Goal: Information Seeking & Learning: Learn about a topic

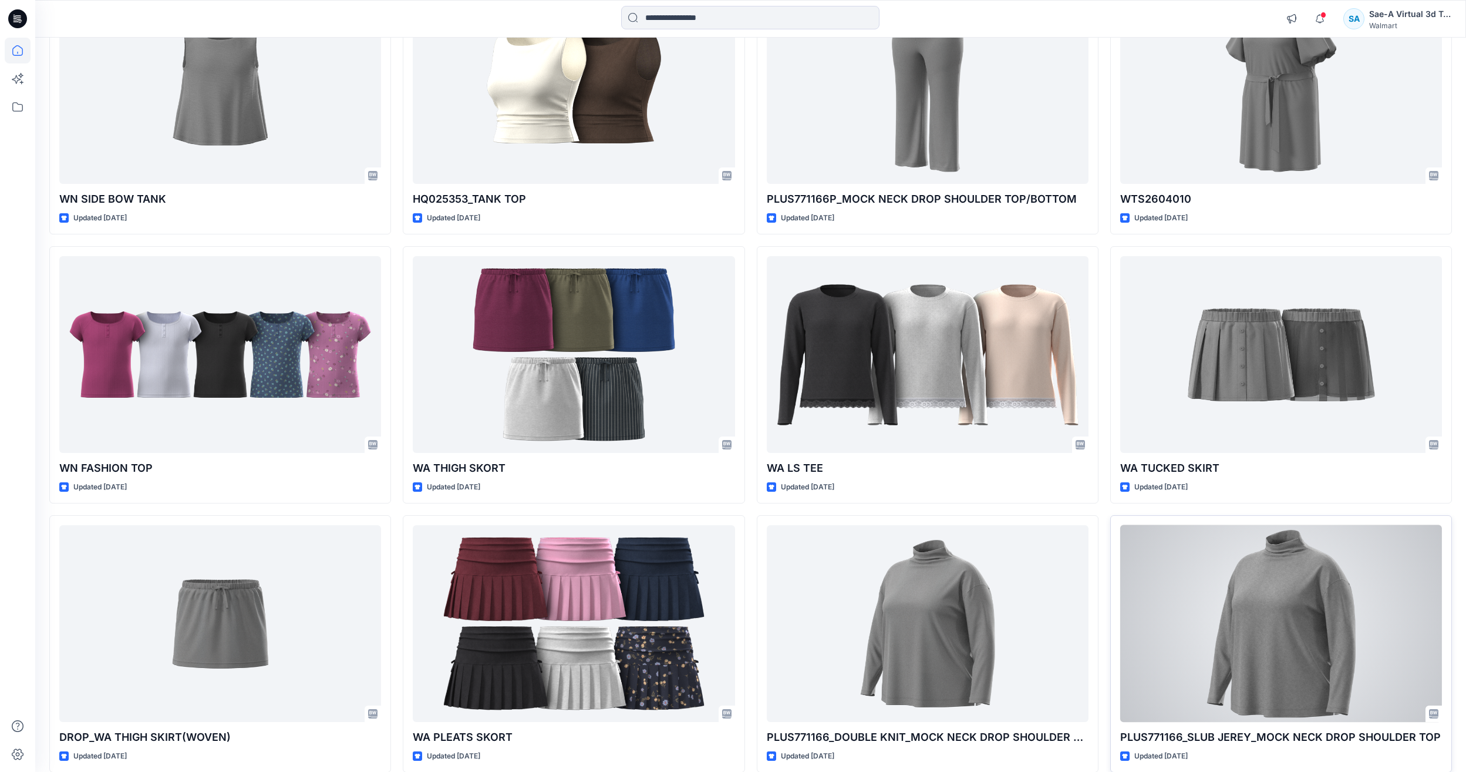
scroll to position [1052, 0]
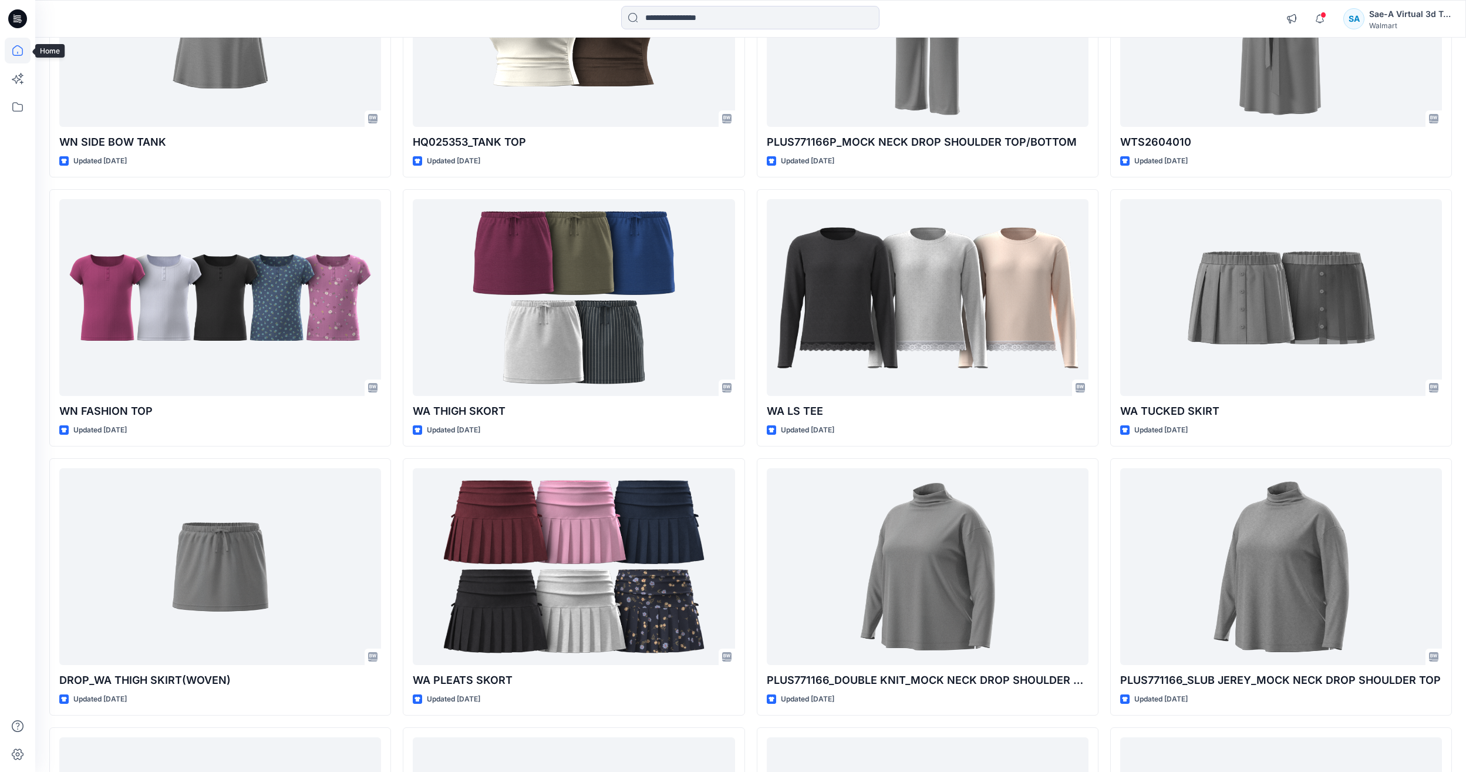
click at [15, 59] on icon at bounding box center [18, 51] width 26 height 26
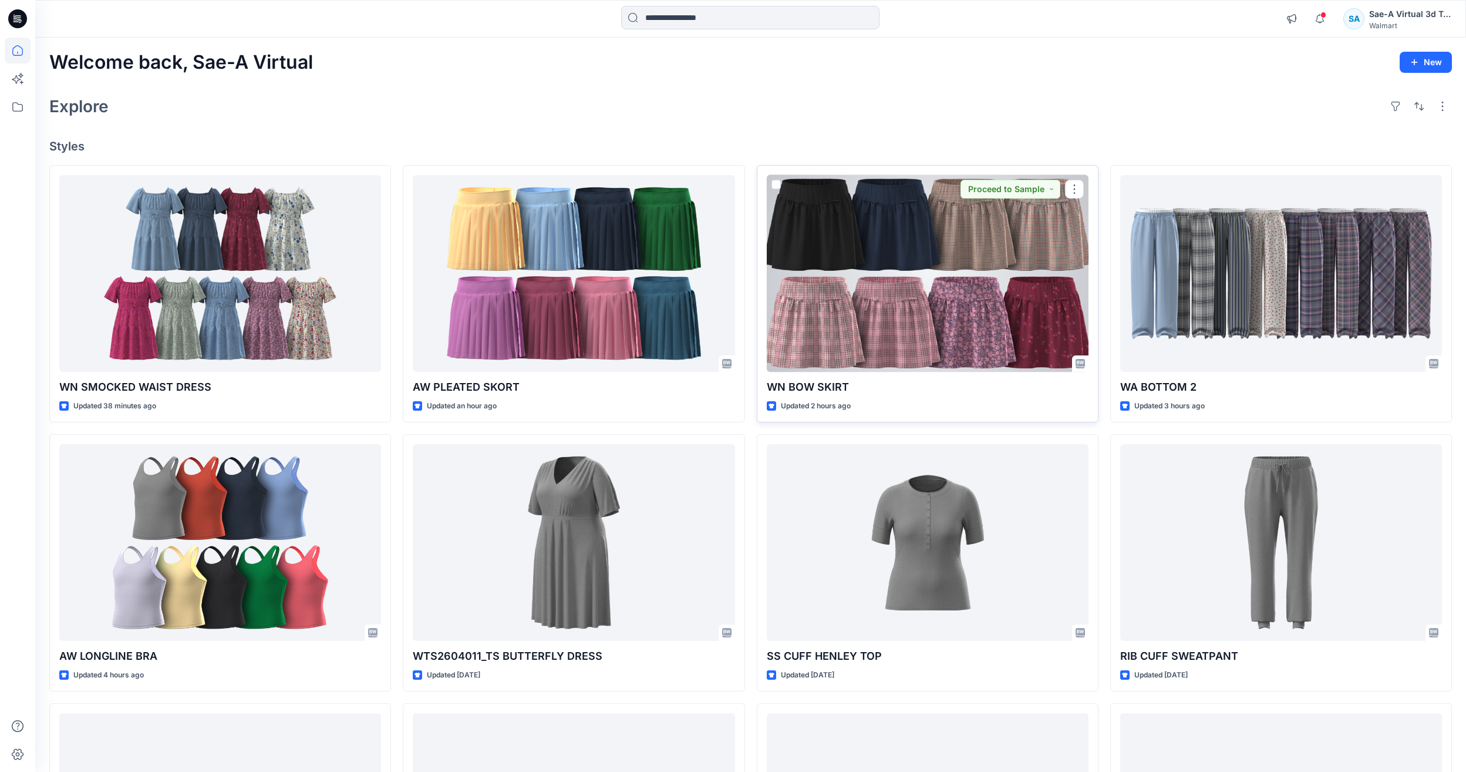
click at [853, 265] on div at bounding box center [928, 273] width 322 height 197
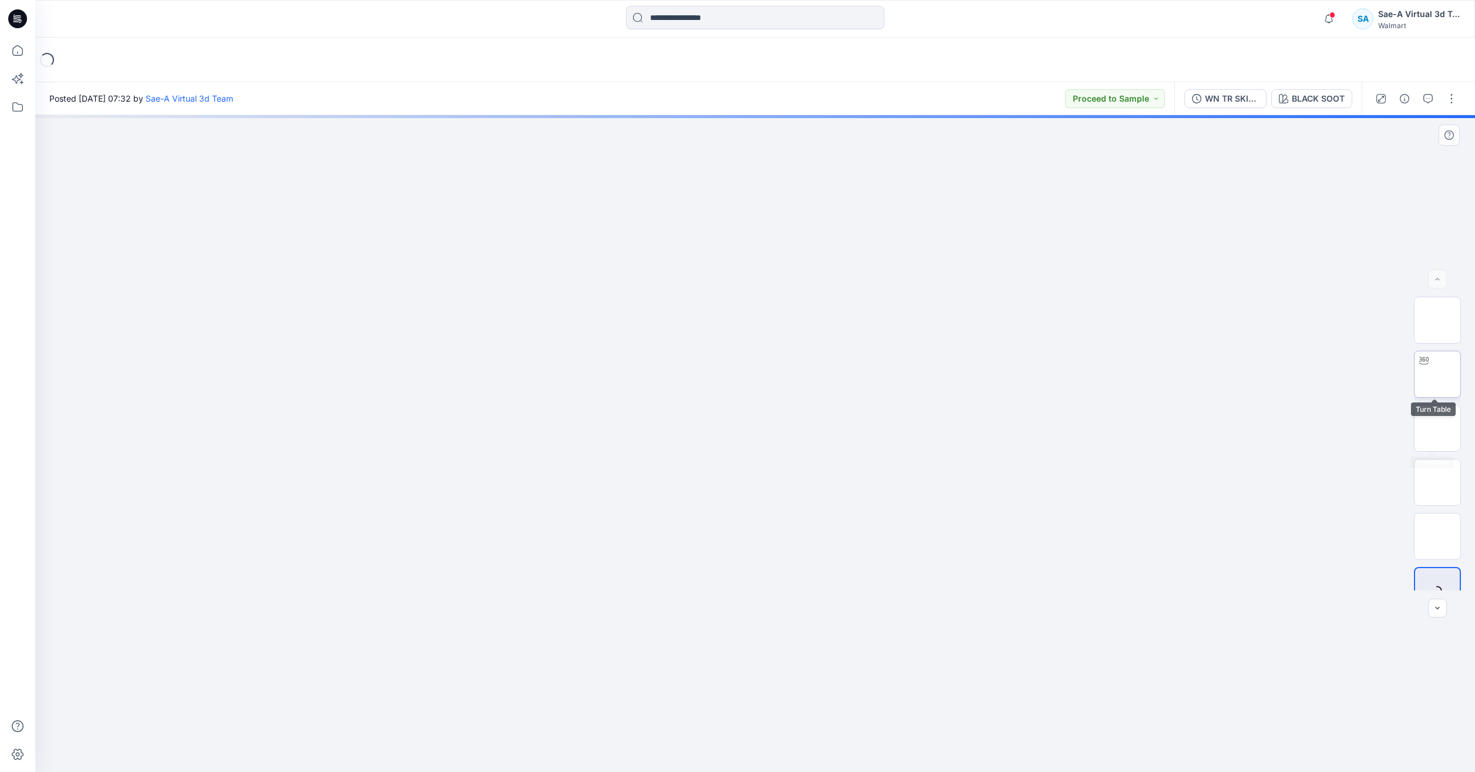
click at [1438, 374] on img at bounding box center [1438, 374] width 0 height 0
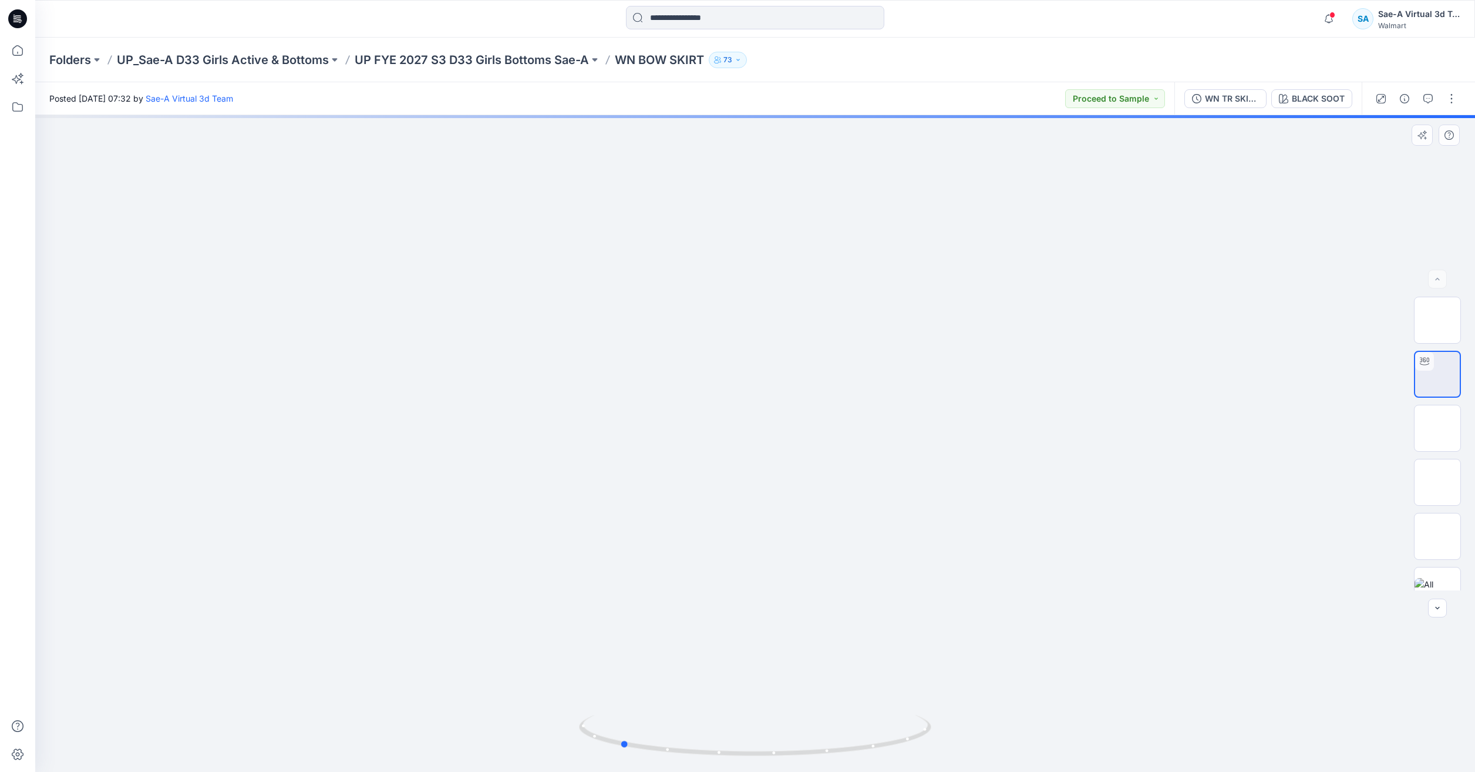
drag, startPoint x: 886, startPoint y: 757, endPoint x: 756, endPoint y: 759, distance: 129.8
click at [756, 759] on div at bounding box center [755, 443] width 1440 height 657
drag, startPoint x: 917, startPoint y: 739, endPoint x: 847, endPoint y: 762, distance: 73.5
click at [847, 762] on div at bounding box center [755, 443] width 1440 height 657
drag, startPoint x: 866, startPoint y: 754, endPoint x: 753, endPoint y: 746, distance: 113.0
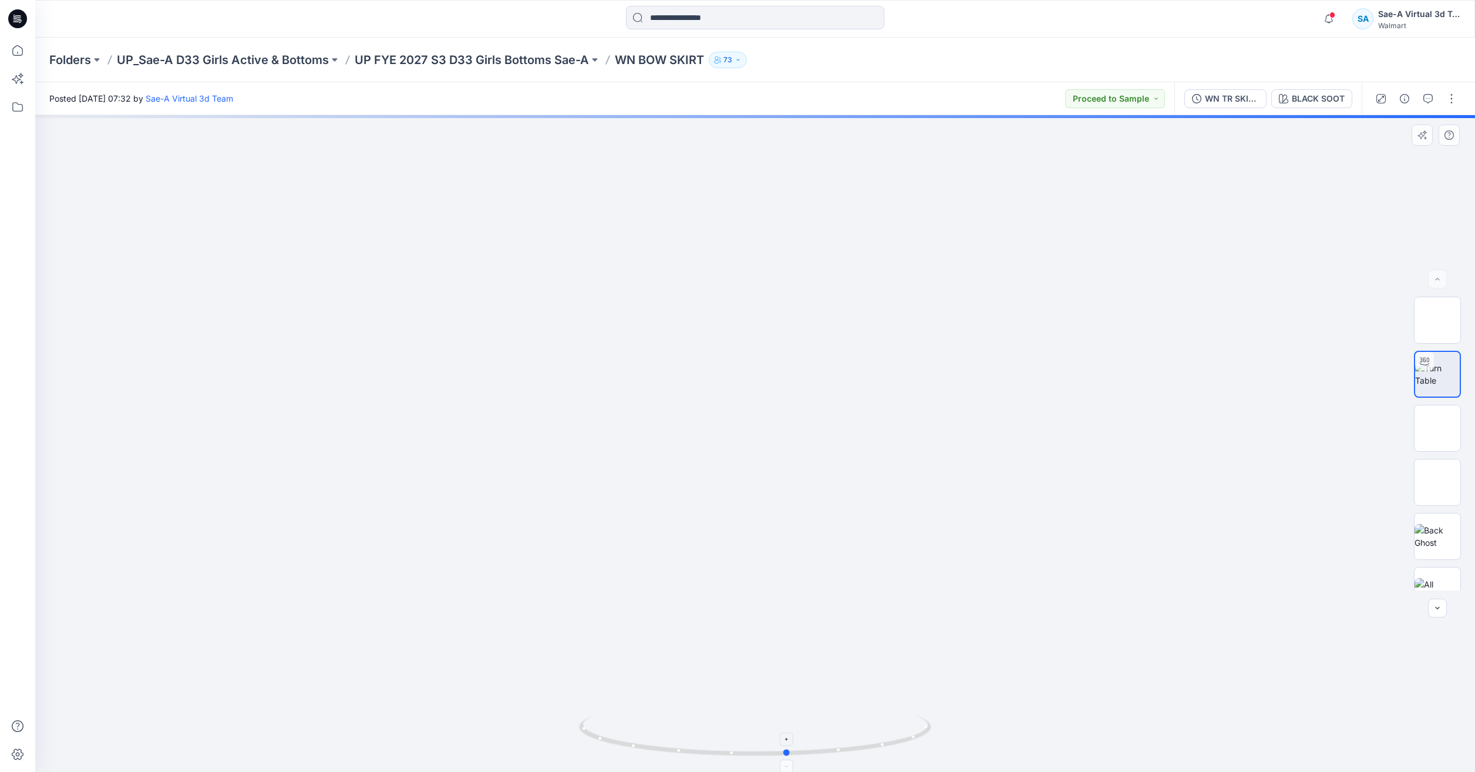
click at [753, 746] on icon at bounding box center [756, 737] width 355 height 44
drag, startPoint x: 799, startPoint y: 742, endPoint x: 681, endPoint y: 732, distance: 118.5
click at [681, 736] on icon at bounding box center [756, 737] width 355 height 44
drag, startPoint x: 900, startPoint y: 736, endPoint x: 799, endPoint y: 436, distance: 317.0
click at [1012, 743] on div at bounding box center [755, 443] width 1440 height 657
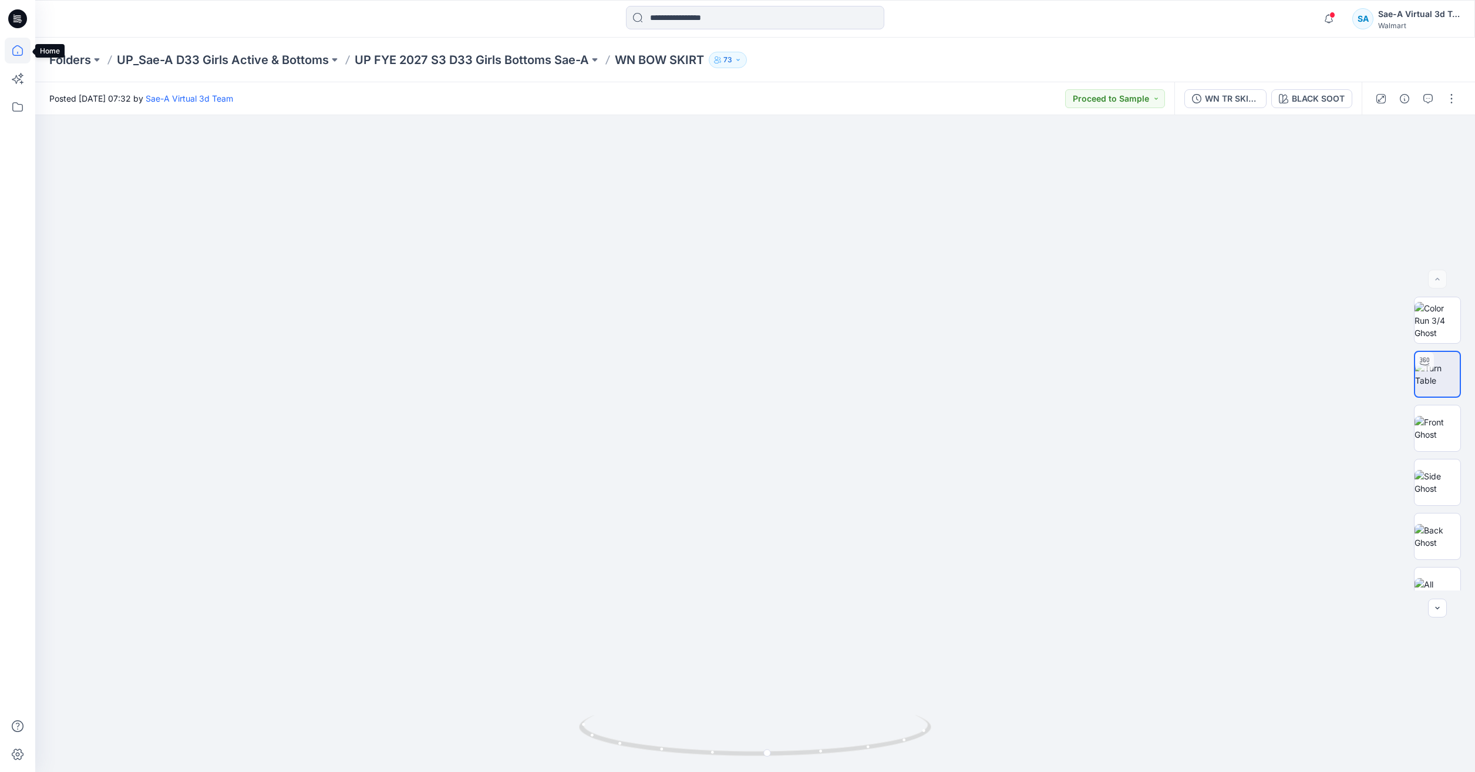
click at [10, 49] on icon at bounding box center [18, 51] width 26 height 26
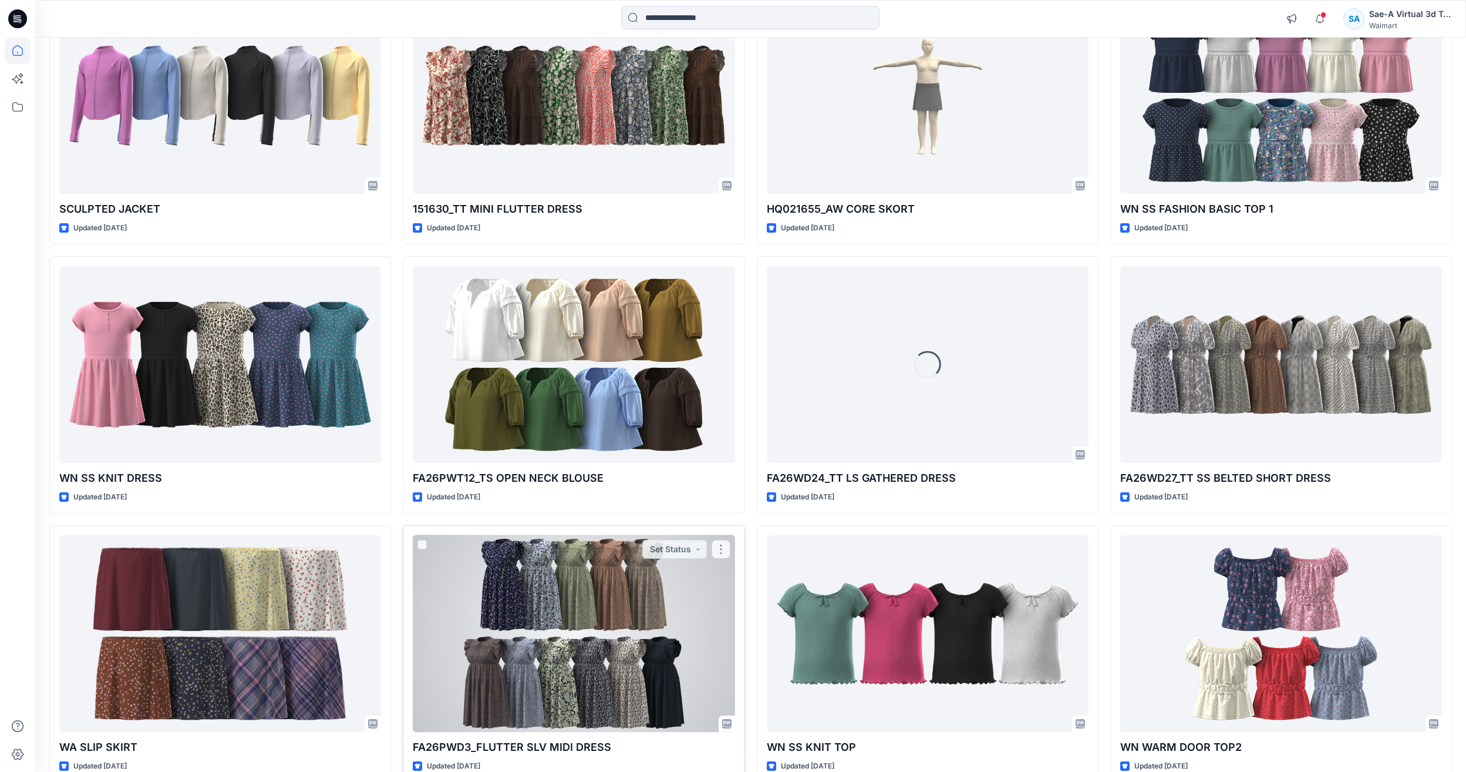
scroll to position [2446, 0]
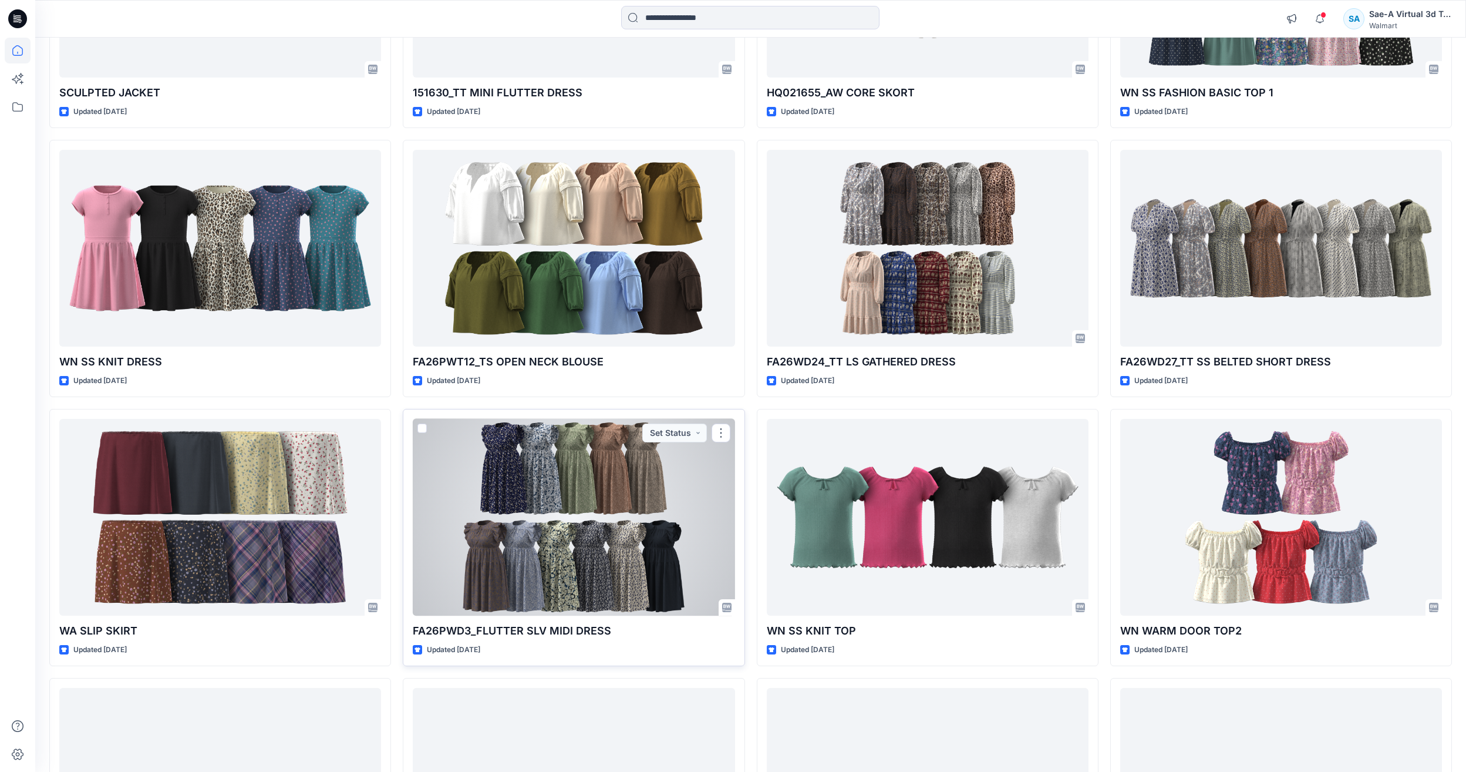
click at [510, 564] on div at bounding box center [574, 517] width 322 height 197
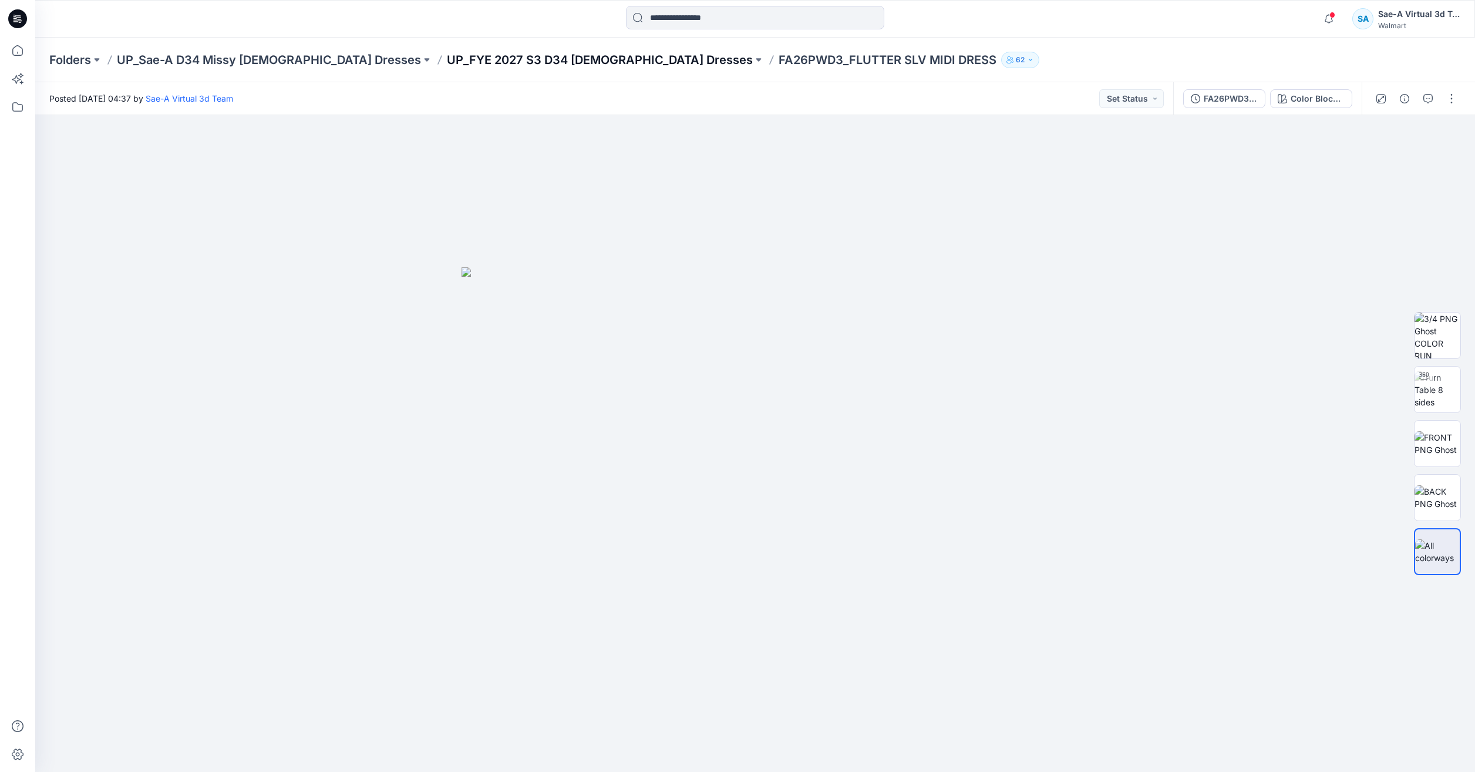
click at [547, 62] on p "UP_FYE 2027 S3 D34 Ladies Dresses" at bounding box center [600, 60] width 306 height 16
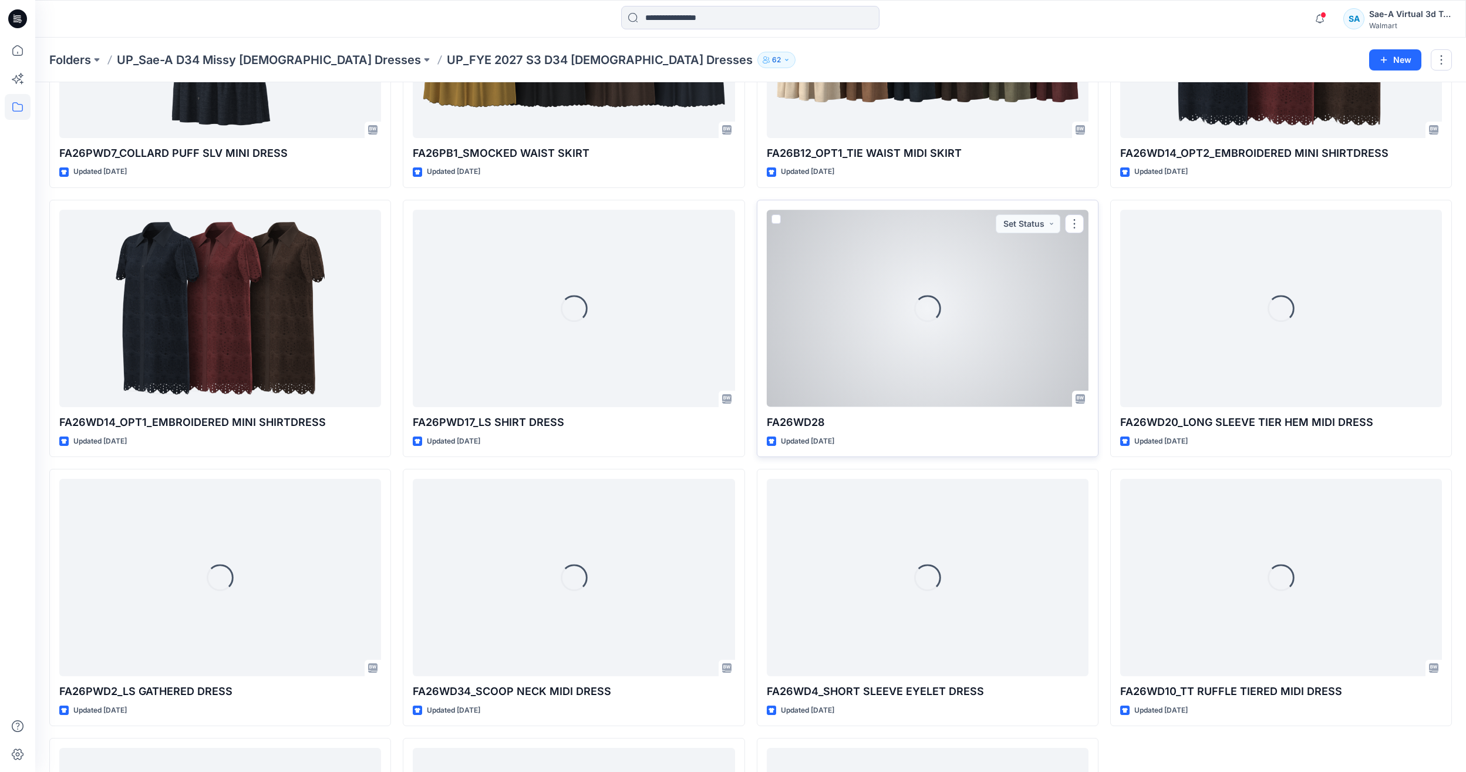
scroll to position [740, 0]
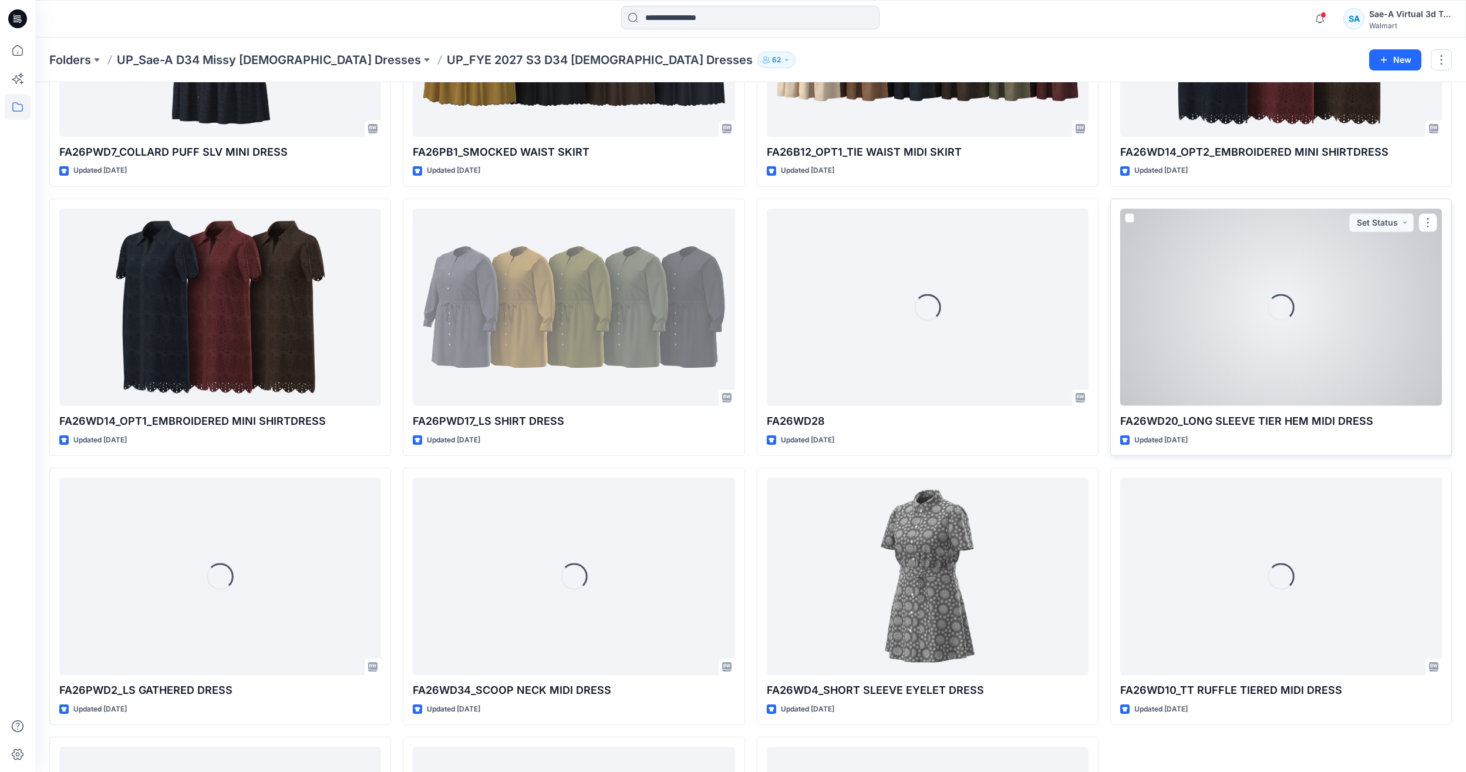
click at [1247, 371] on div "Loading..." at bounding box center [1282, 306] width 322 height 197
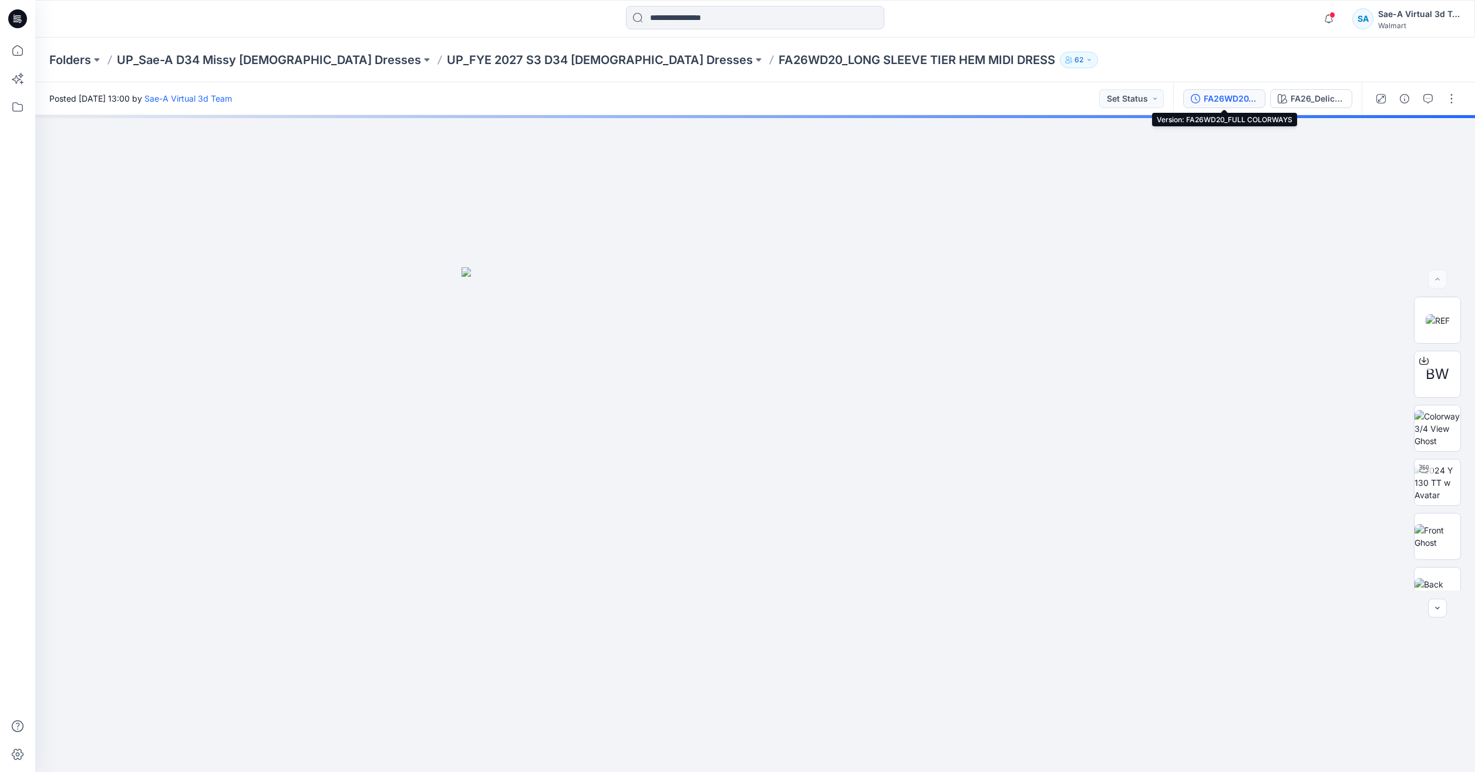
click at [1226, 97] on div "FA26WD20_FULL COLORWAYS" at bounding box center [1231, 98] width 54 height 13
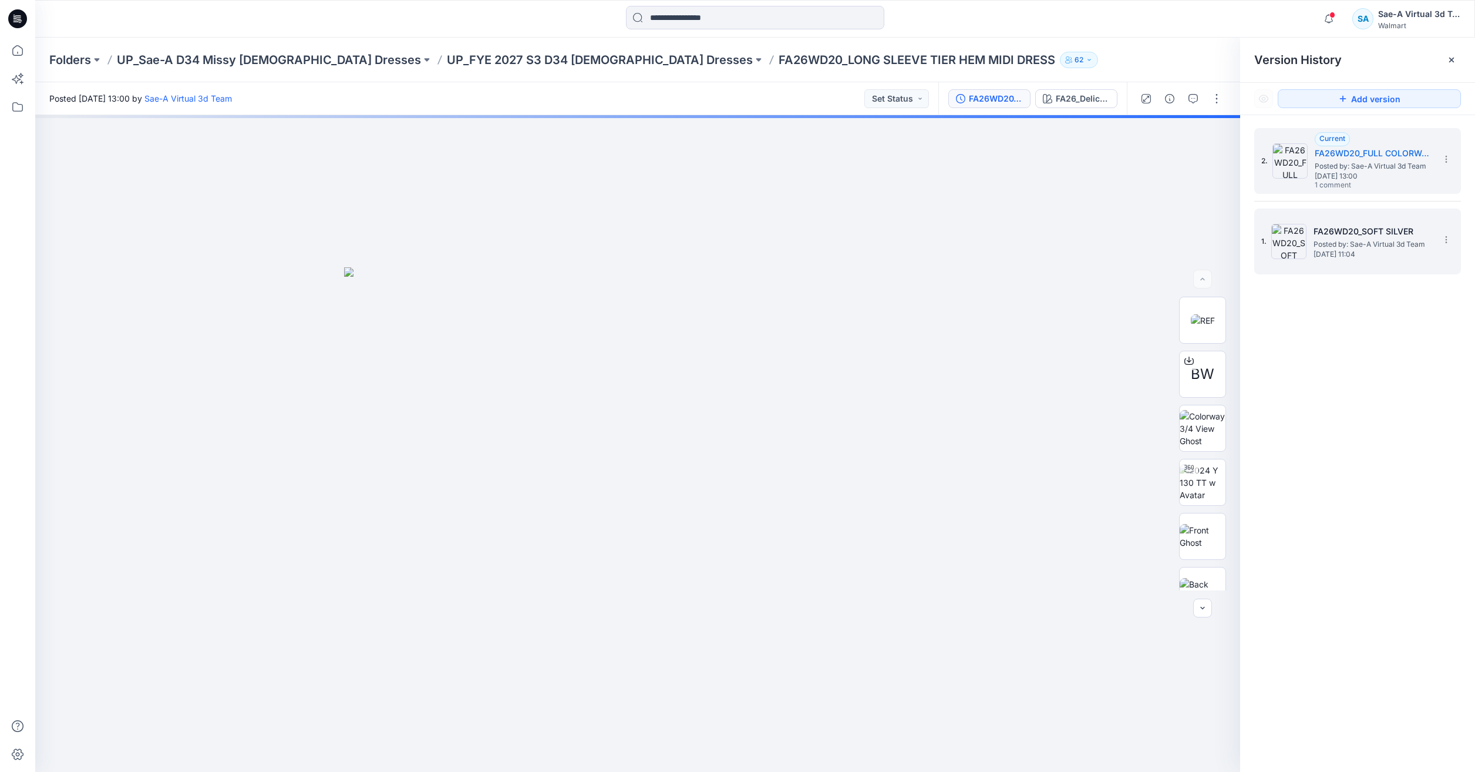
click at [1378, 264] on div "1. FA26WD20_SOFT SILVER Posted by: Sae-A Virtual 3d Team Tuesday, September 23,…" at bounding box center [1349, 241] width 176 height 56
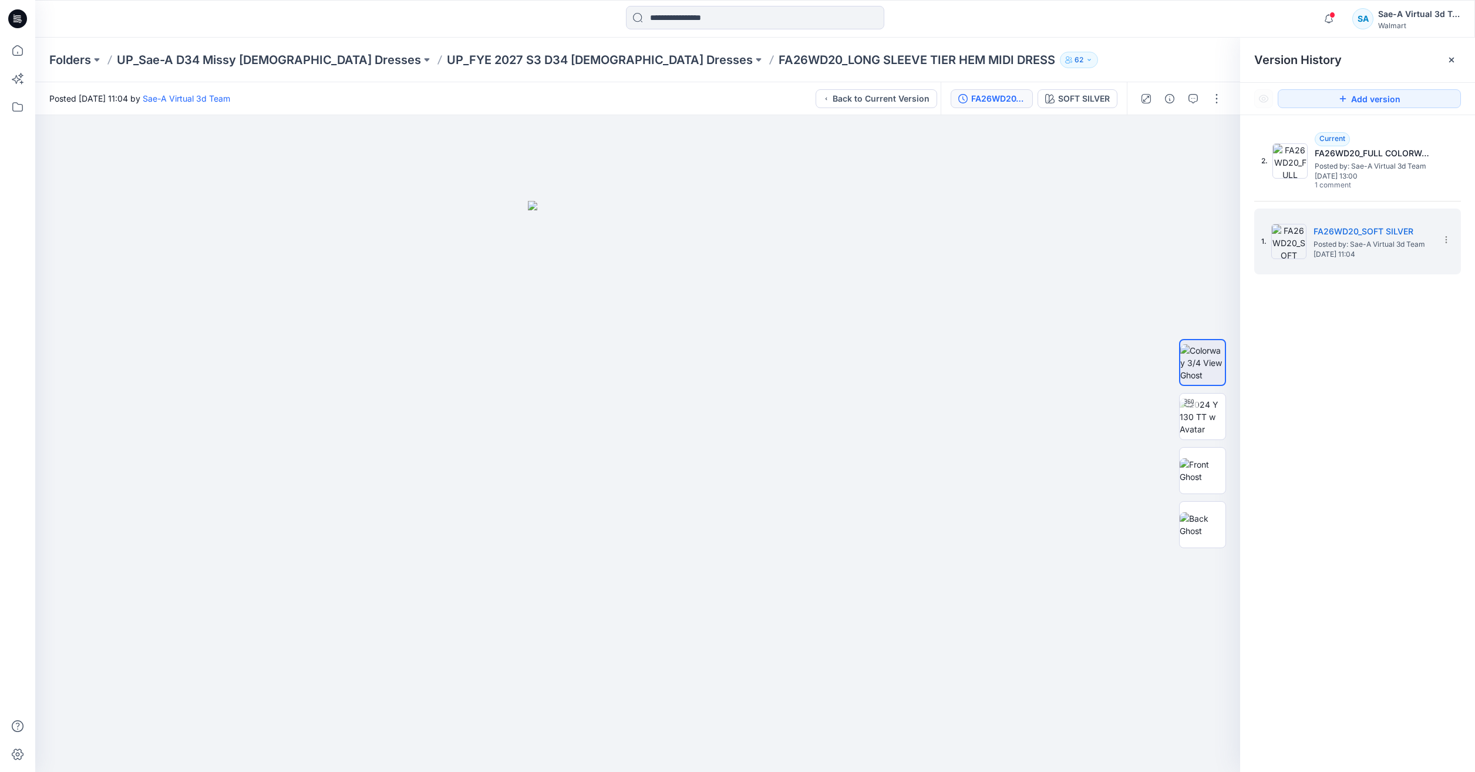
click at [1099, 111] on div "FA26WD20_SOFT SILVER SOFT SILVER" at bounding box center [1034, 98] width 186 height 33
click at [1170, 440] on div at bounding box center [1202, 444] width 75 height 294
click at [1181, 419] on img at bounding box center [1203, 416] width 46 height 37
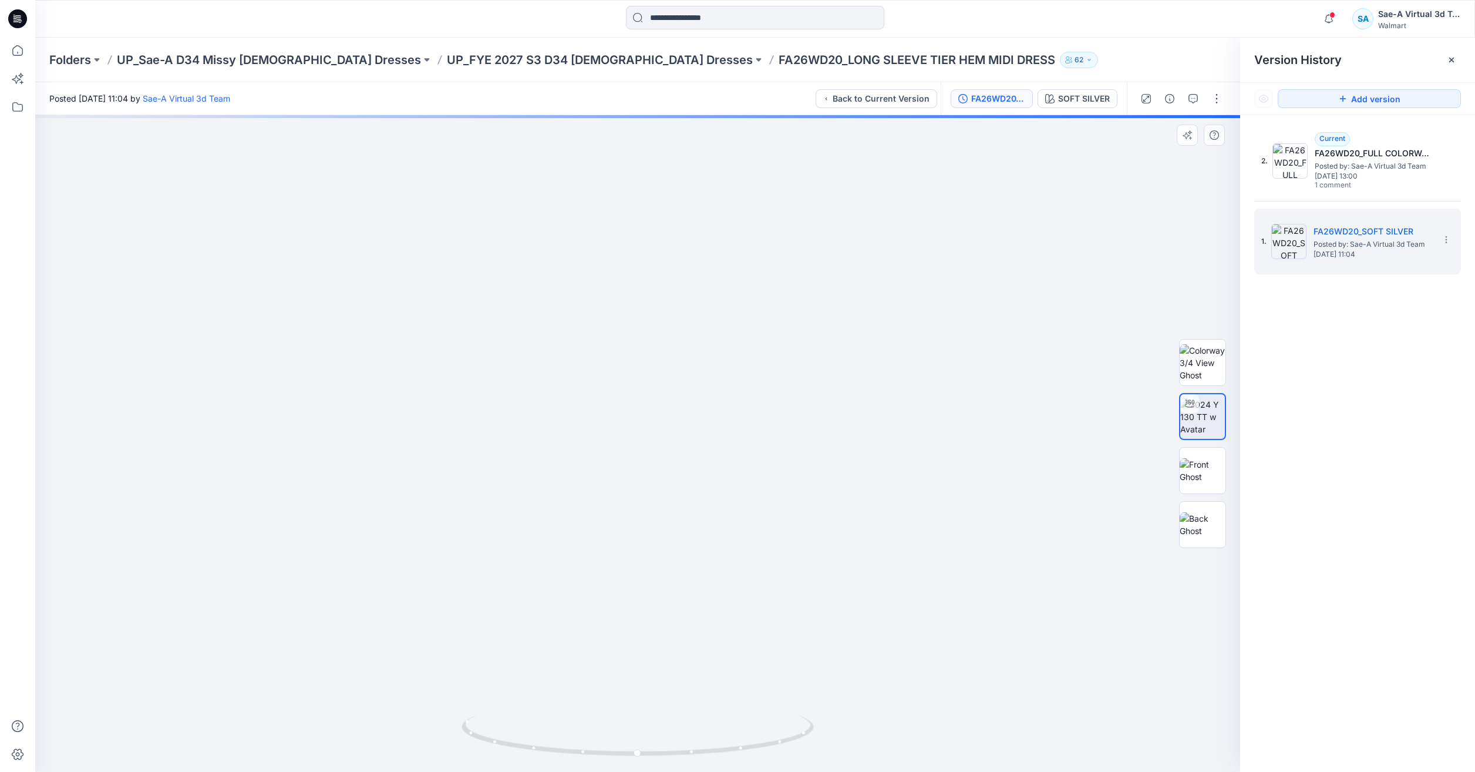
drag, startPoint x: 576, startPoint y: 608, endPoint x: 574, endPoint y: 469, distance: 138.6
drag, startPoint x: 651, startPoint y: 754, endPoint x: 598, endPoint y: 747, distance: 53.3
click at [598, 747] on icon at bounding box center [639, 737] width 355 height 44
drag, startPoint x: 705, startPoint y: 750, endPoint x: 642, endPoint y: 751, distance: 63.4
click at [642, 751] on icon at bounding box center [639, 737] width 355 height 44
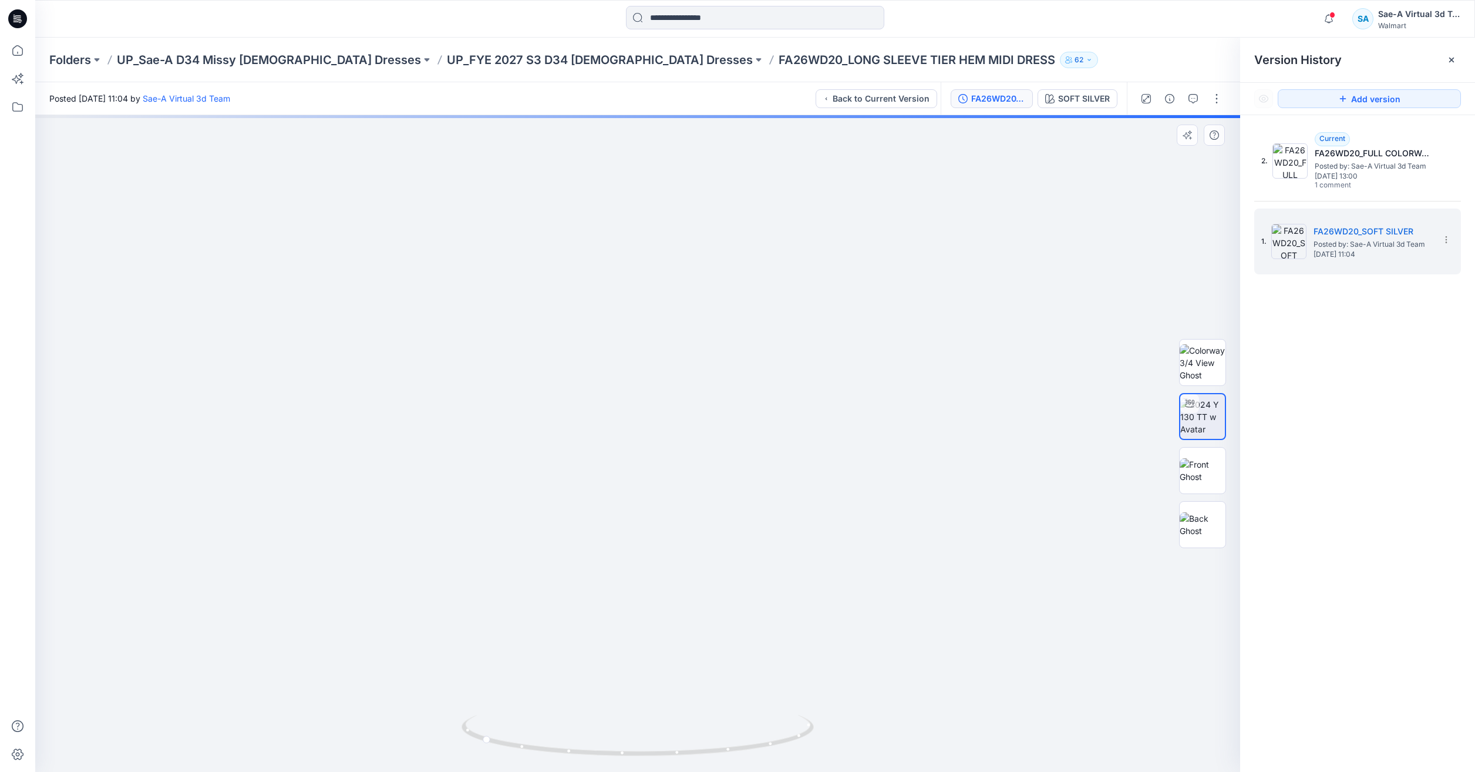
drag, startPoint x: 681, startPoint y: 355, endPoint x: 685, endPoint y: 616, distance: 261.4
drag, startPoint x: 667, startPoint y: 561, endPoint x: 687, endPoint y: 443, distance: 119.1
drag, startPoint x: 688, startPoint y: 412, endPoint x: 688, endPoint y: 566, distance: 153.9
drag, startPoint x: 677, startPoint y: 464, endPoint x: 684, endPoint y: 523, distance: 59.8
drag, startPoint x: 732, startPoint y: 600, endPoint x: 738, endPoint y: 502, distance: 98.8
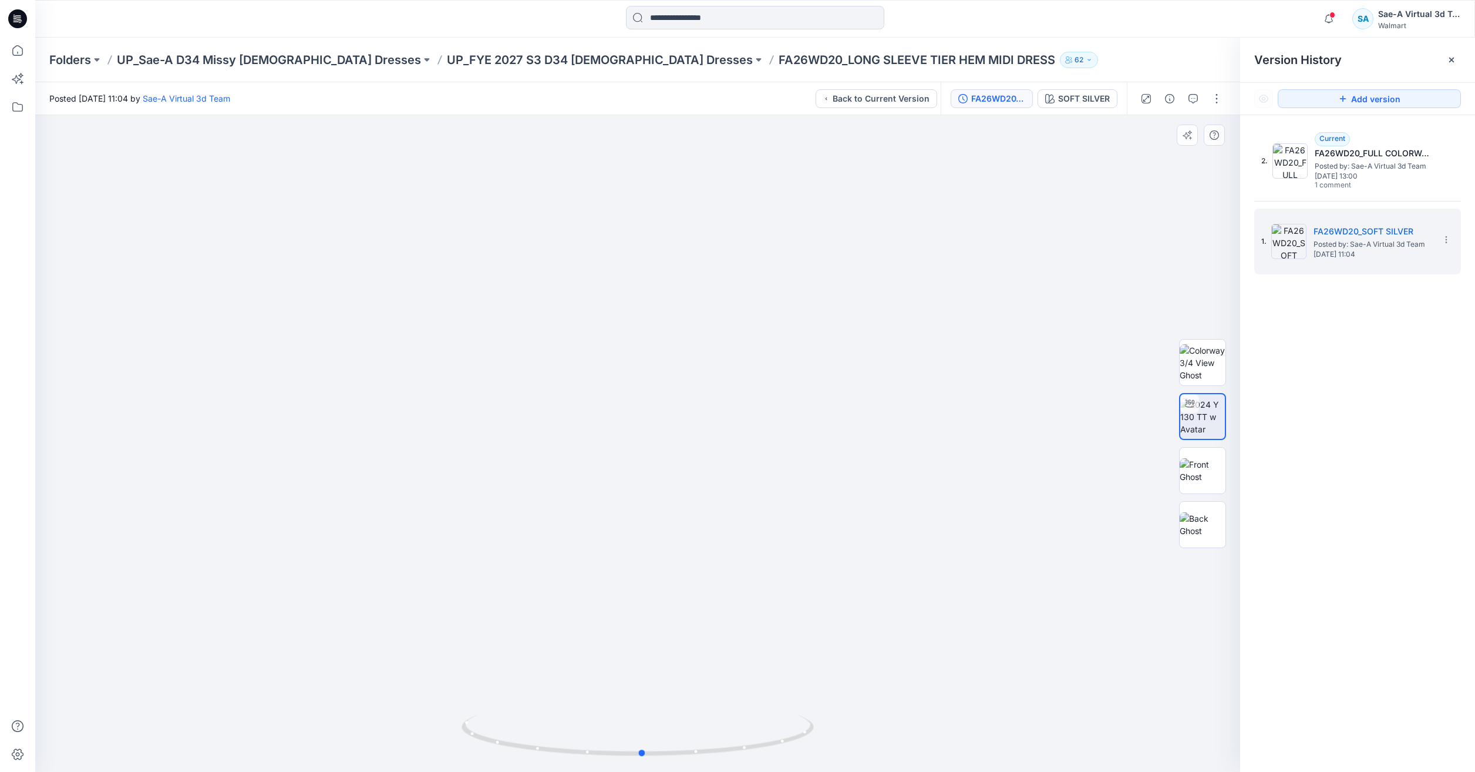
drag, startPoint x: 707, startPoint y: 763, endPoint x: 868, endPoint y: 730, distance: 164.4
click at [868, 730] on div at bounding box center [637, 443] width 1205 height 657
drag, startPoint x: 661, startPoint y: 367, endPoint x: 630, endPoint y: 630, distance: 264.4
drag, startPoint x: 796, startPoint y: 728, endPoint x: 795, endPoint y: 716, distance: 11.9
click at [795, 716] on icon at bounding box center [639, 737] width 355 height 44
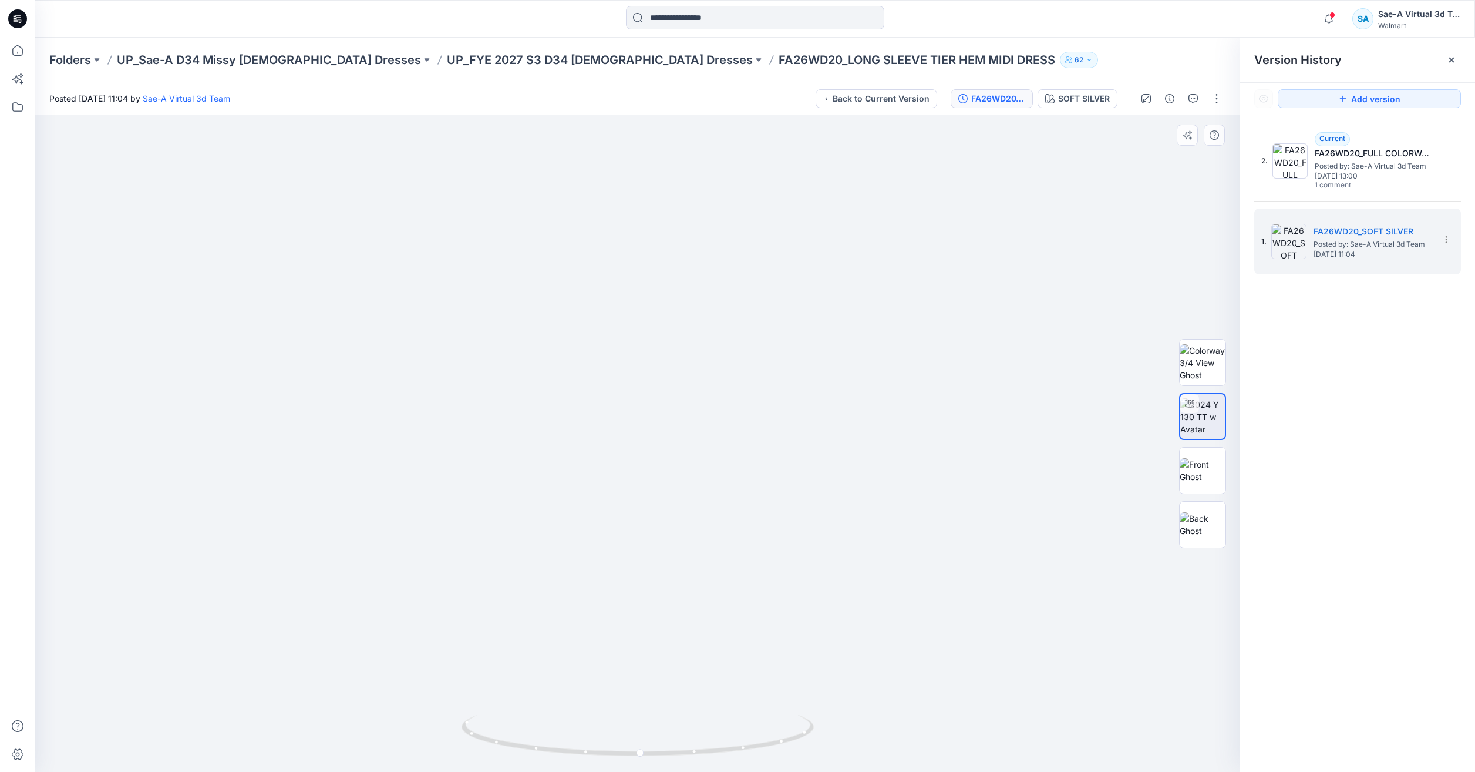
drag, startPoint x: 655, startPoint y: 558, endPoint x: 552, endPoint y: 140, distance: 431.3
drag, startPoint x: 695, startPoint y: 769, endPoint x: 607, endPoint y: 761, distance: 88.5
click at [607, 761] on div at bounding box center [637, 443] width 1205 height 657
drag, startPoint x: 654, startPoint y: 591, endPoint x: 661, endPoint y: 786, distance: 195.7
click at [1208, 472] on img at bounding box center [1203, 470] width 46 height 25
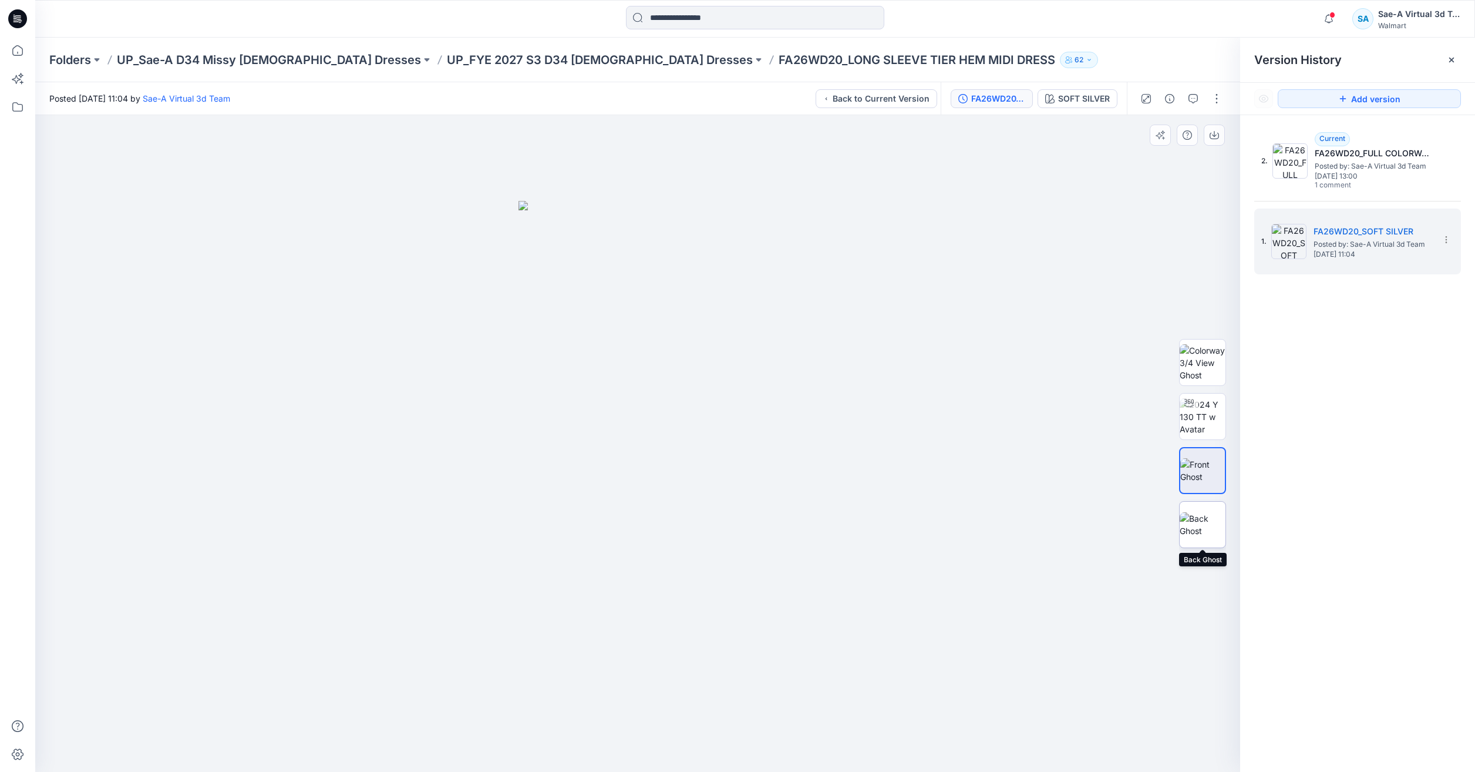
click at [1197, 537] on img at bounding box center [1203, 524] width 46 height 25
click at [23, 40] on icon at bounding box center [18, 51] width 26 height 26
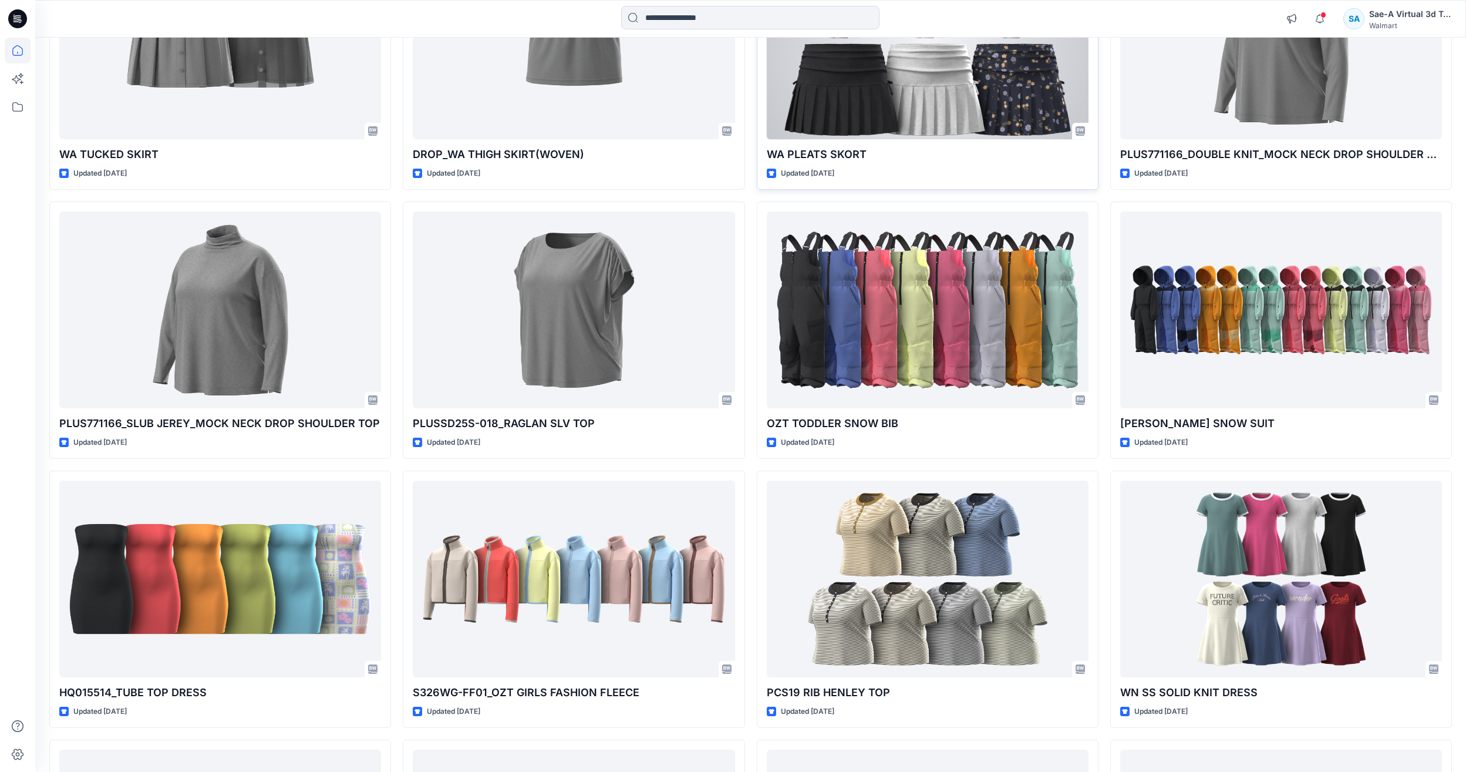
scroll to position [1580, 0]
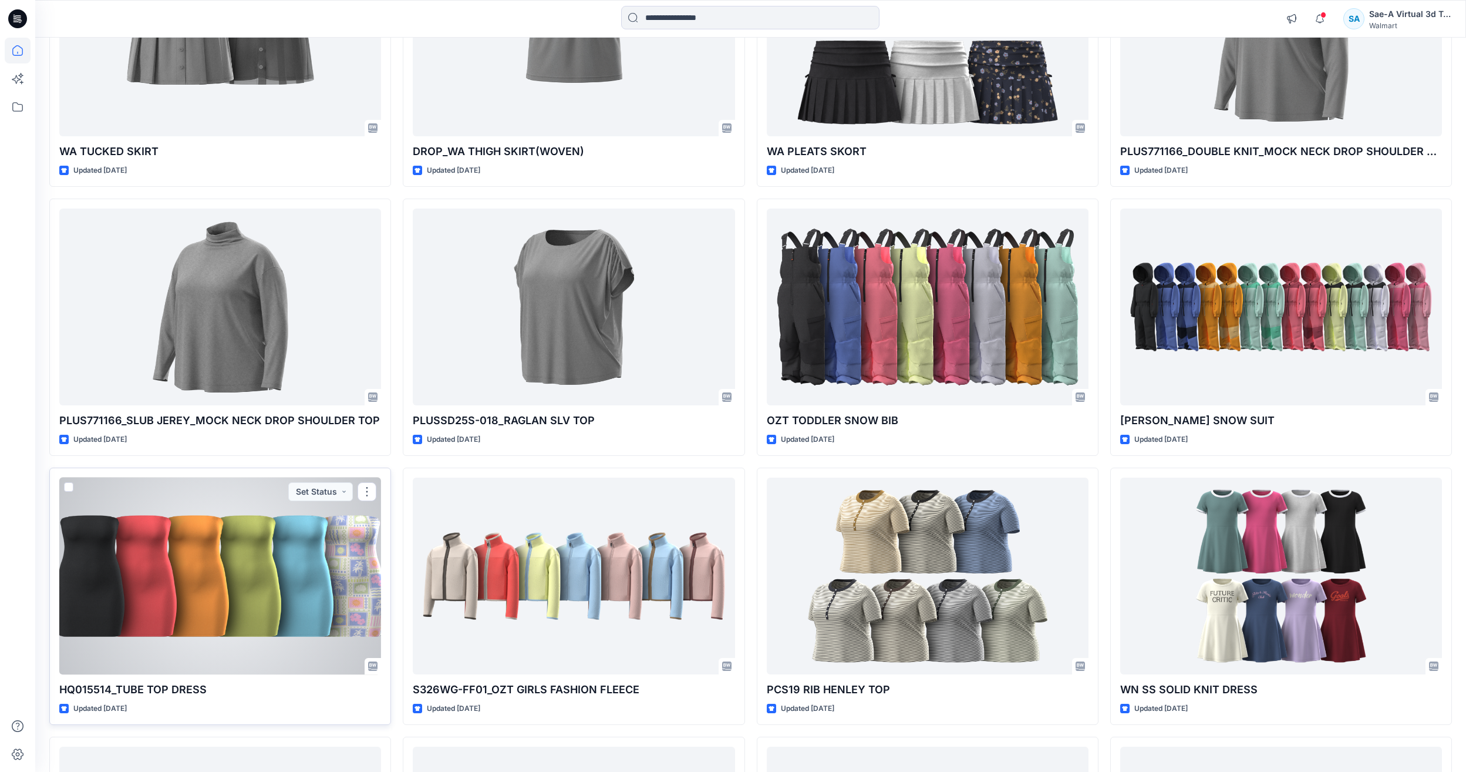
click at [164, 543] on div at bounding box center [220, 575] width 322 height 197
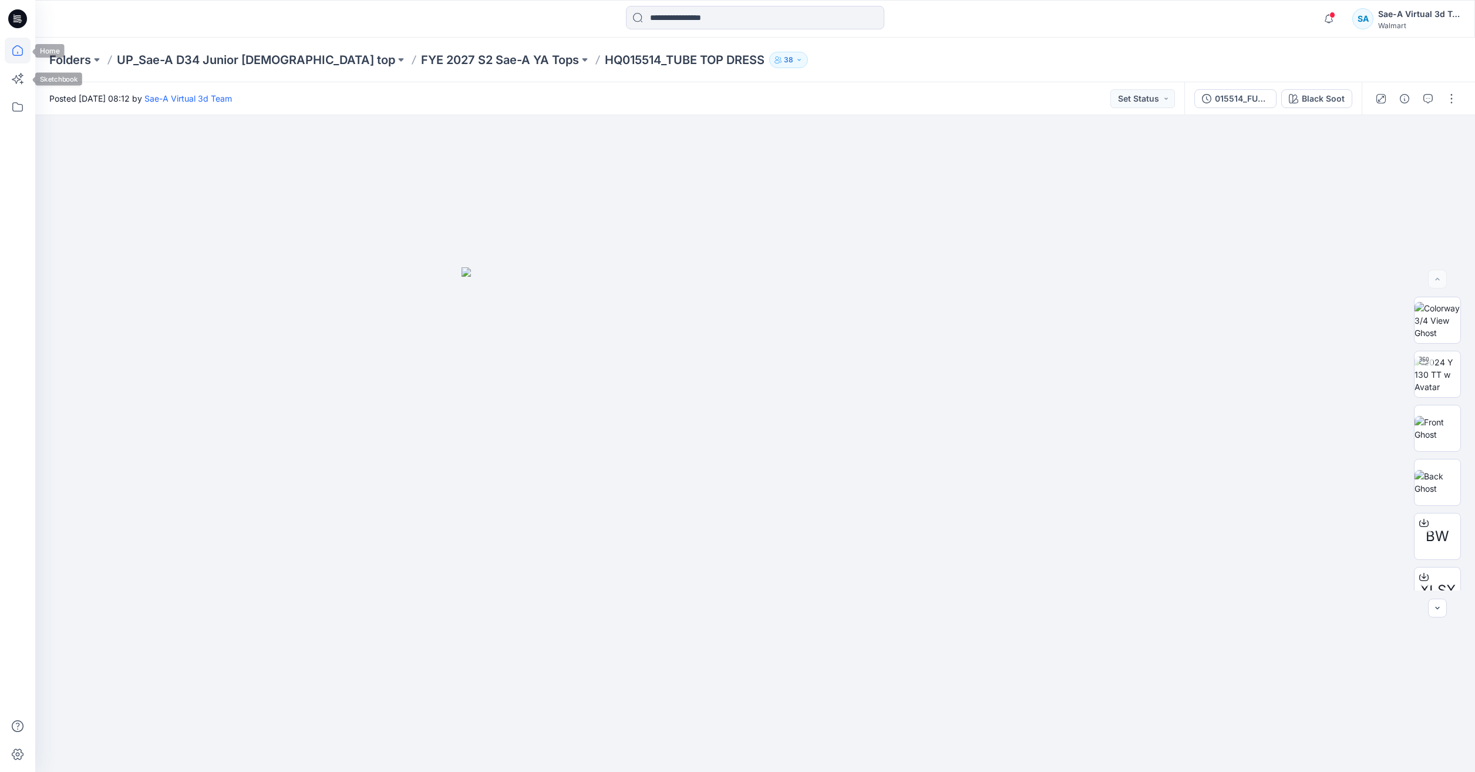
click at [14, 52] on icon at bounding box center [18, 51] width 26 height 26
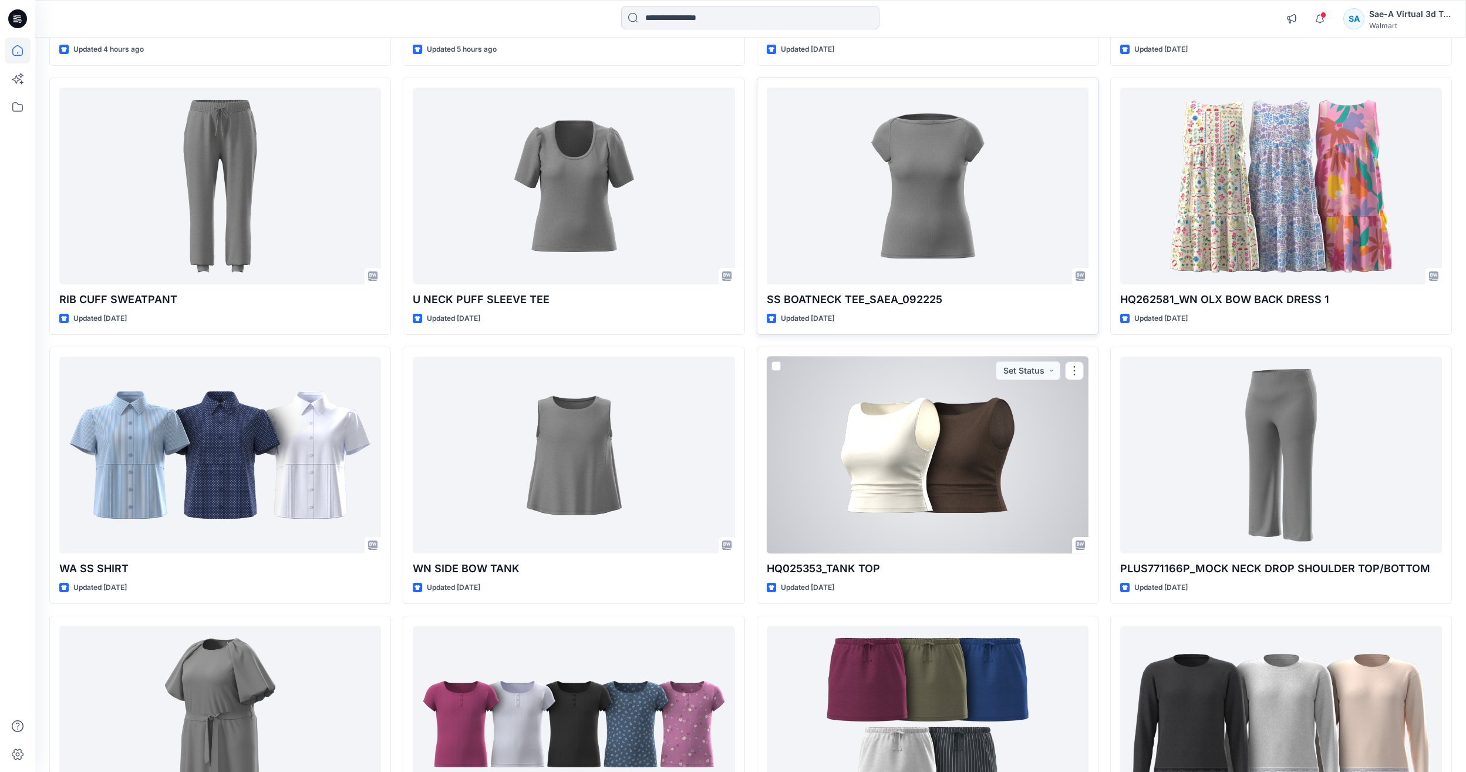
scroll to position [646, 0]
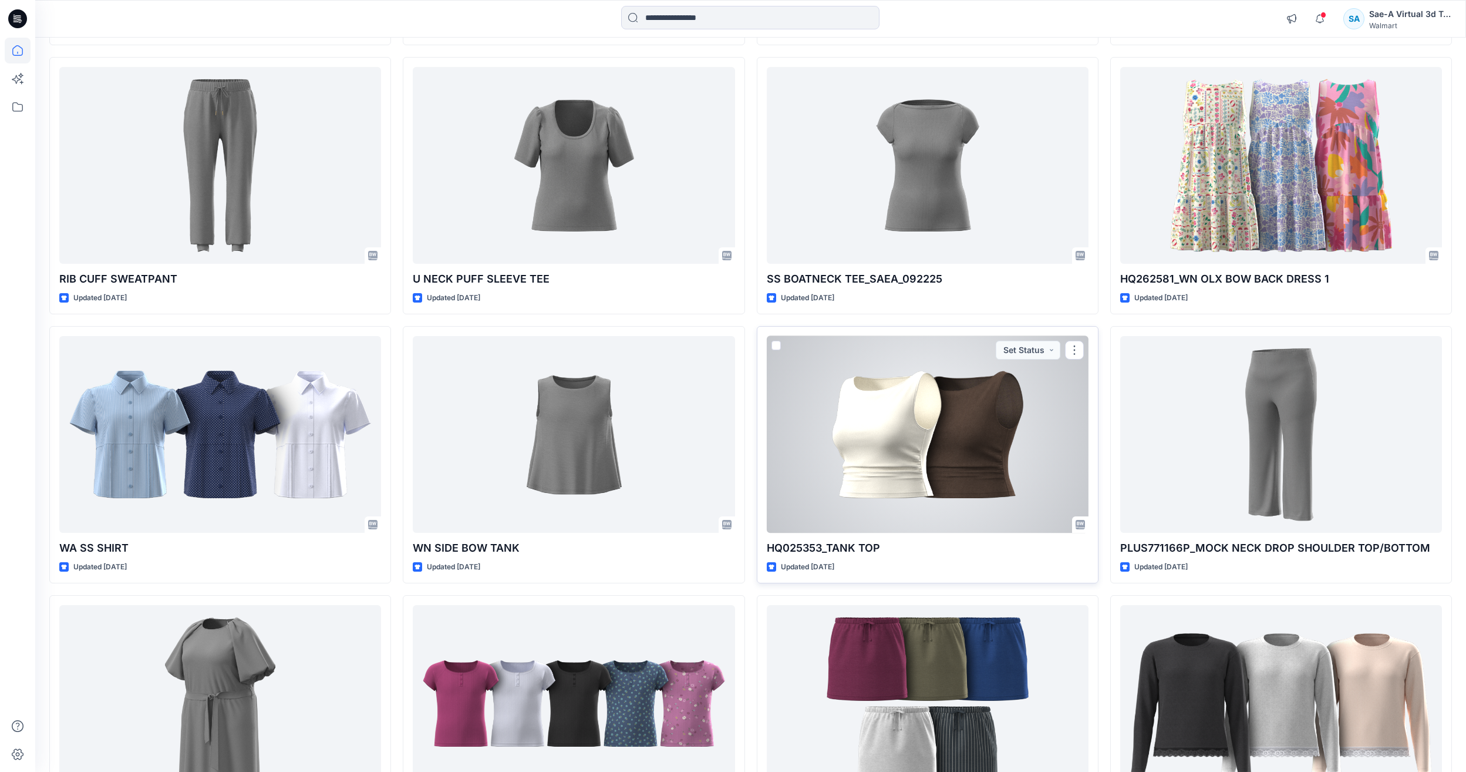
click at [962, 447] on div at bounding box center [928, 434] width 322 height 197
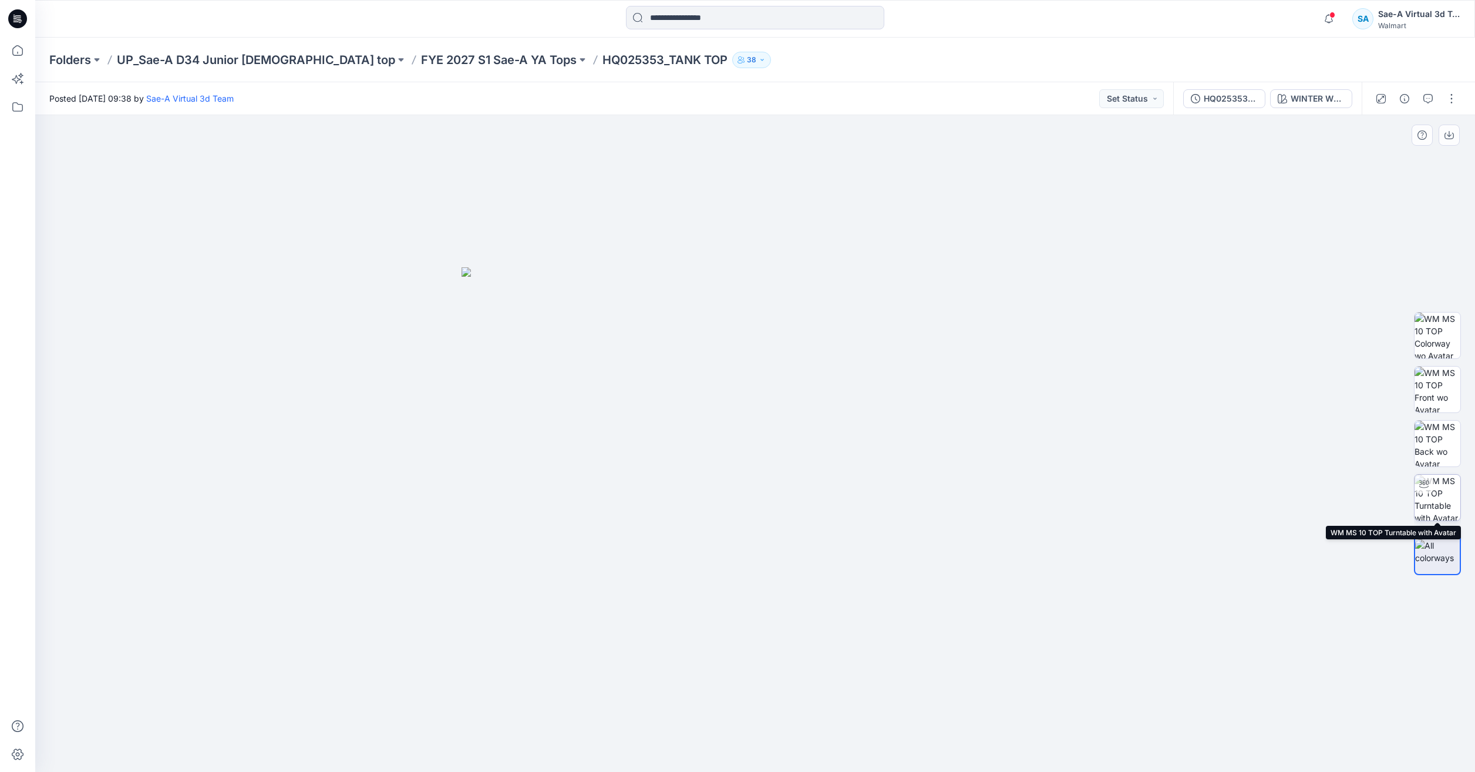
click at [1436, 491] on img at bounding box center [1438, 498] width 46 height 46
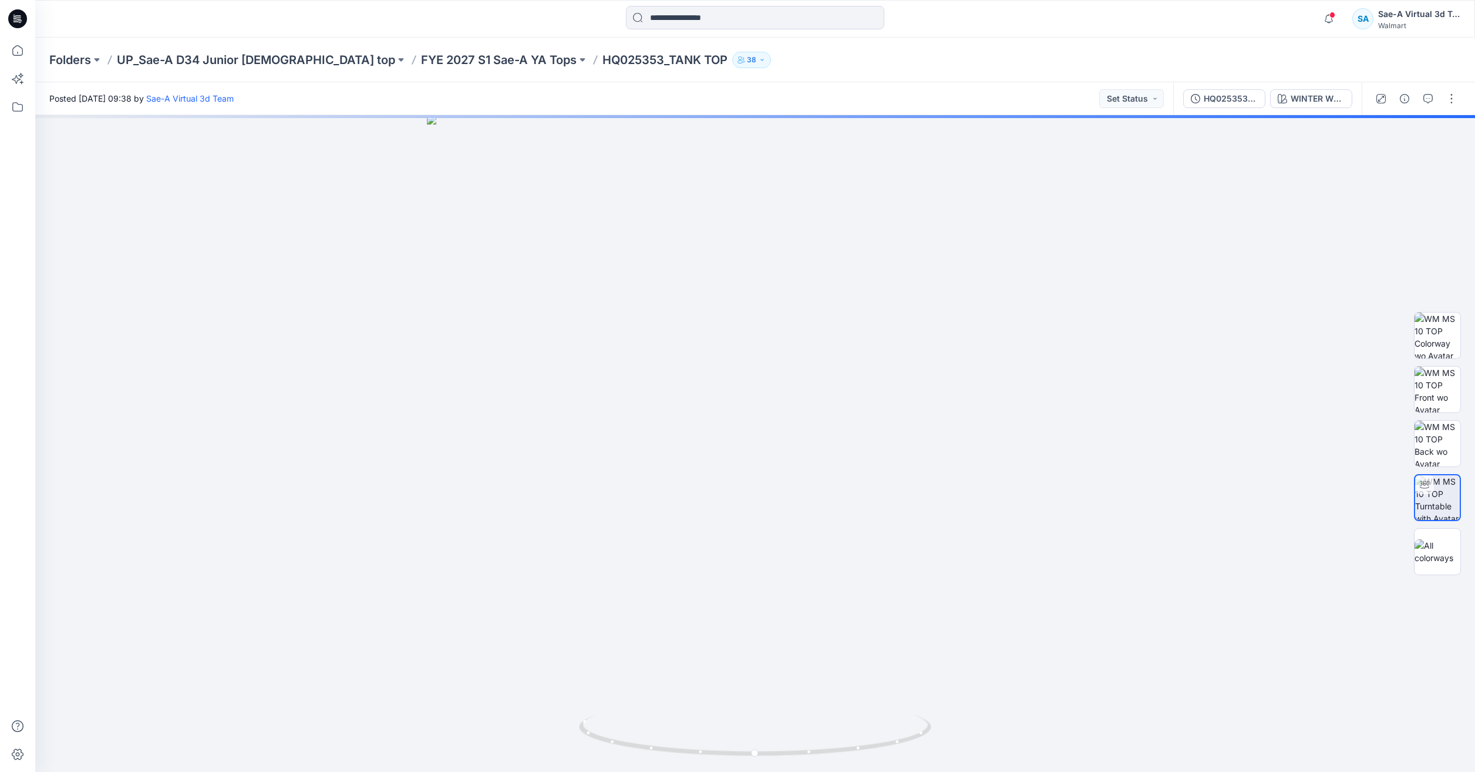
click at [33, 47] on div at bounding box center [17, 386] width 35 height 772
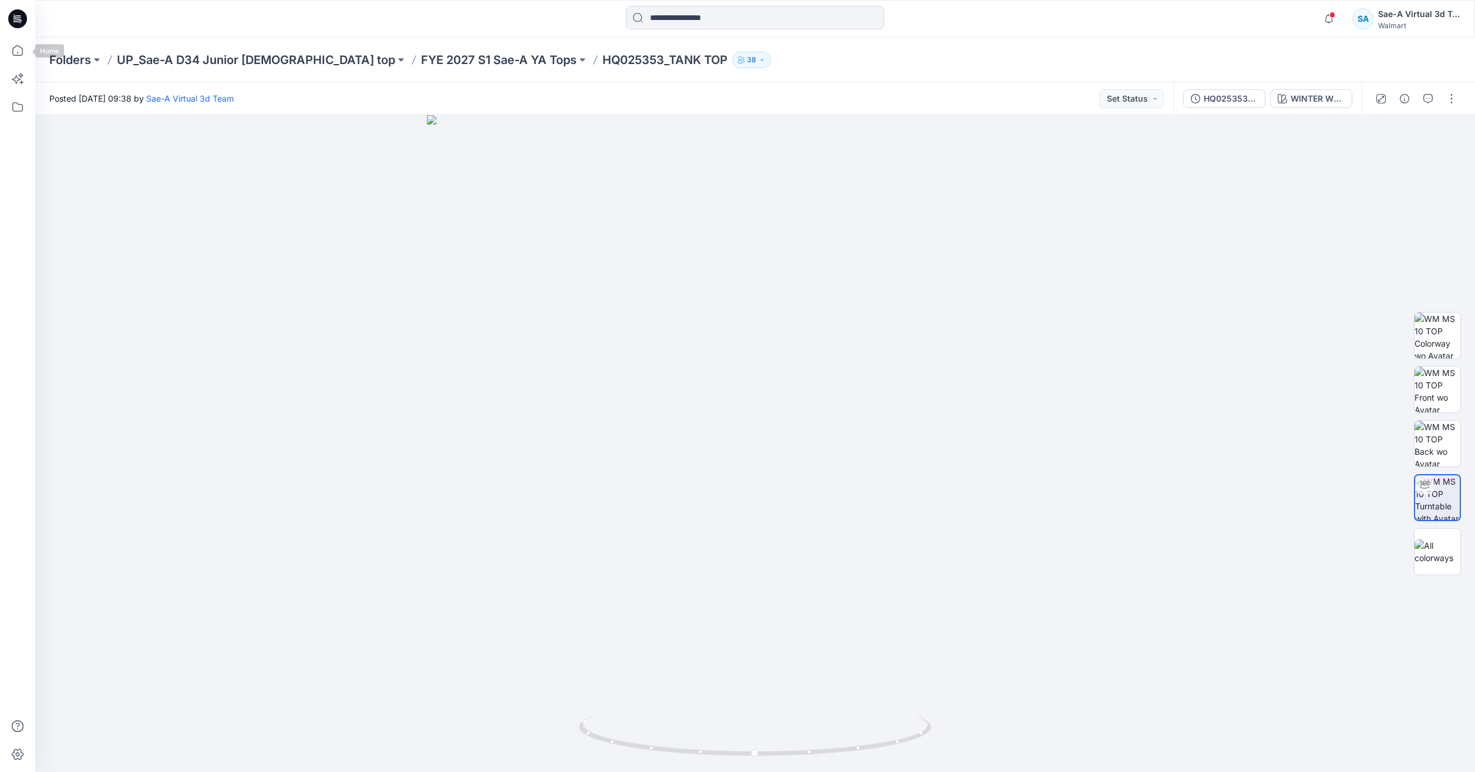
click at [20, 46] on icon at bounding box center [18, 51] width 26 height 26
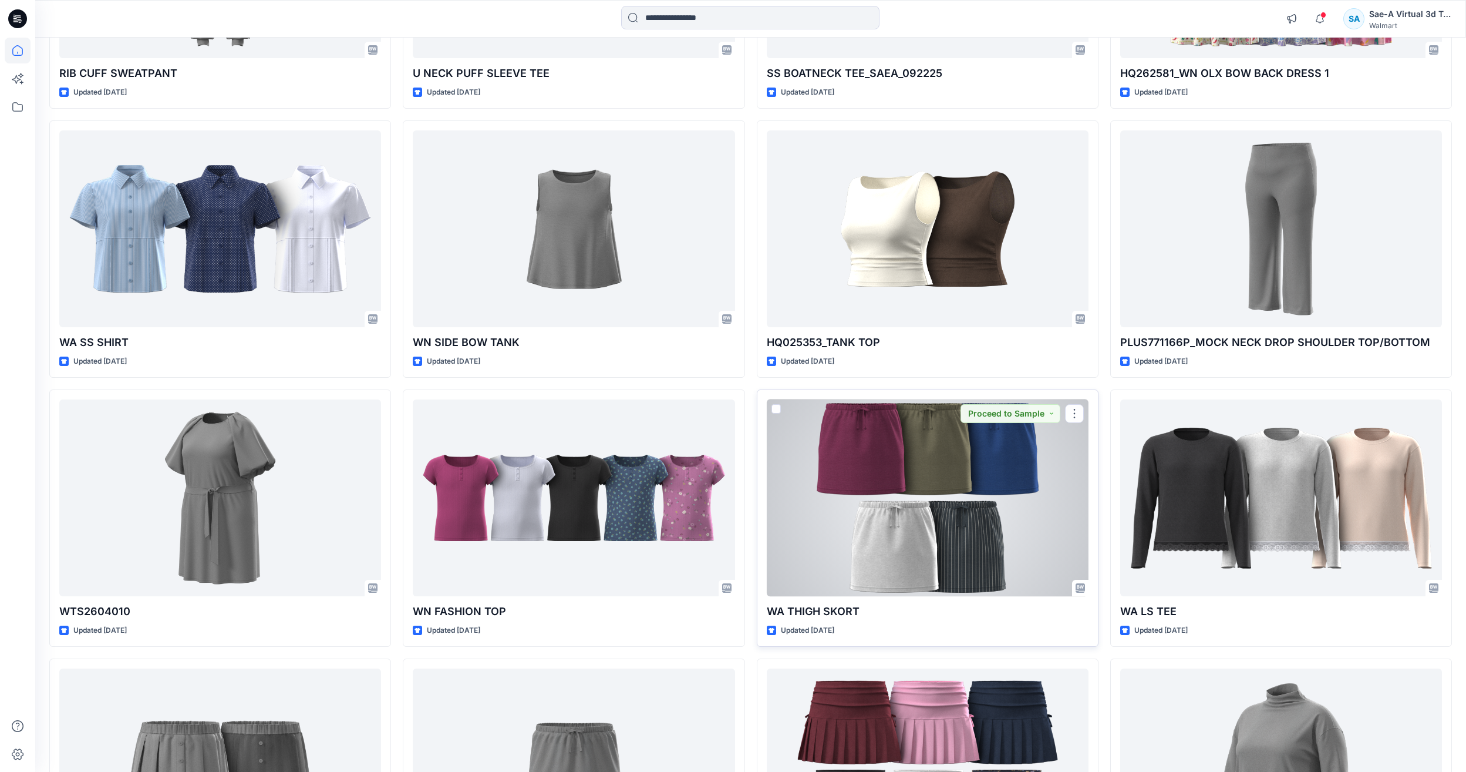
scroll to position [881, 0]
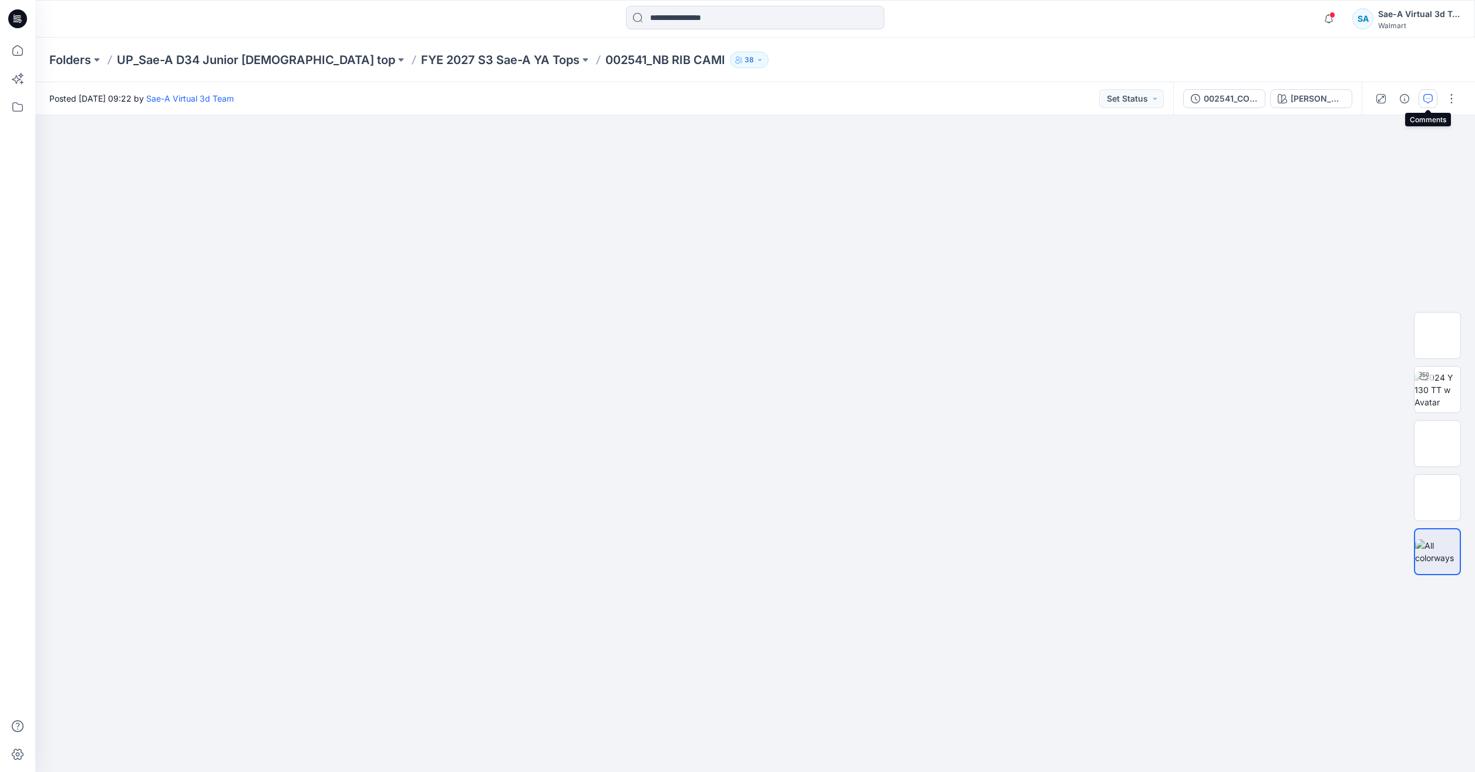
click at [1429, 102] on icon "button" at bounding box center [1428, 98] width 9 height 9
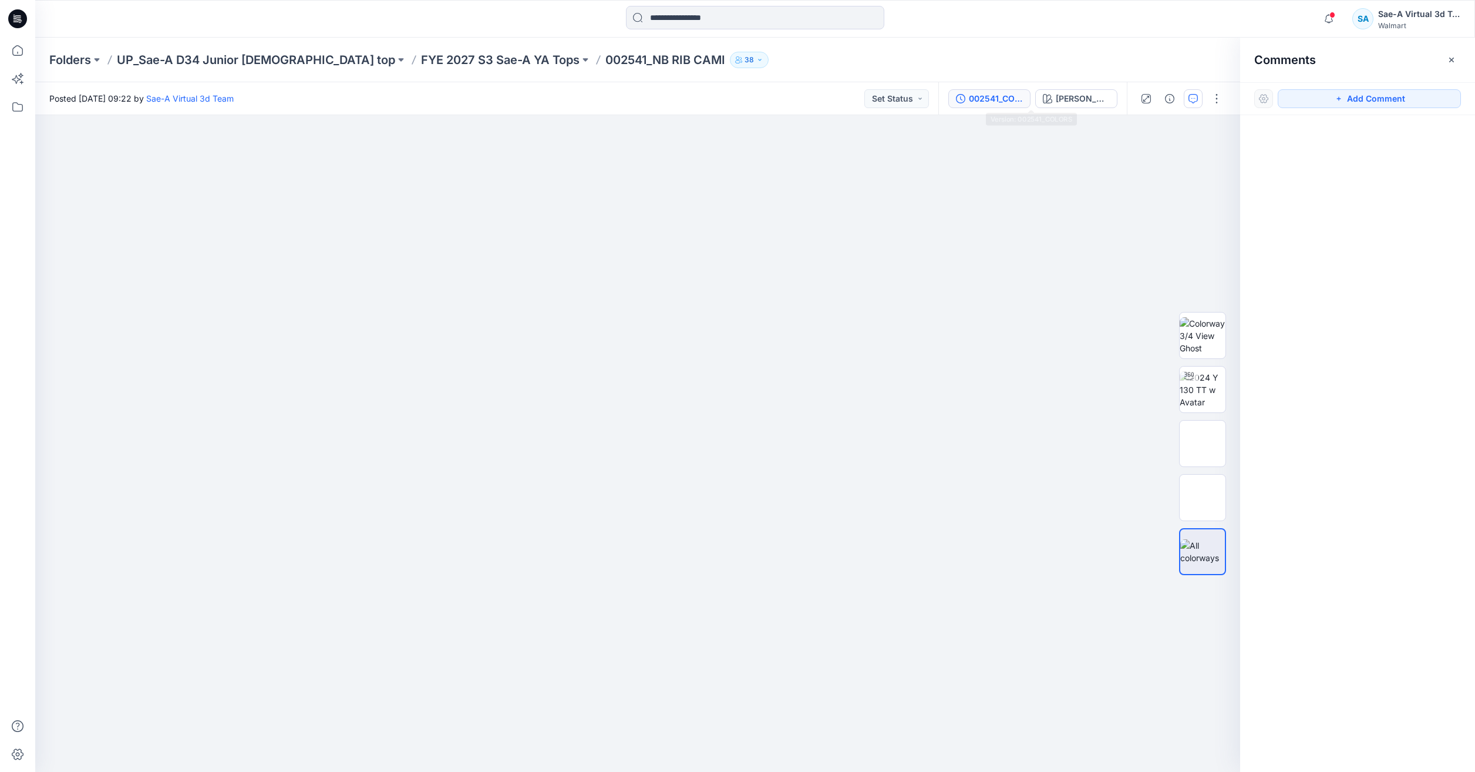
click at [1014, 103] on div "002541_COLORS" at bounding box center [996, 98] width 54 height 13
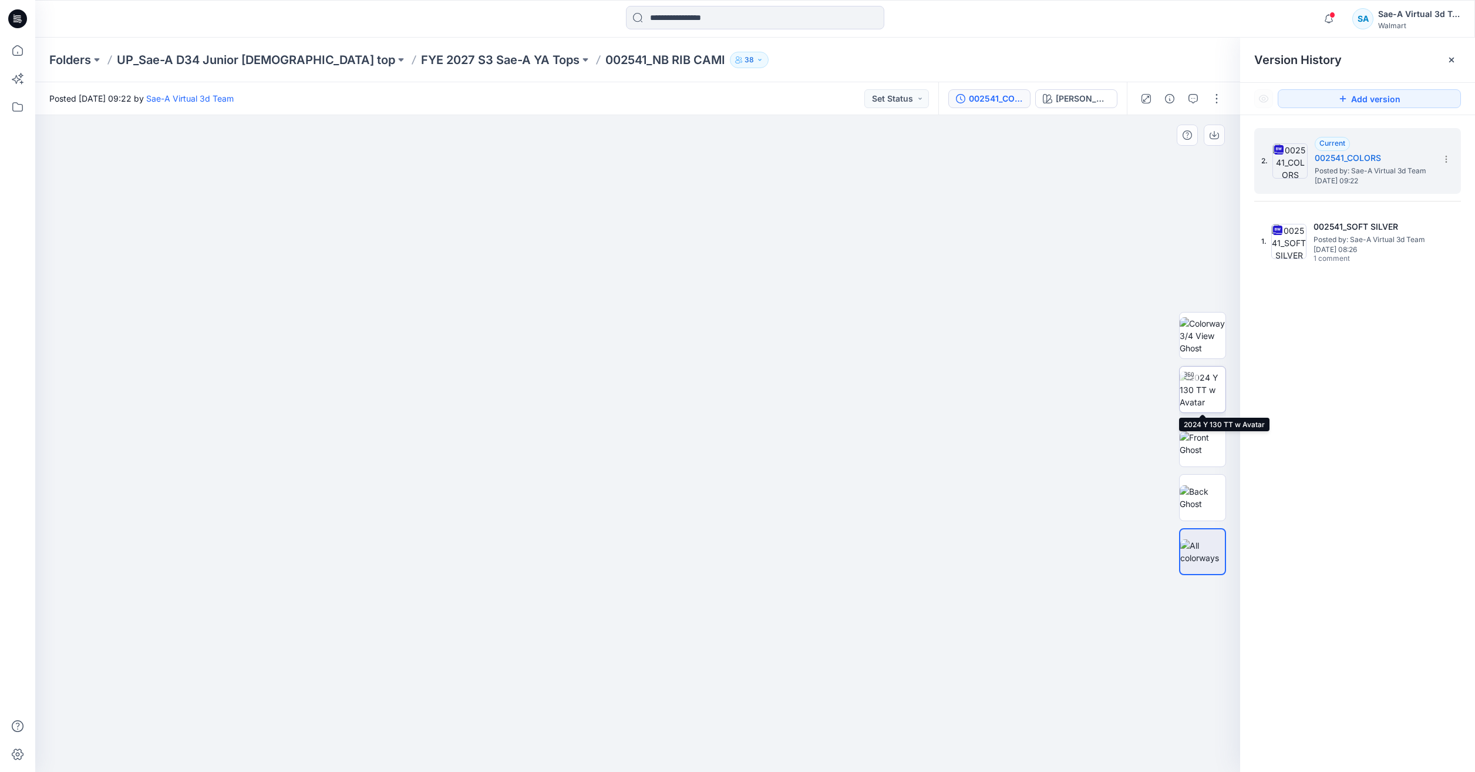
click at [1216, 380] on img at bounding box center [1203, 389] width 46 height 37
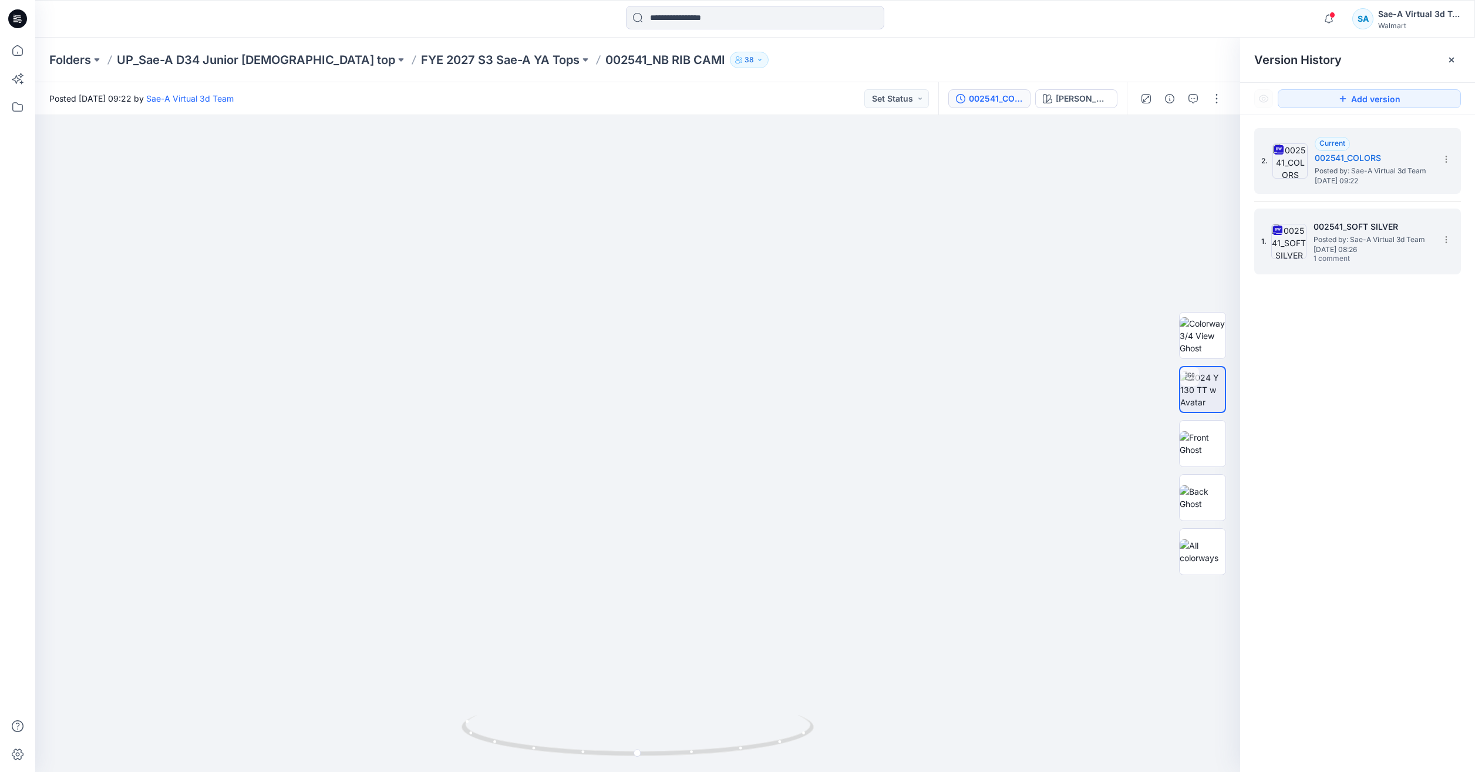
click at [1372, 272] on div "1. 002541_SOFT SILVER Posted by: Sae-A Virtual 3d Team Thursday, September 18, …" at bounding box center [1357, 241] width 207 height 66
click at [1372, 267] on div "1. 002541_SOFT SILVER Posted by: Sae-A Virtual 3d Team Thursday, September 18, …" at bounding box center [1349, 241] width 176 height 56
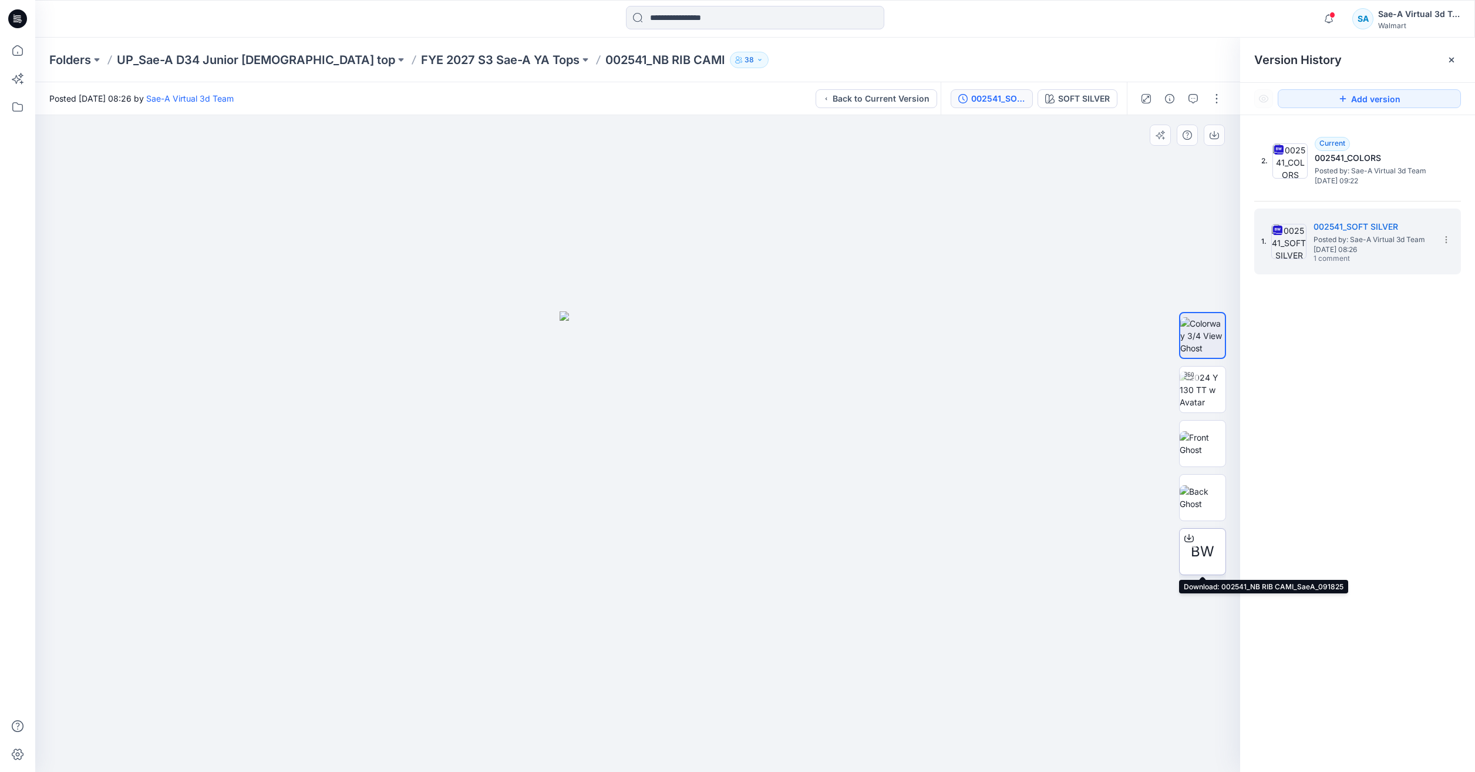
click at [1196, 550] on span "BW" at bounding box center [1202, 551] width 23 height 21
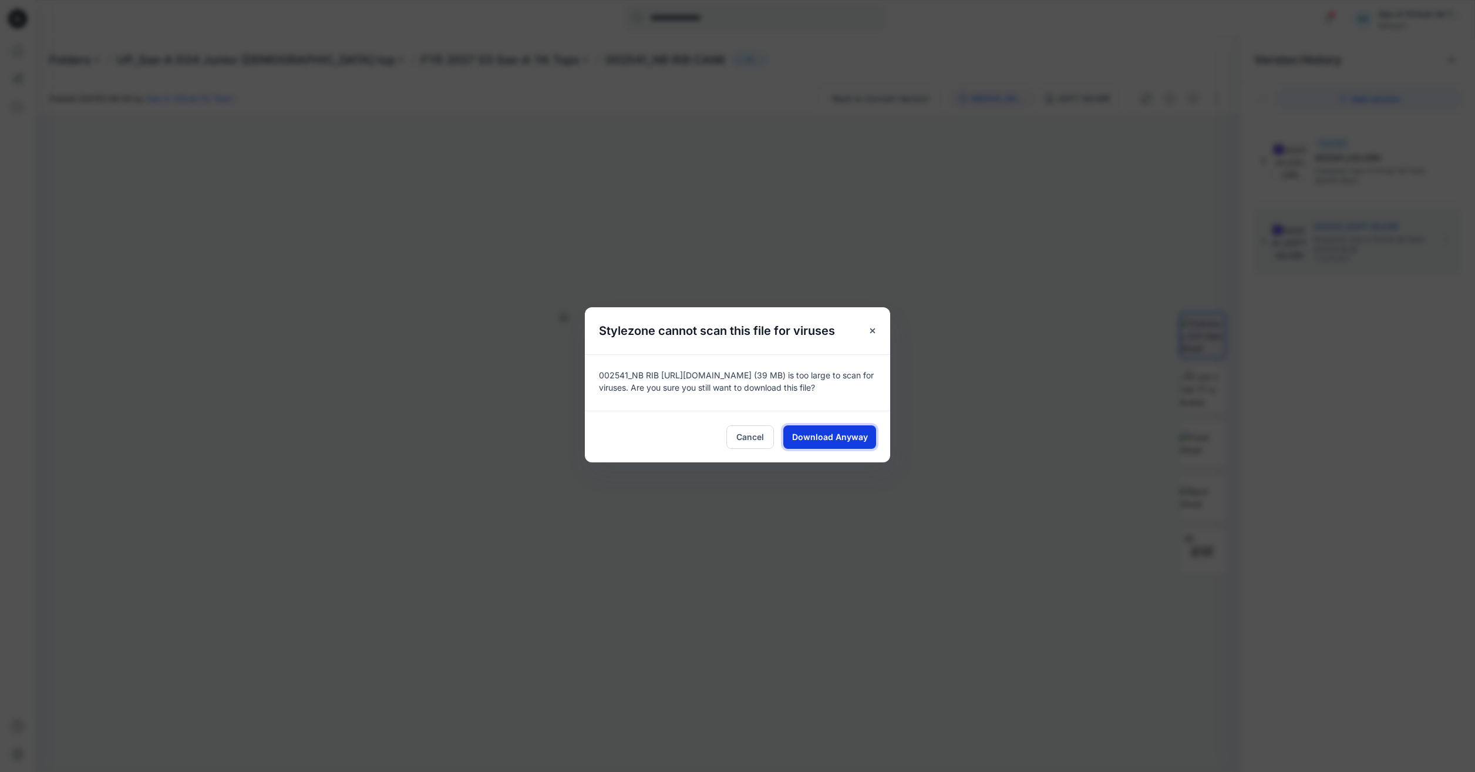
click at [836, 441] on span "Download Anyway" at bounding box center [830, 436] width 76 height 12
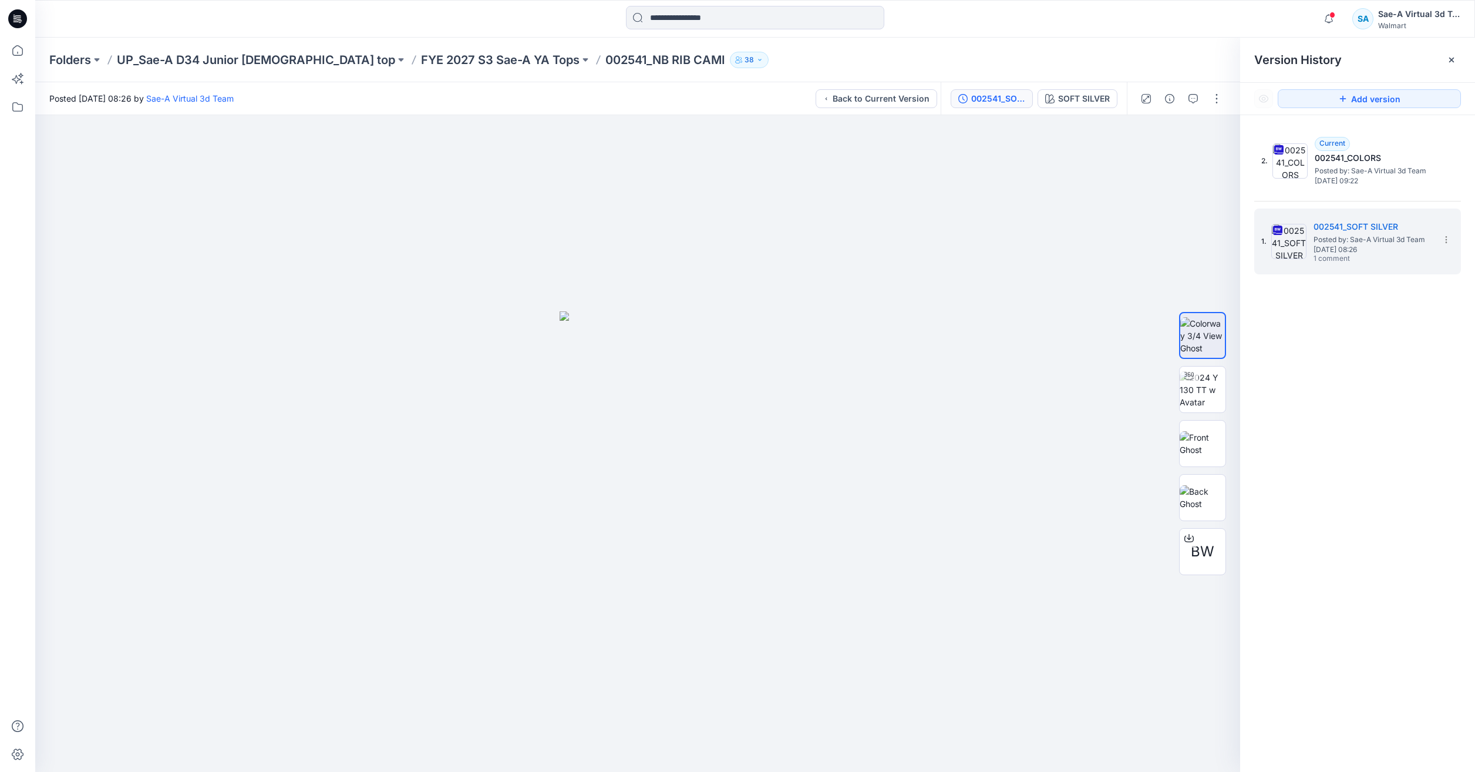
click at [1464, 765] on div "2. Current 002541_COLORS Posted by: Sae-A Virtual 3d Team Thursday, September 1…" at bounding box center [1357, 452] width 235 height 674
click at [1216, 383] on img at bounding box center [1203, 389] width 46 height 37
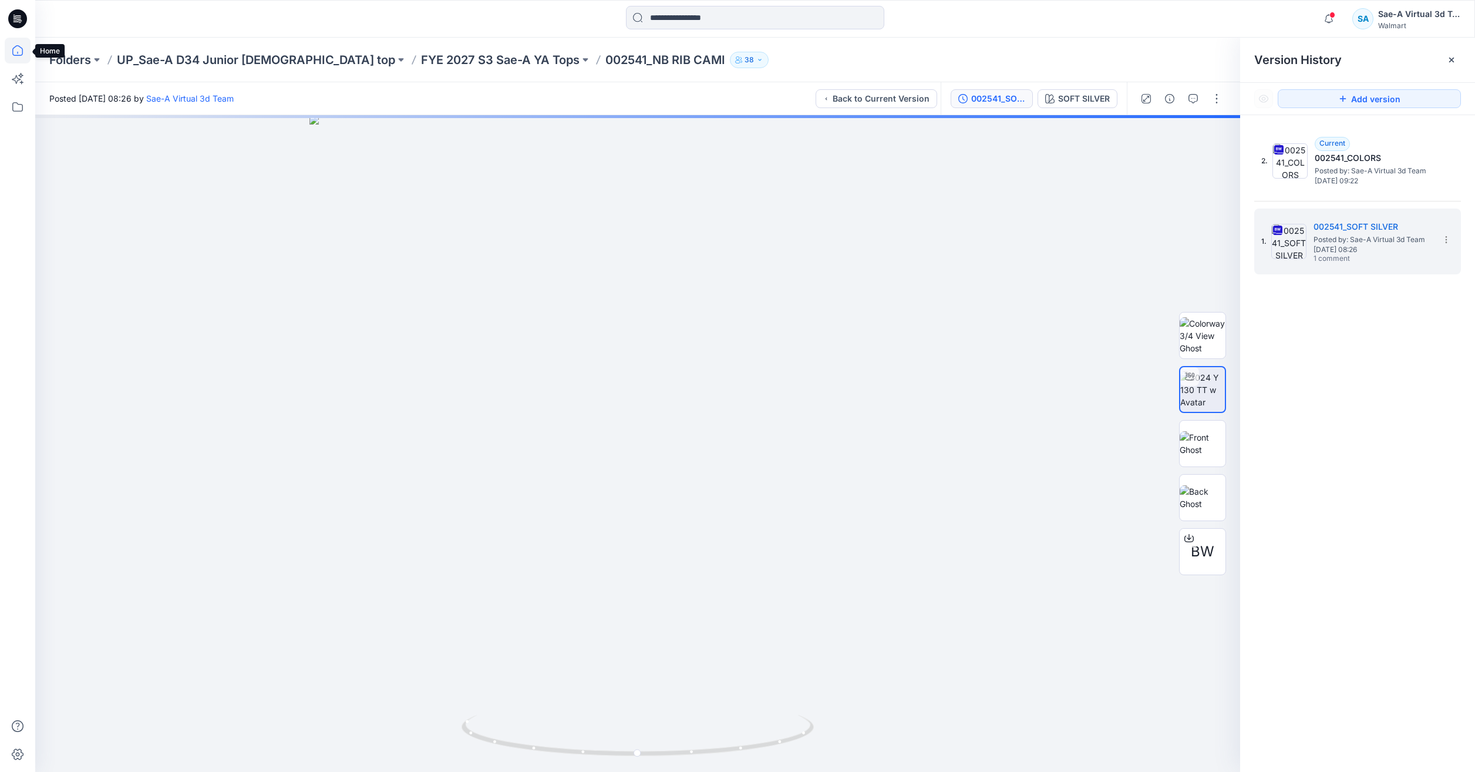
click at [22, 56] on icon at bounding box center [18, 51] width 26 height 26
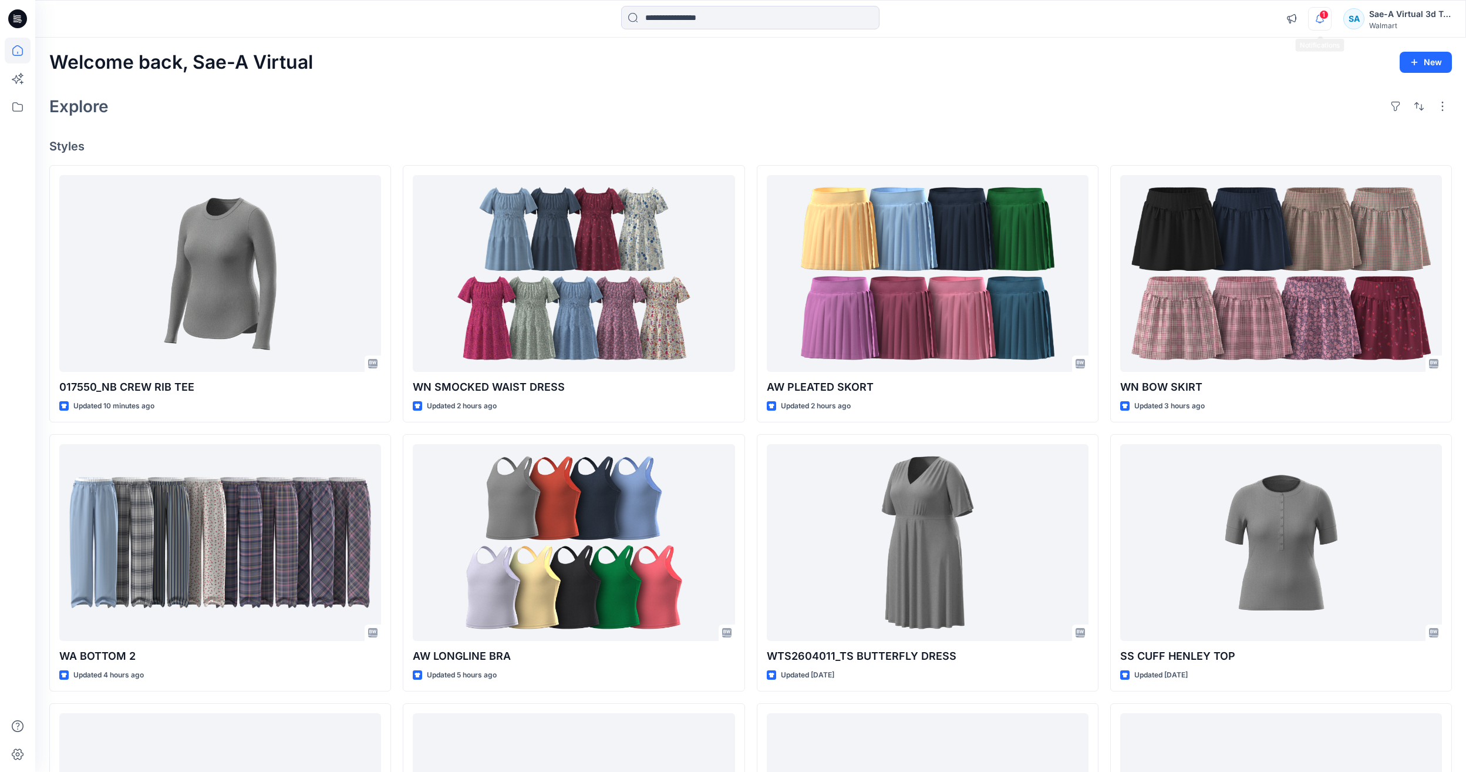
click at [1315, 19] on icon "button" at bounding box center [1320, 18] width 22 height 23
click at [930, 56] on div "Welcome back, Sae-A Virtual New" at bounding box center [750, 63] width 1403 height 22
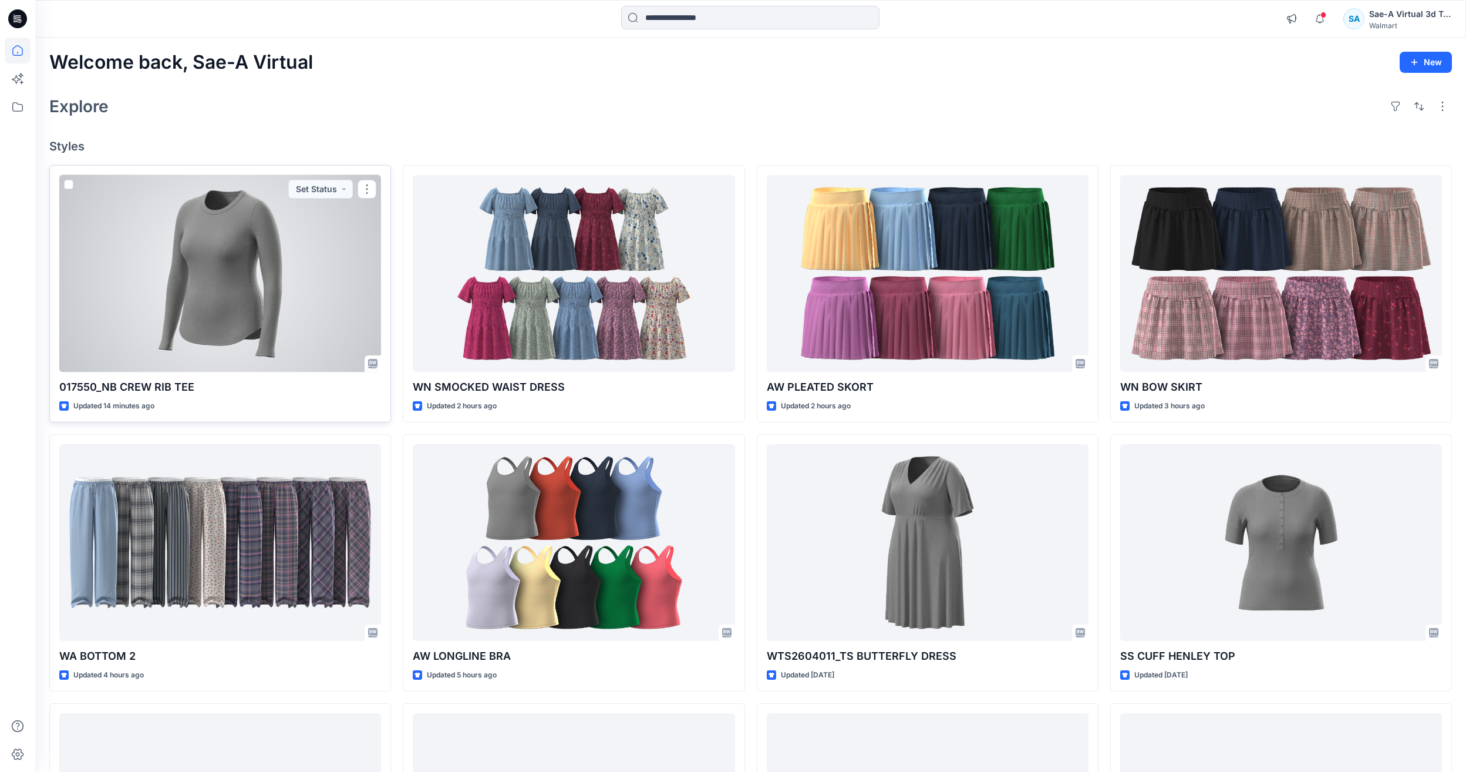
click at [275, 281] on div at bounding box center [220, 273] width 322 height 197
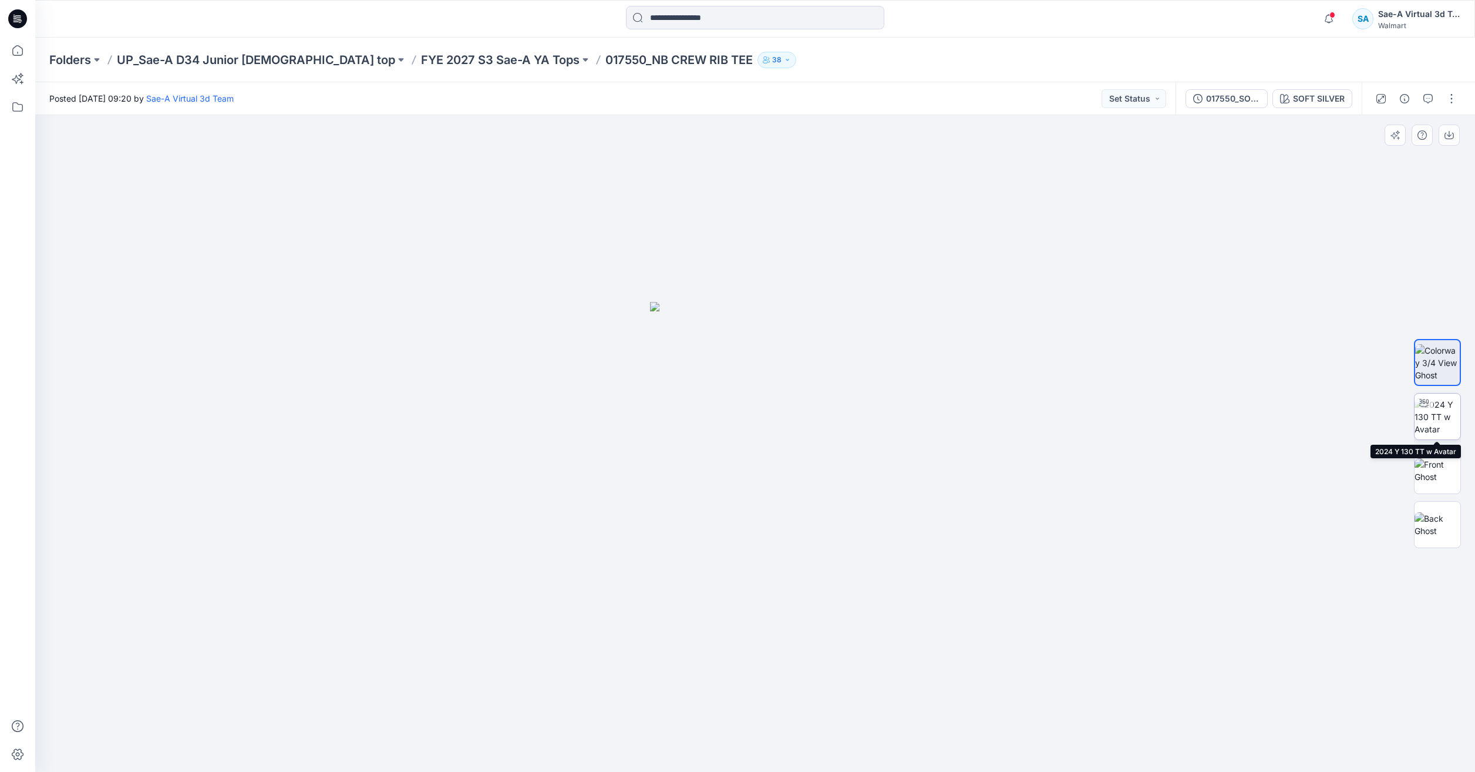
click at [1447, 415] on img at bounding box center [1438, 416] width 46 height 37
drag, startPoint x: 928, startPoint y: 746, endPoint x: 572, endPoint y: 690, distance: 360.2
click at [572, 690] on div at bounding box center [755, 443] width 1440 height 657
drag, startPoint x: 872, startPoint y: 753, endPoint x: 901, endPoint y: 637, distance: 120.5
click at [866, 750] on icon at bounding box center [756, 737] width 355 height 44
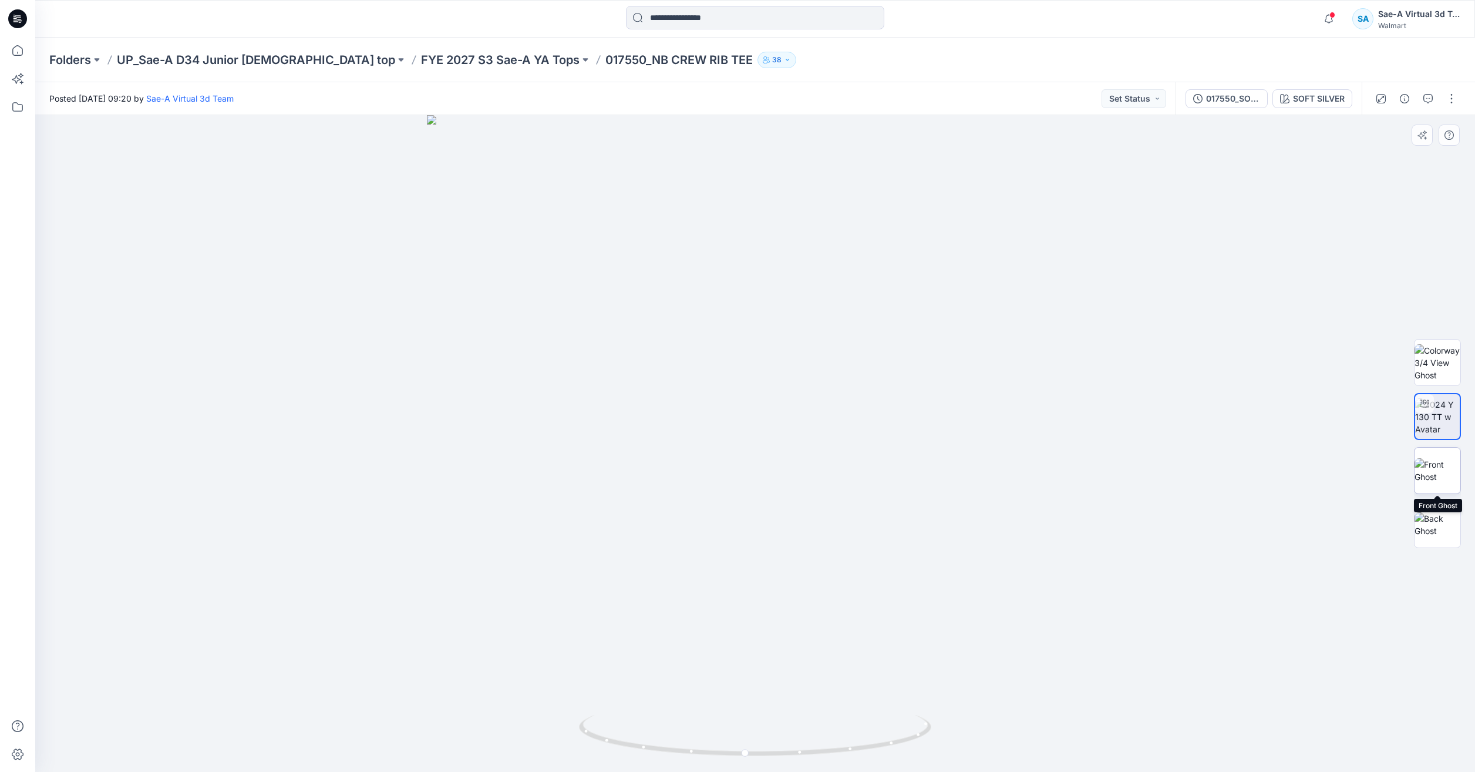
click at [1440, 479] on img at bounding box center [1438, 470] width 46 height 25
click at [10, 52] on icon at bounding box center [18, 51] width 26 height 26
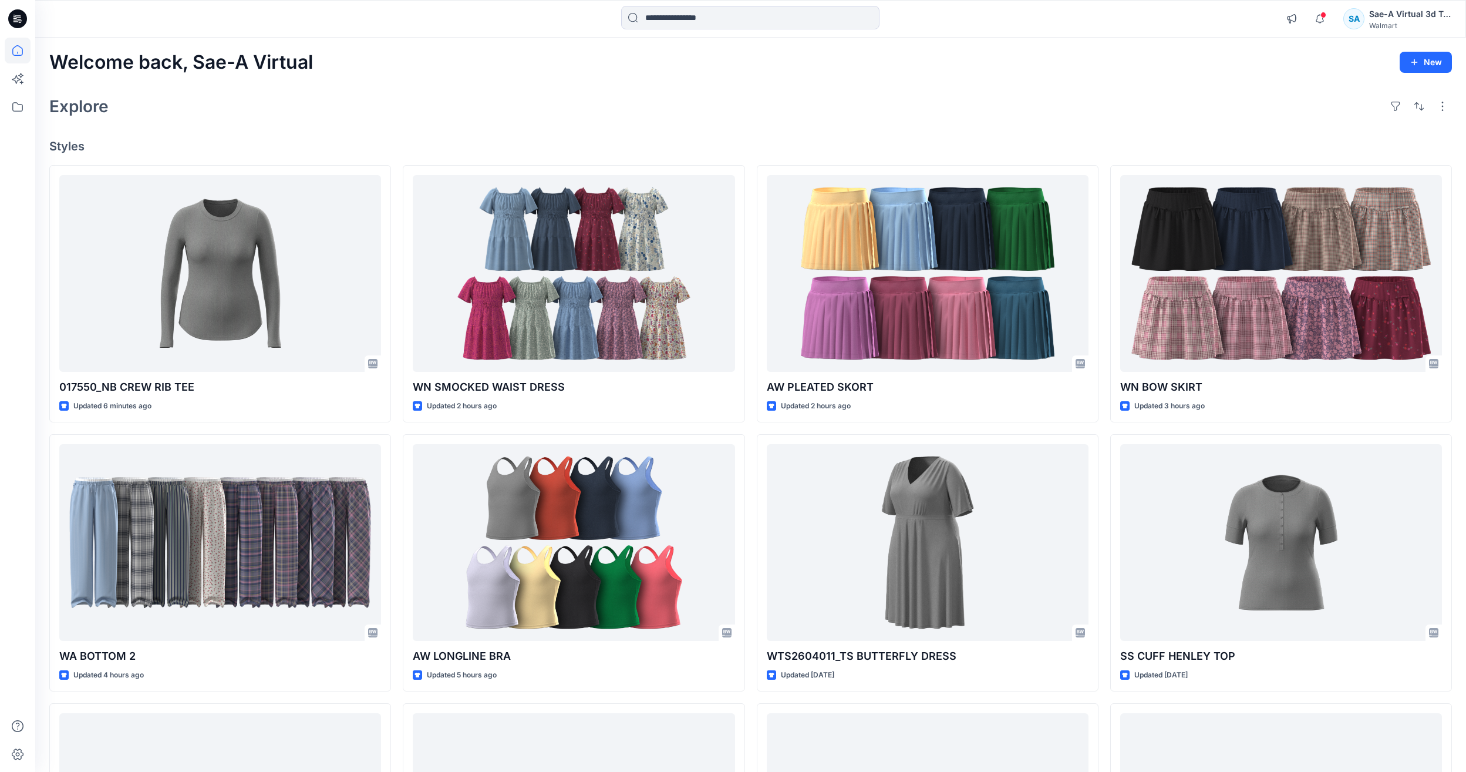
click at [420, 58] on div "Welcome back, Sae-A Virtual New" at bounding box center [750, 63] width 1403 height 22
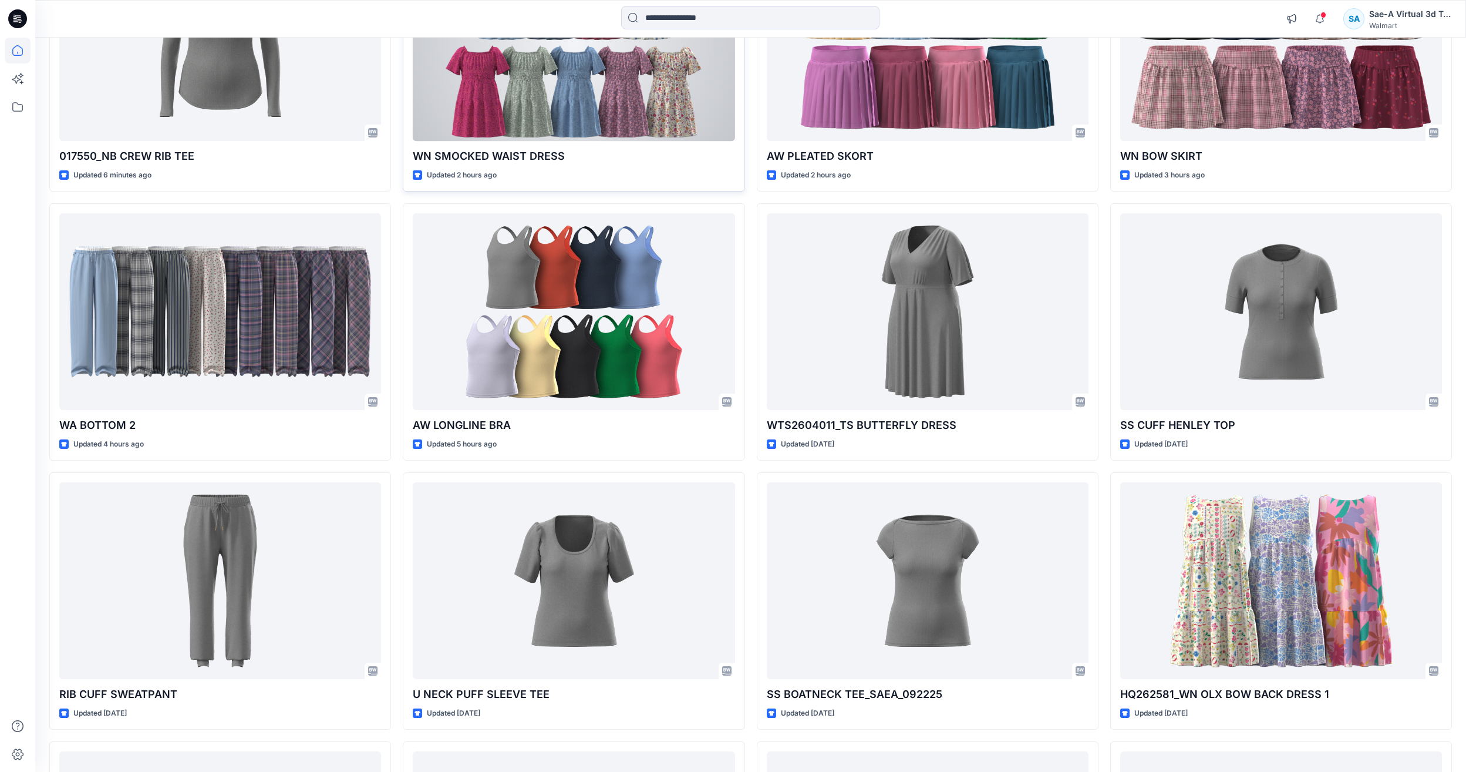
scroll to position [235, 0]
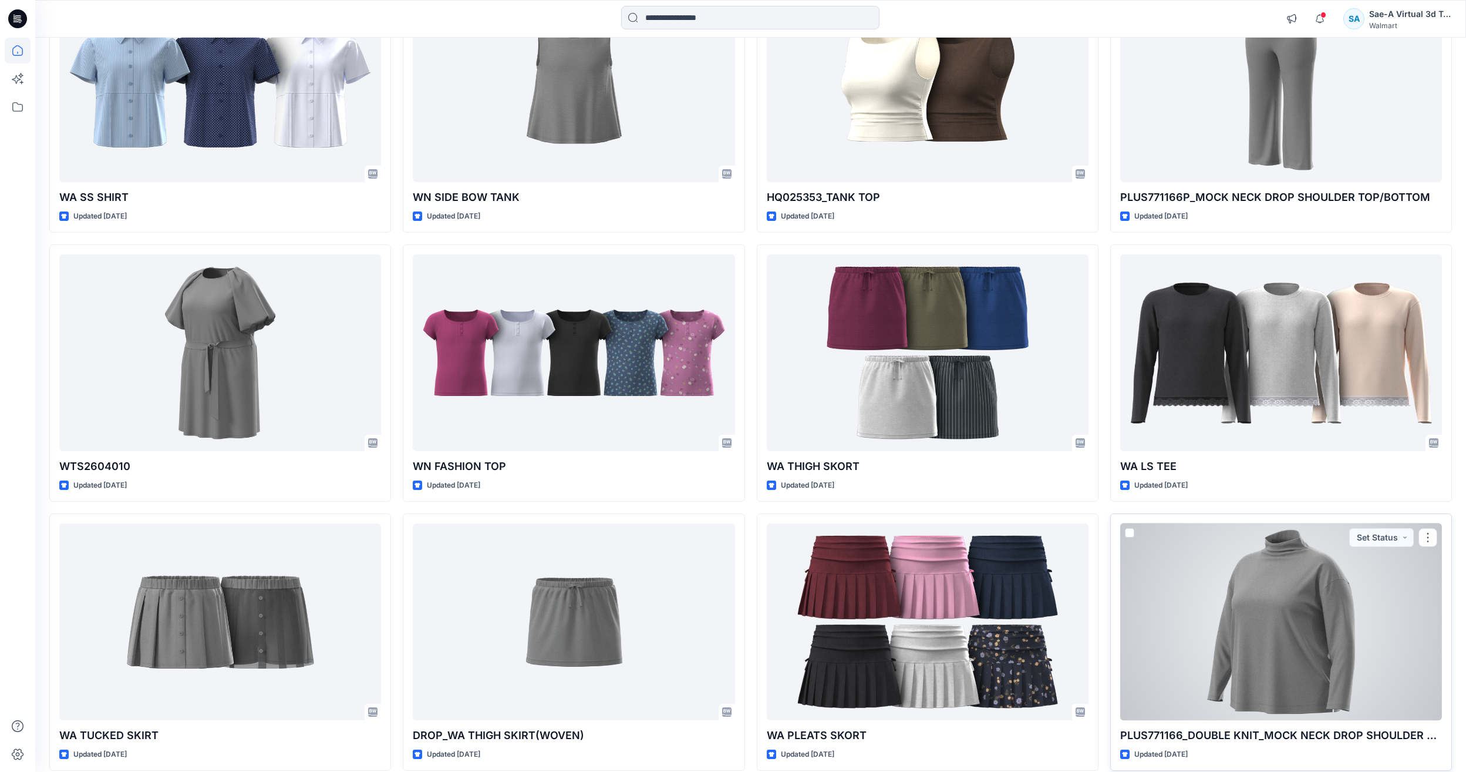
scroll to position [1052, 0]
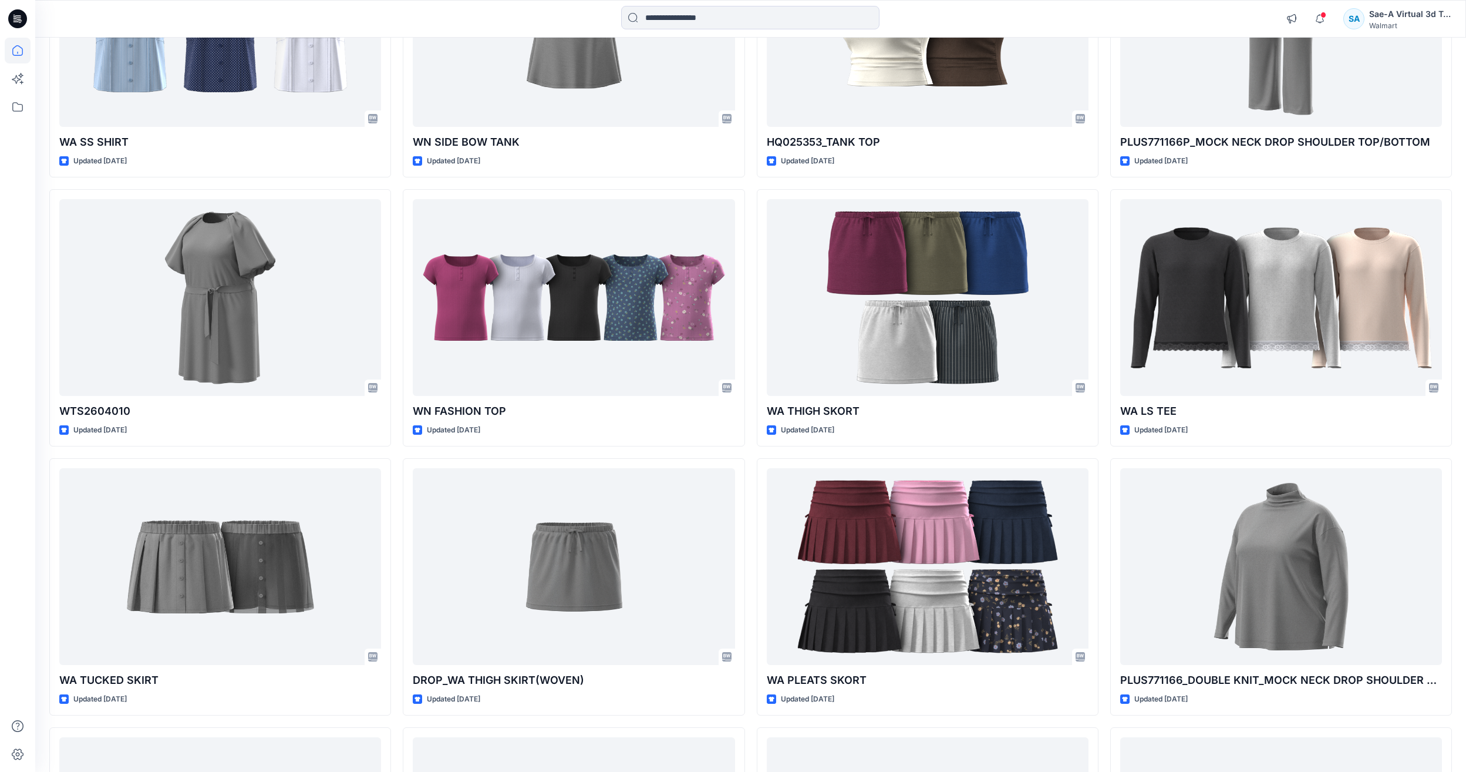
click at [1101, 613] on div "017550_NB CREW RIB TEE Updated 8 minutes ago WA BOTTOM 2 Updated 4 hours ago RI…" at bounding box center [750, 317] width 1403 height 2409
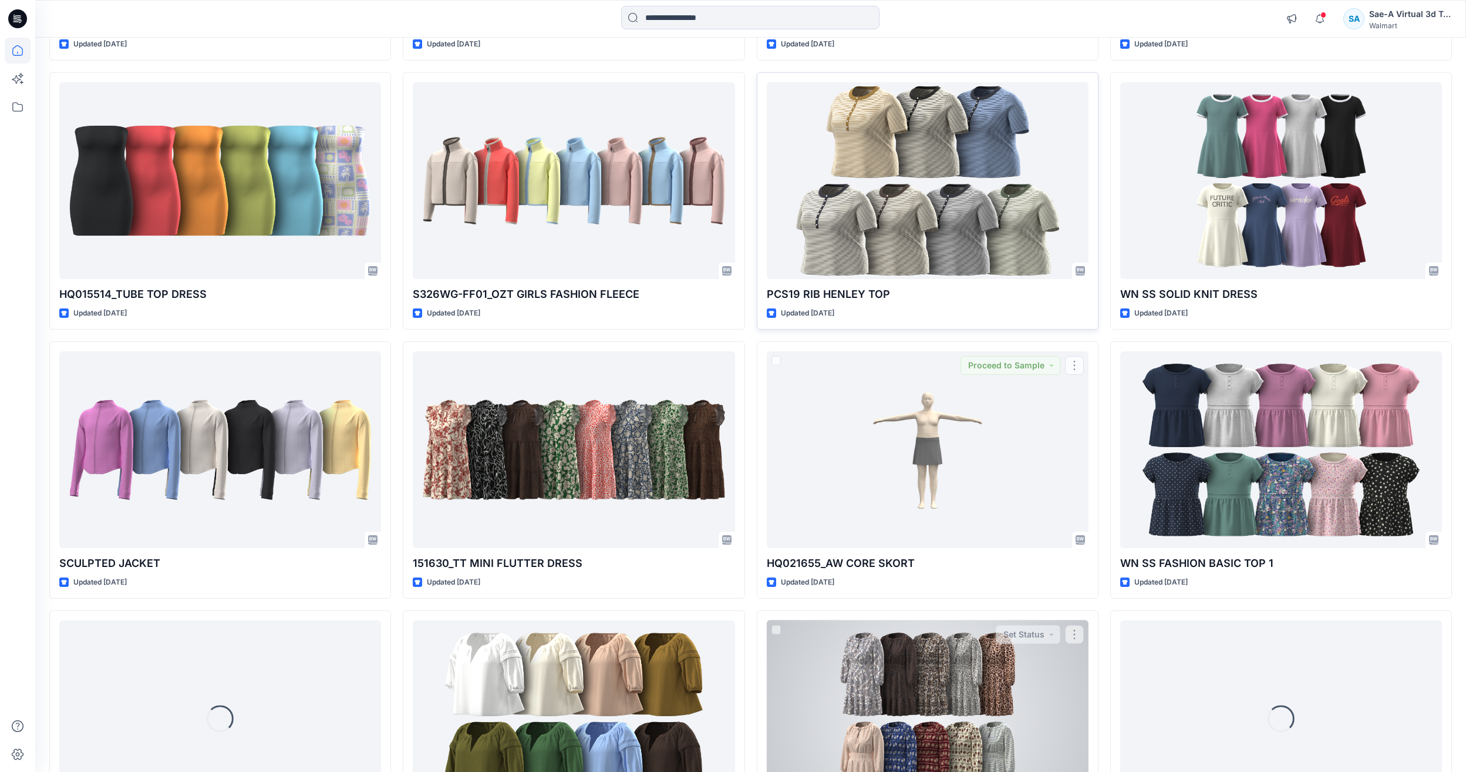
scroll to position [2035, 0]
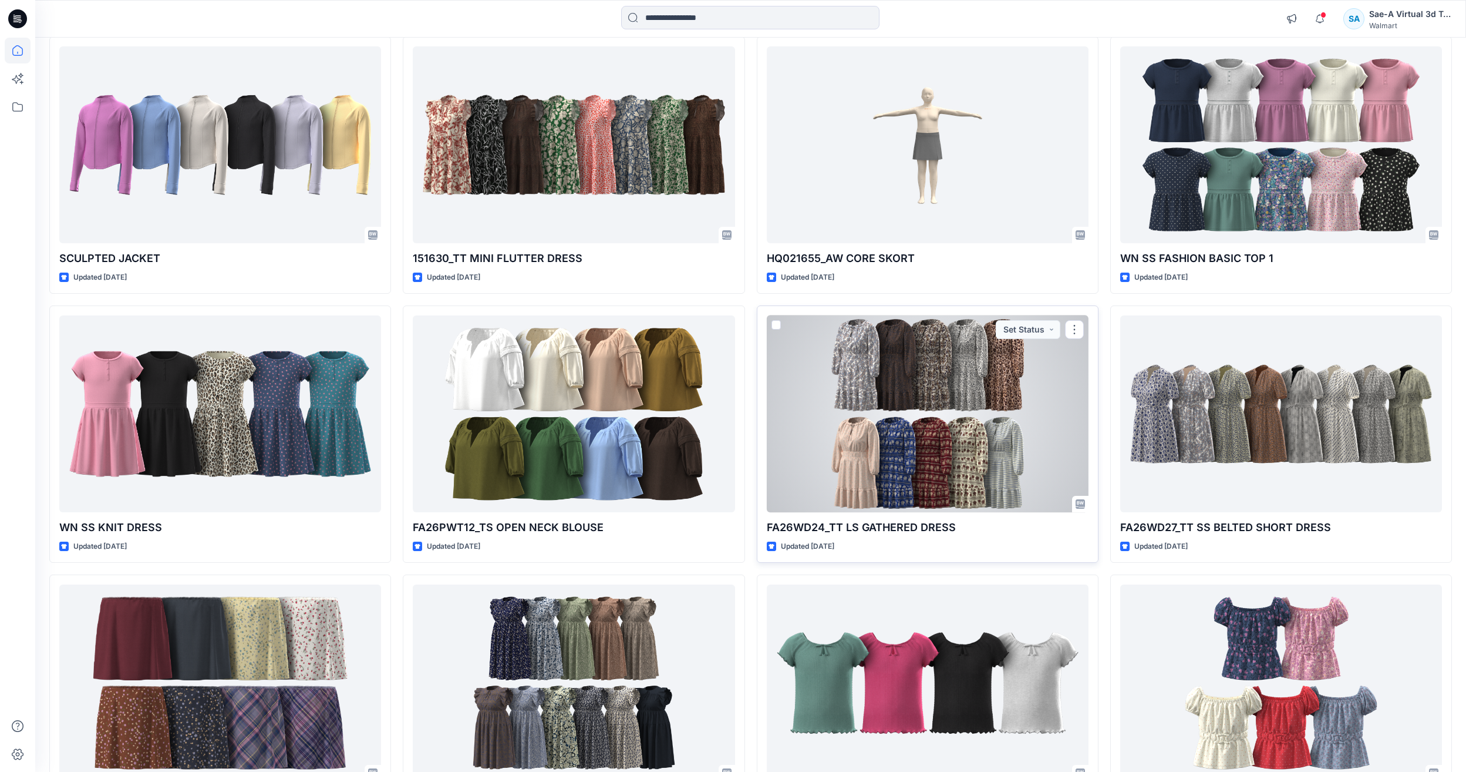
scroll to position [2387, 0]
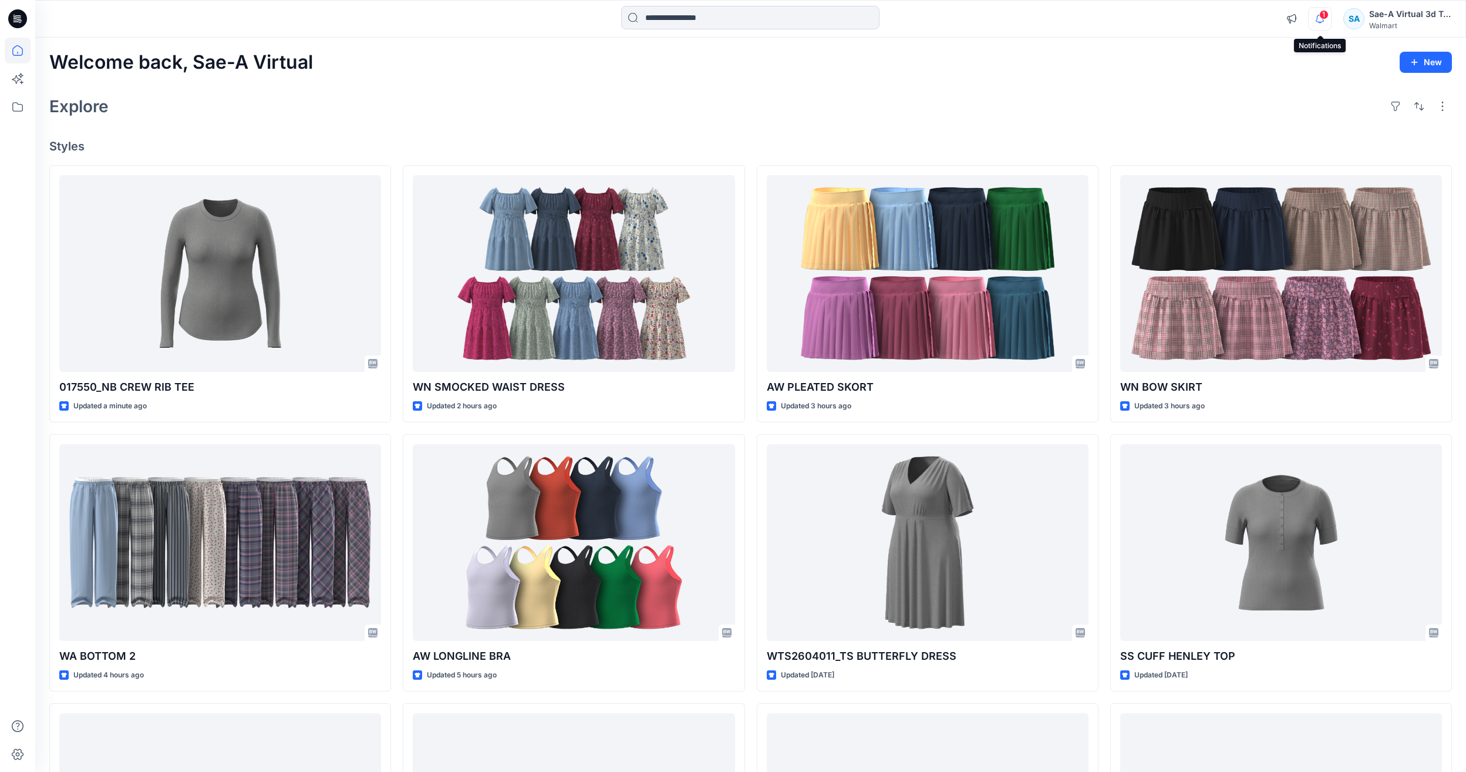
click at [1319, 24] on icon "button" at bounding box center [1320, 18] width 22 height 23
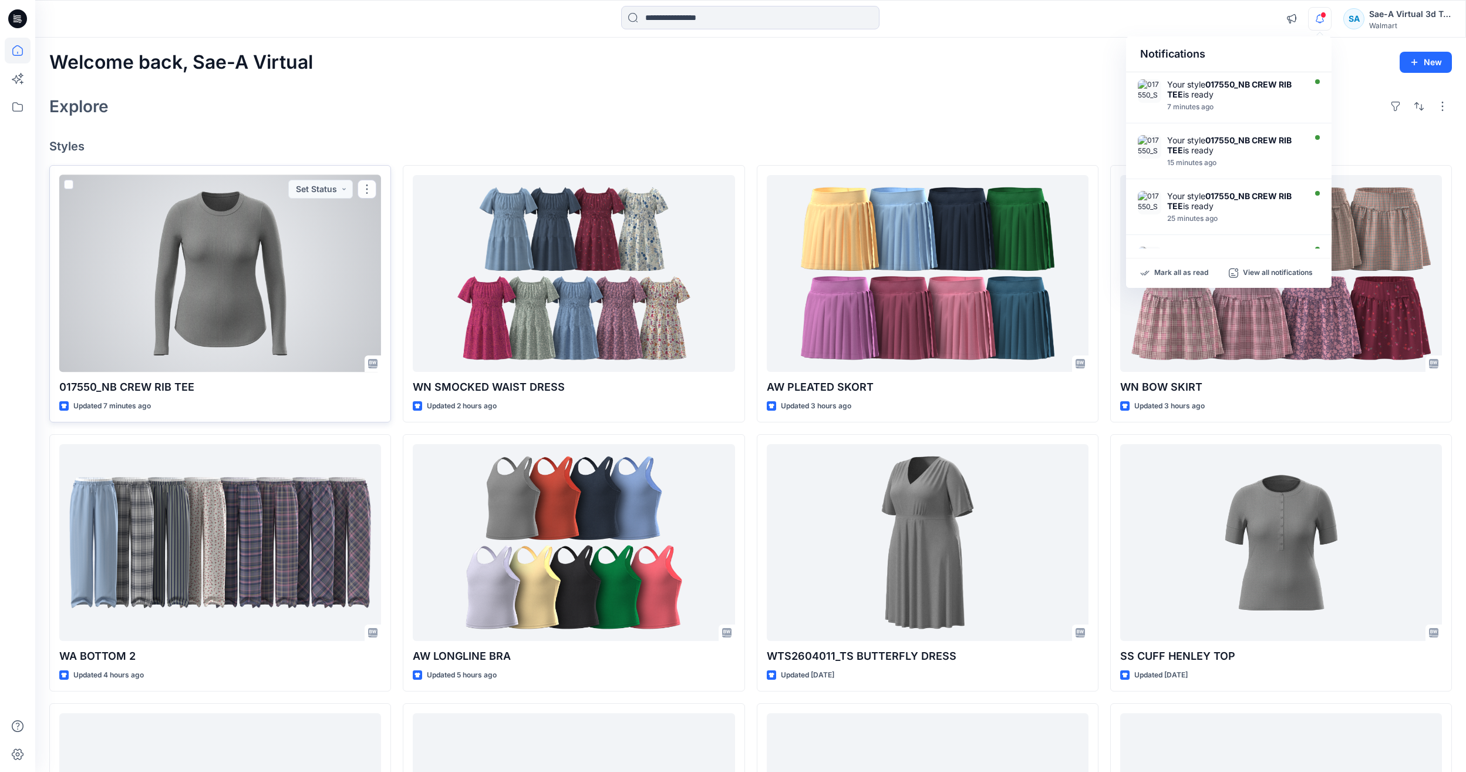
click at [164, 275] on div at bounding box center [220, 273] width 322 height 197
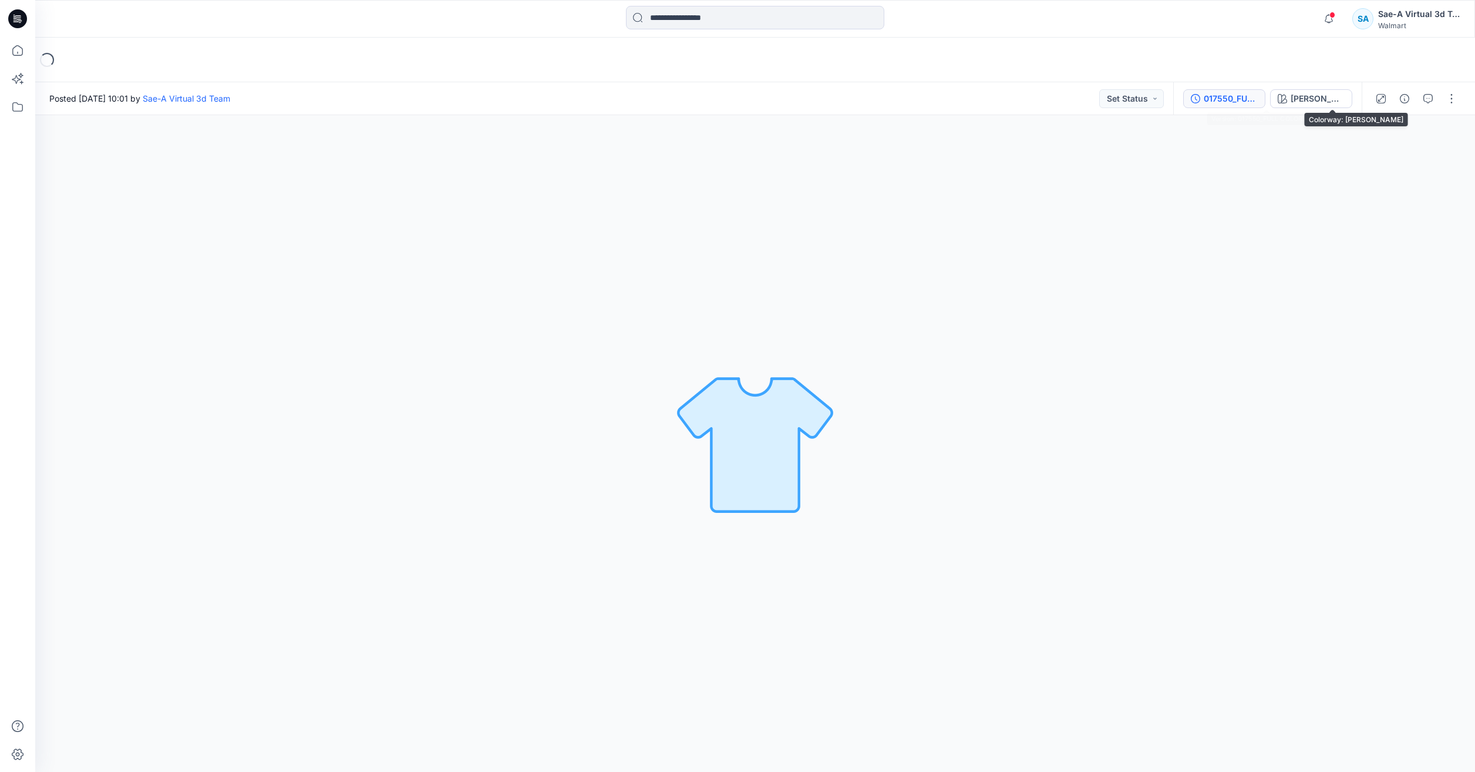
click at [1258, 92] on div "017550_FULL COLORWAYS" at bounding box center [1231, 98] width 54 height 13
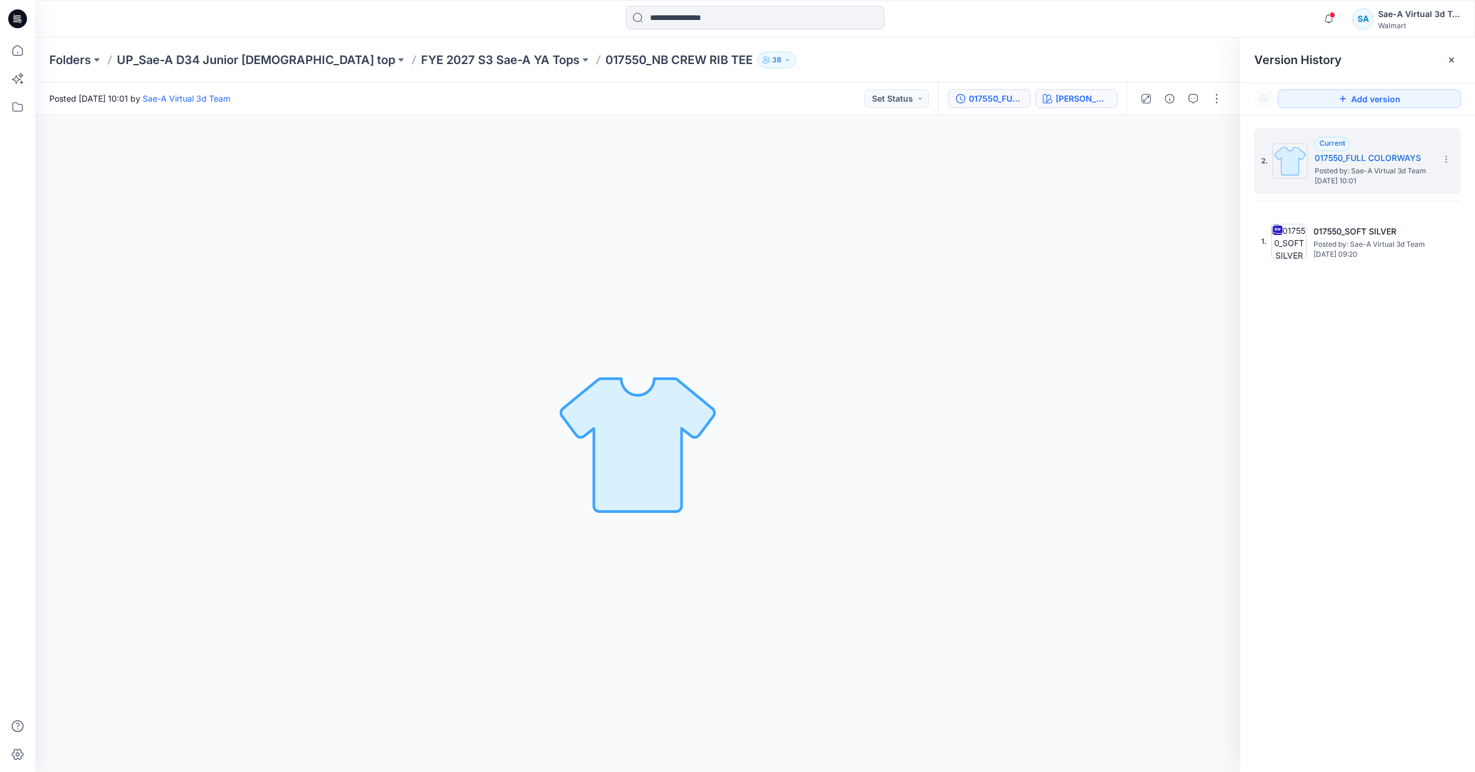
click at [1116, 103] on button "[PERSON_NAME]" at bounding box center [1076, 98] width 82 height 19
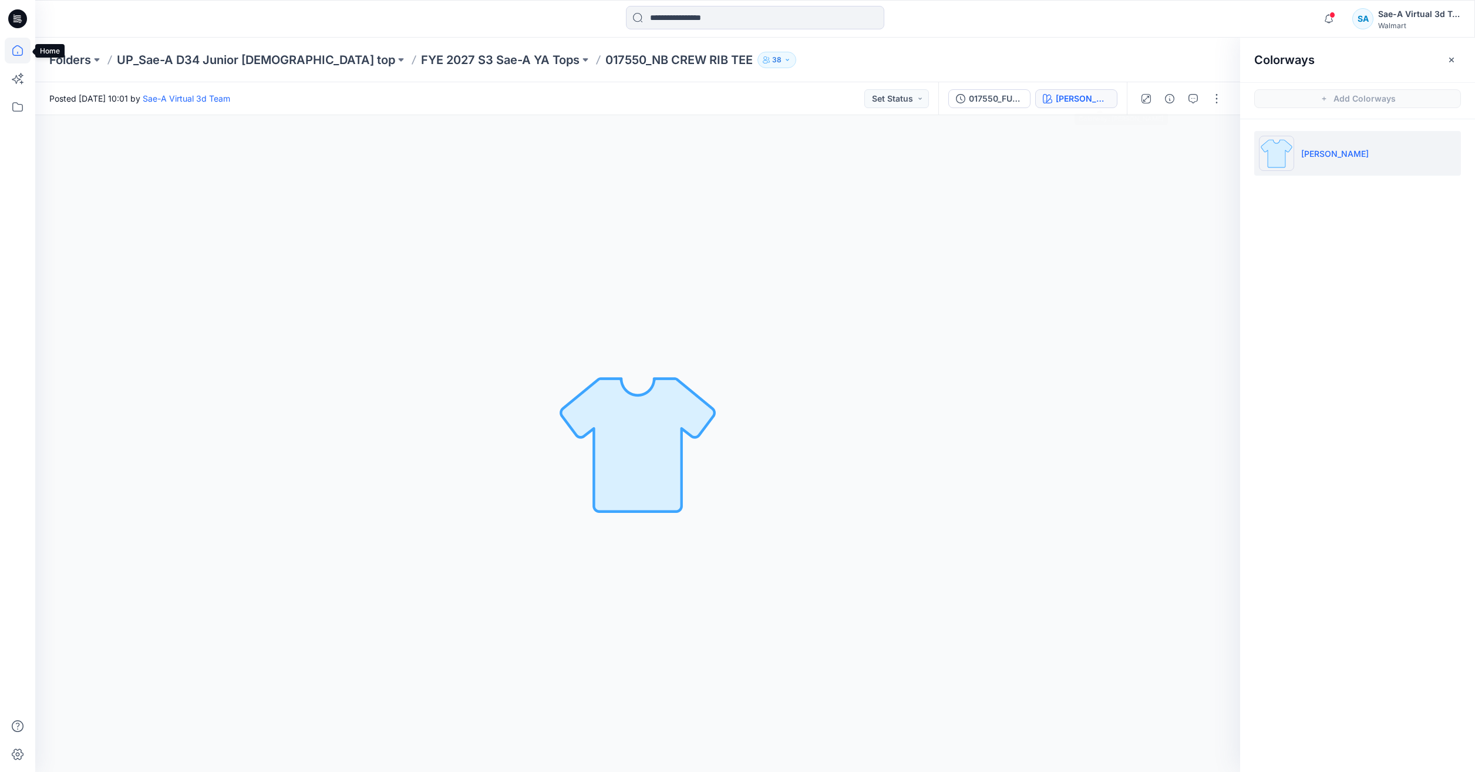
click at [6, 60] on icon at bounding box center [18, 51] width 26 height 26
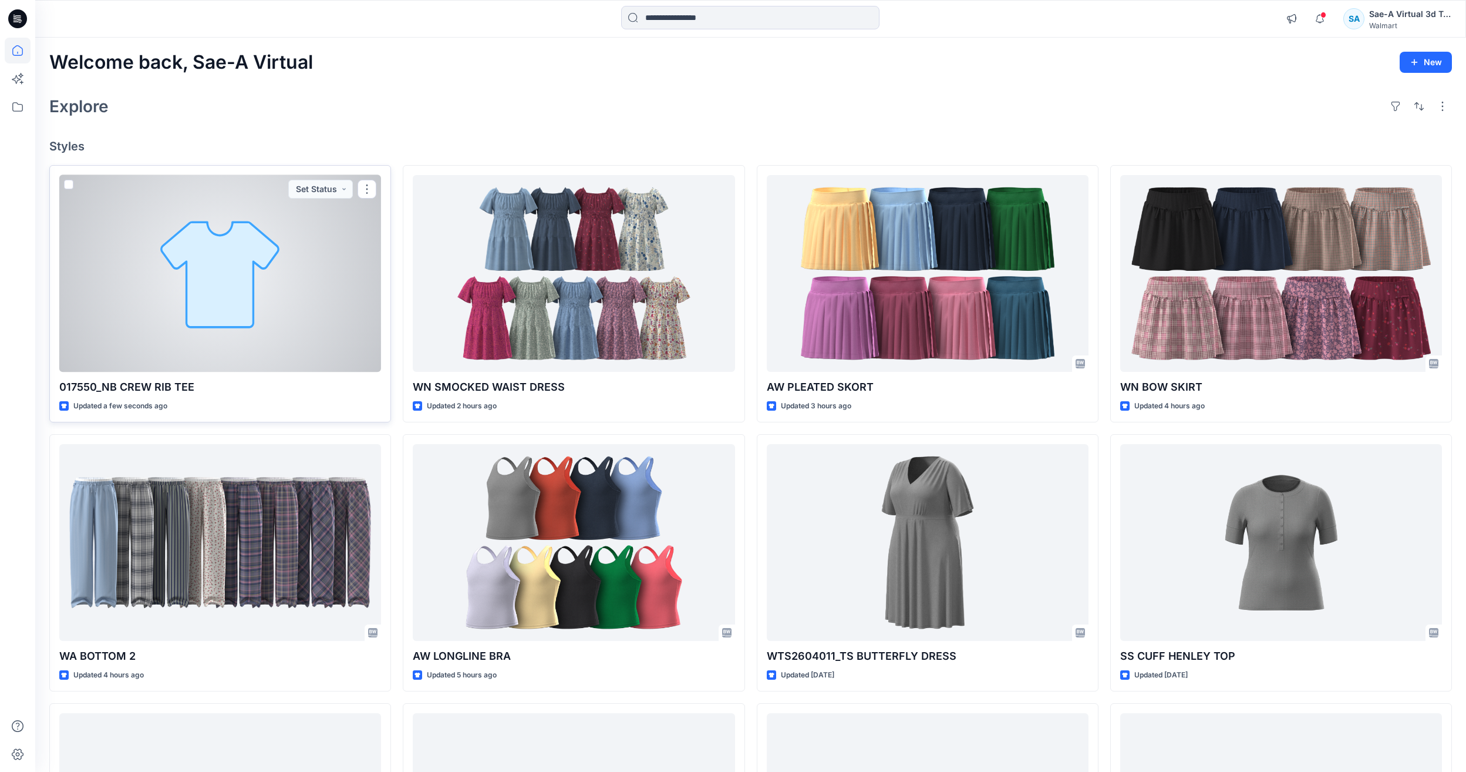
click at [199, 272] on div at bounding box center [220, 273] width 322 height 197
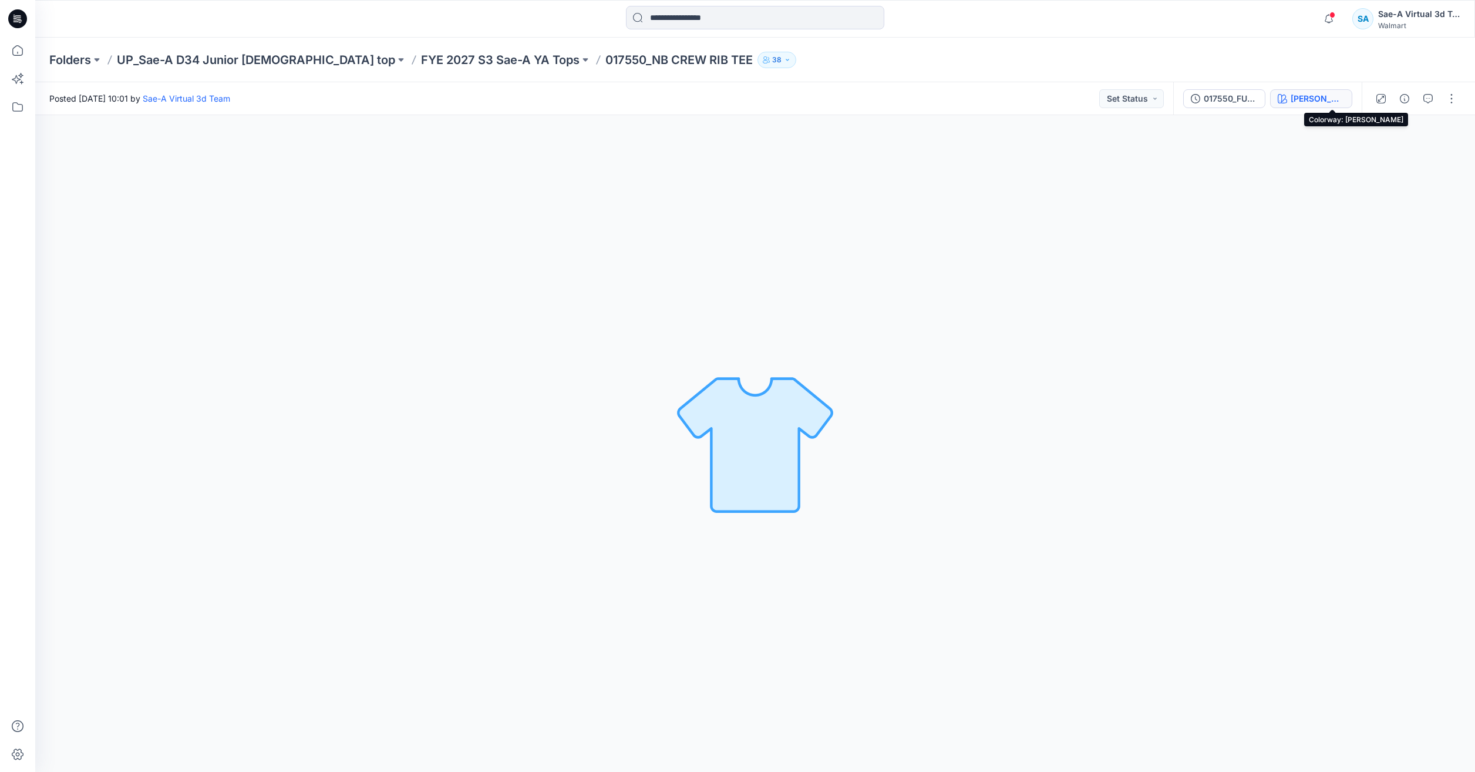
click at [1318, 106] on button "[PERSON_NAME]" at bounding box center [1311, 98] width 82 height 19
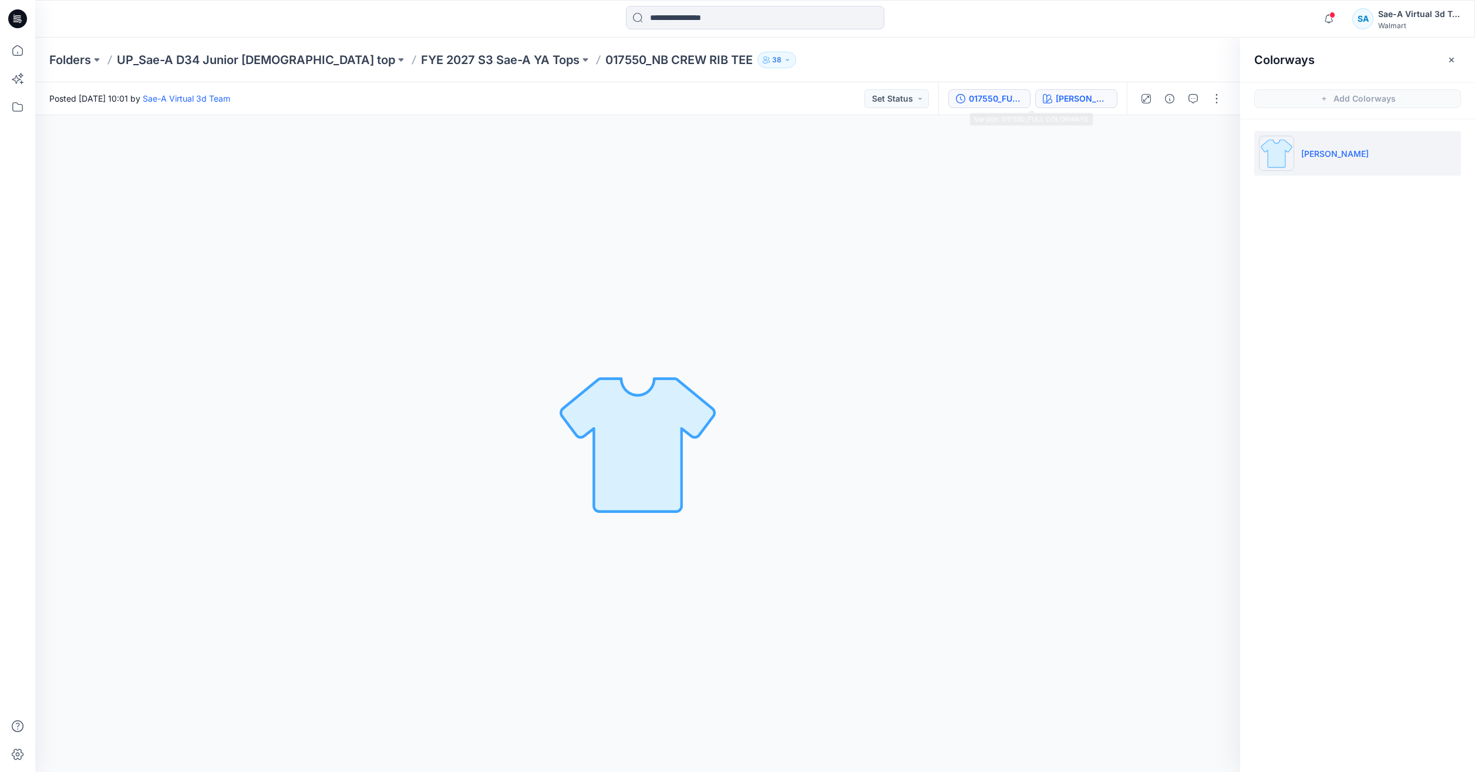
click at [1023, 99] on div "017550_FULL COLORWAYS" at bounding box center [996, 98] width 54 height 13
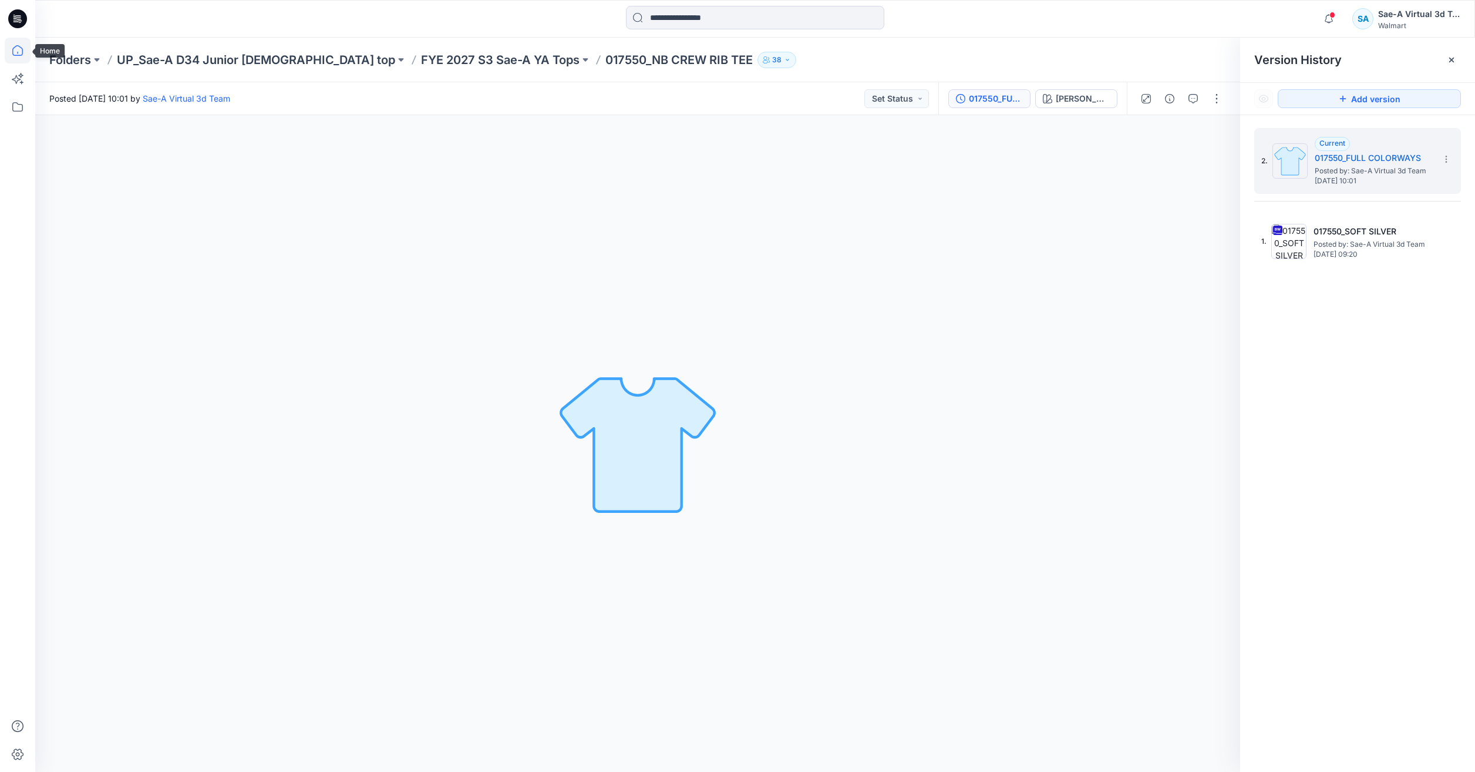
click at [16, 48] on icon at bounding box center [18, 51] width 26 height 26
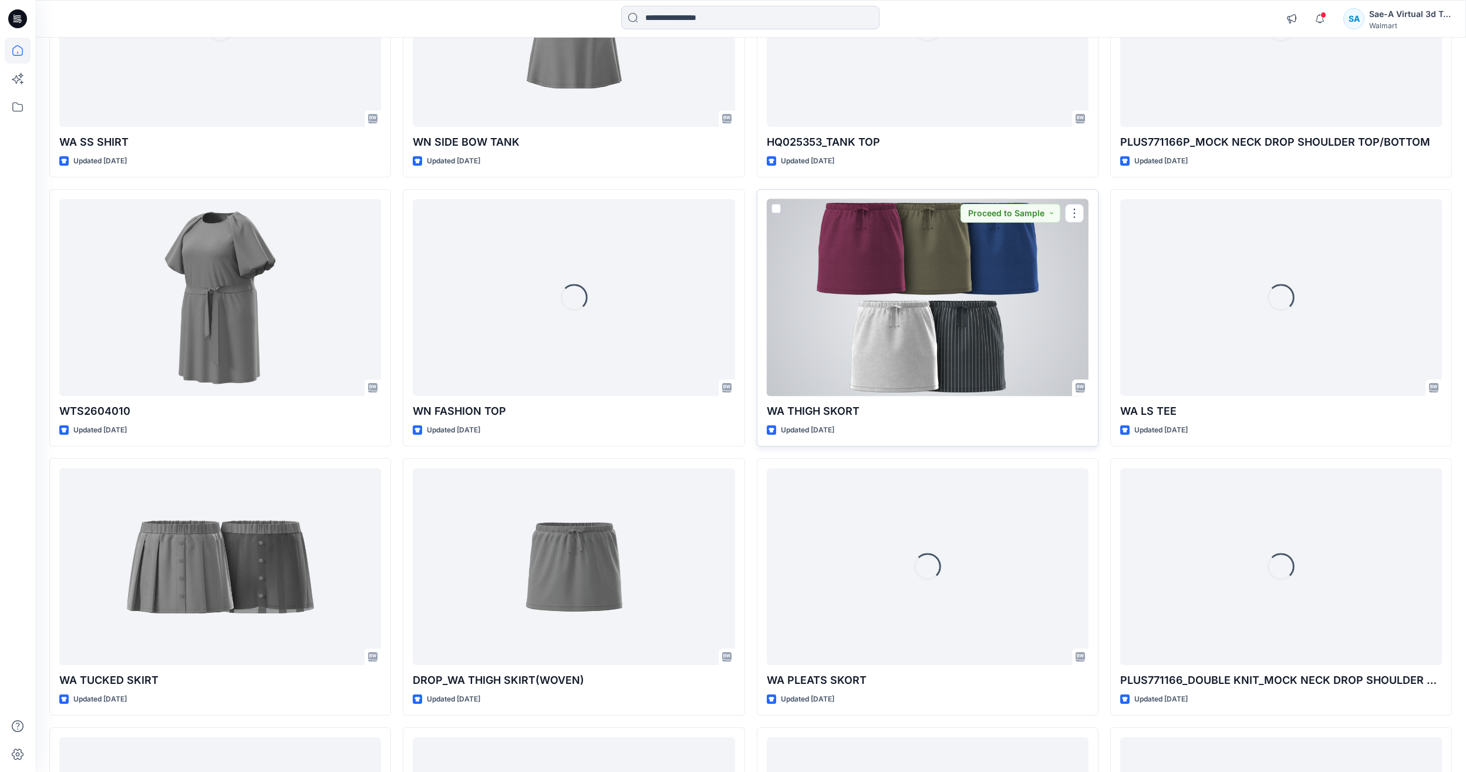
scroll to position [1111, 0]
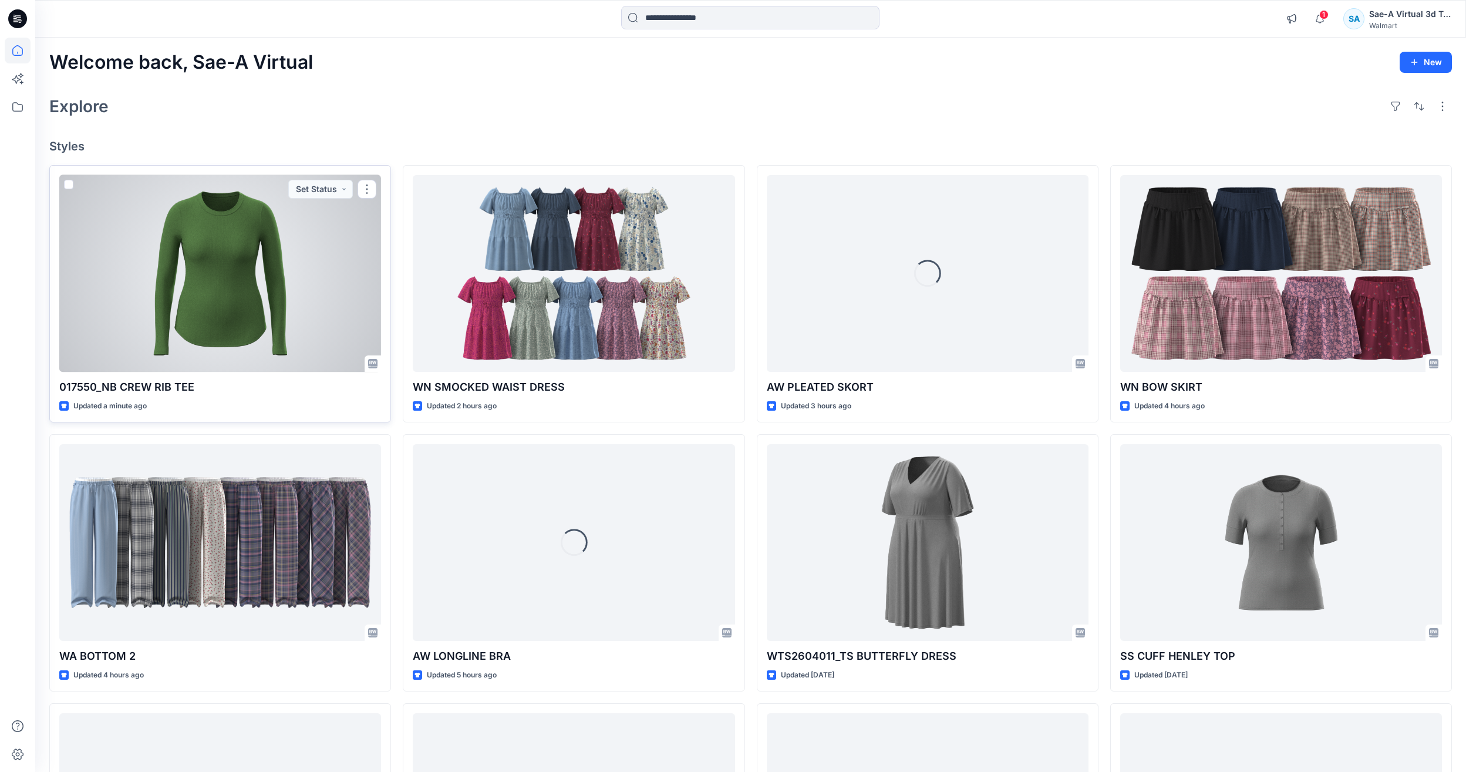
click at [241, 276] on div at bounding box center [220, 273] width 322 height 197
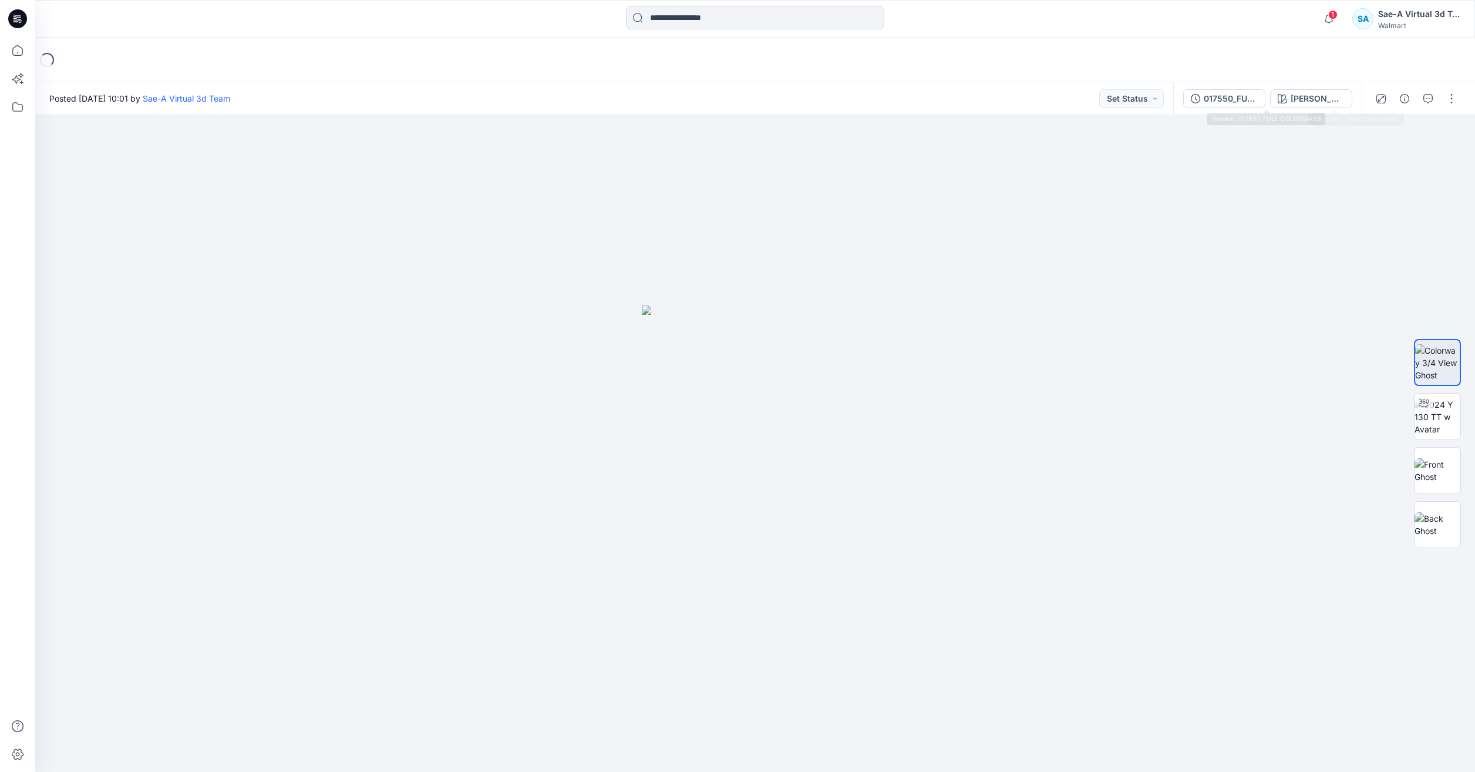
click at [1331, 109] on div "017550_FULL COLORWAYS [PERSON_NAME]" at bounding box center [1267, 98] width 189 height 33
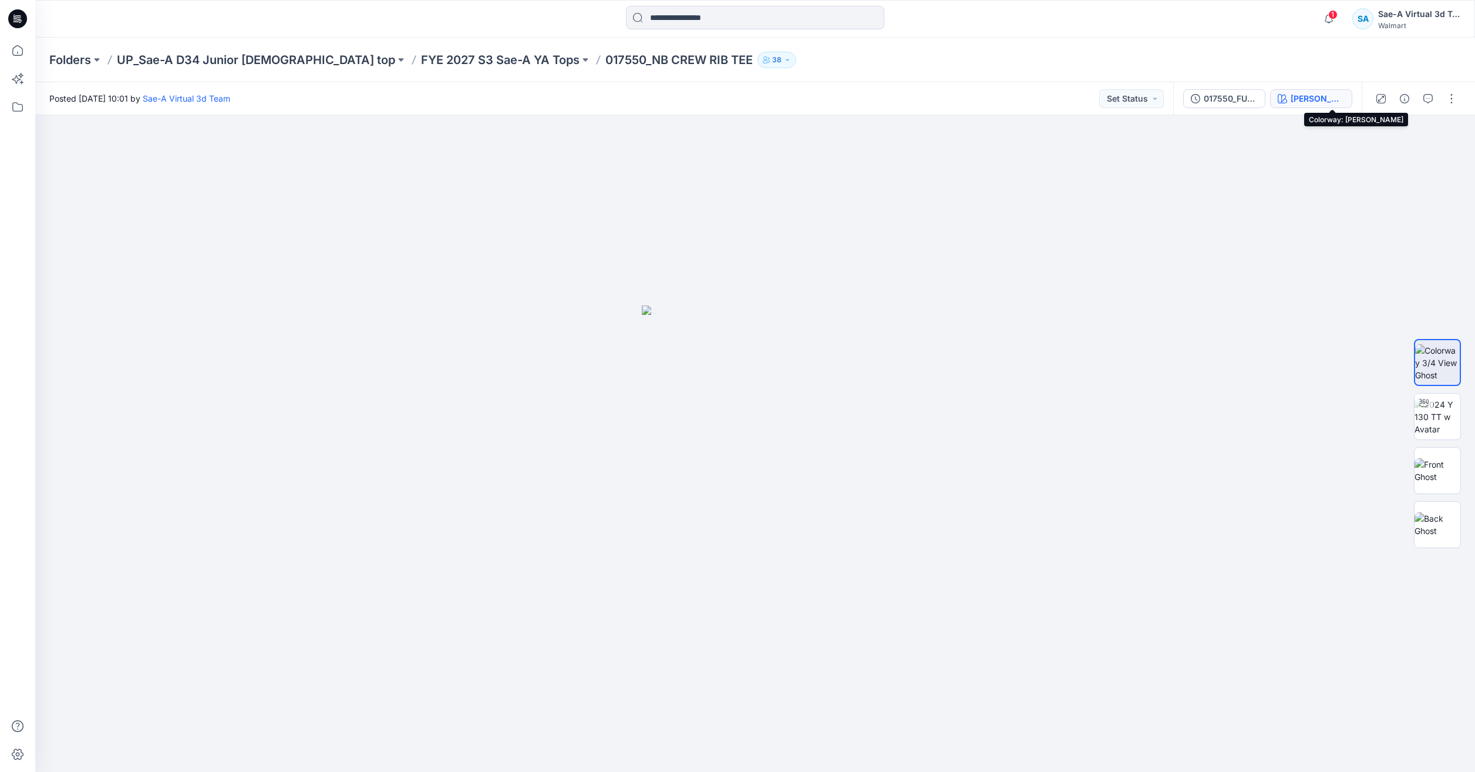
click at [1287, 102] on icon "button" at bounding box center [1282, 98] width 9 height 9
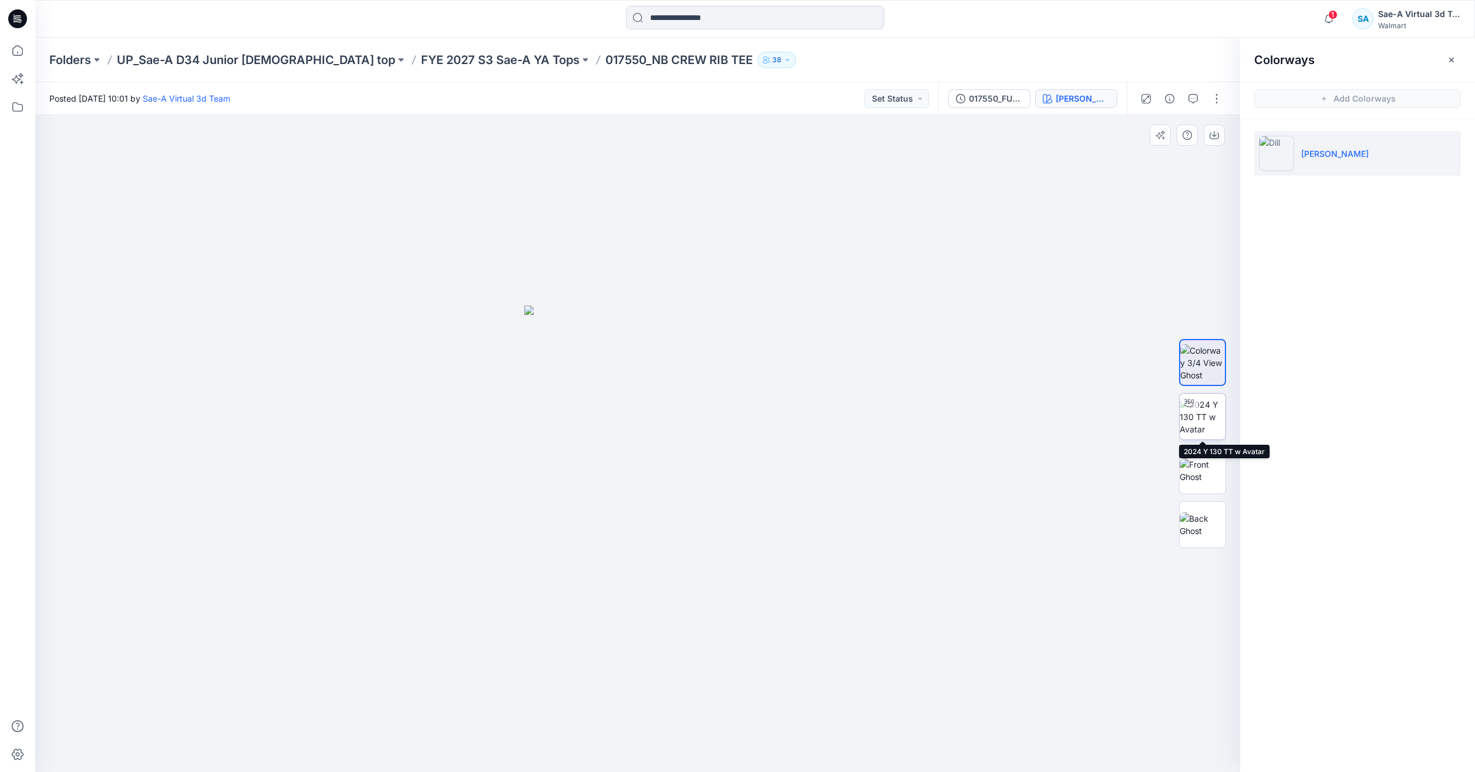
click at [1216, 431] on img at bounding box center [1203, 416] width 46 height 37
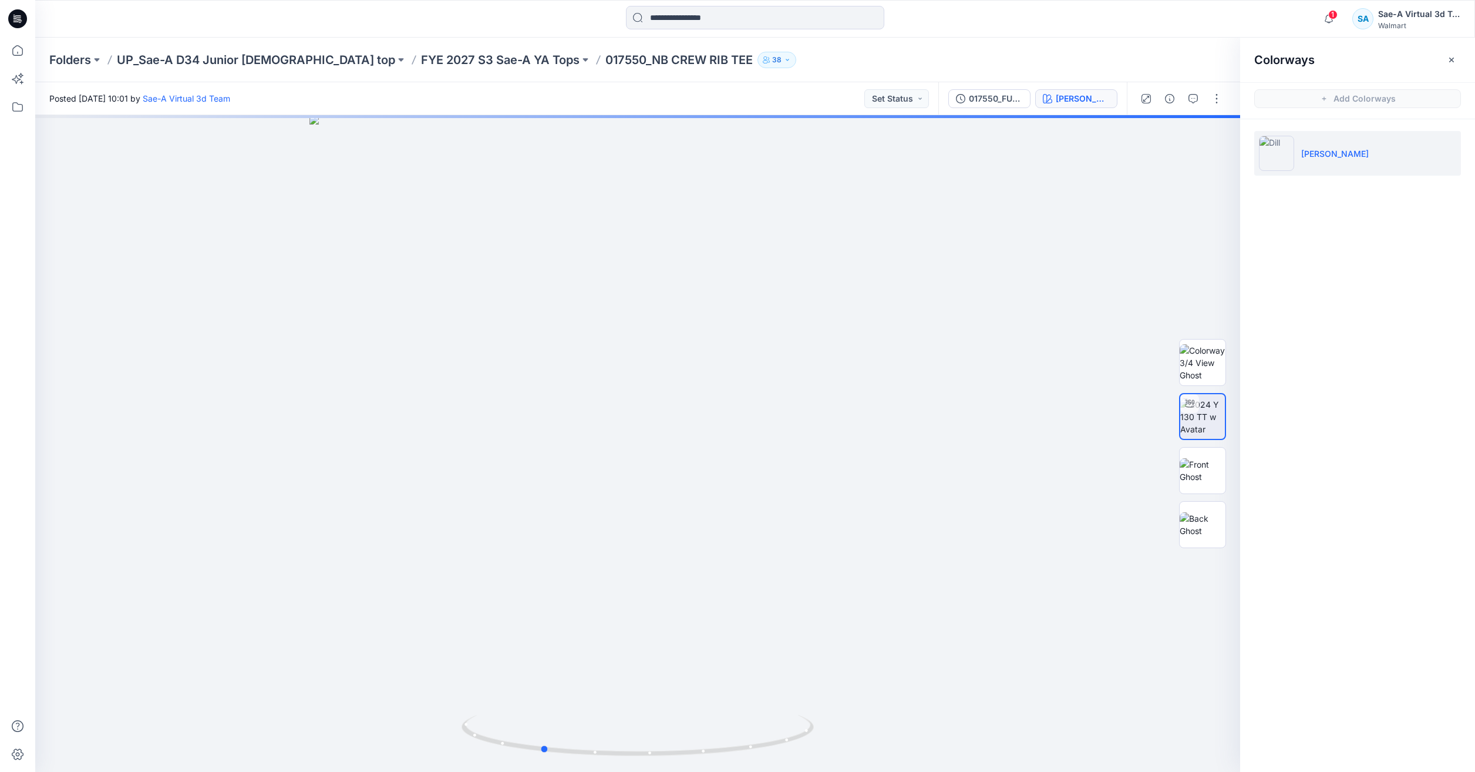
drag, startPoint x: 635, startPoint y: 735, endPoint x: 1461, endPoint y: 671, distance: 828.1
click at [1354, 671] on div "[PERSON_NAME] Loading... Material Properties Loading... Colorways Add Colorways…" at bounding box center [755, 443] width 1440 height 657
click at [1031, 89] on button "017550_FULL COLORWAYS" at bounding box center [989, 98] width 82 height 19
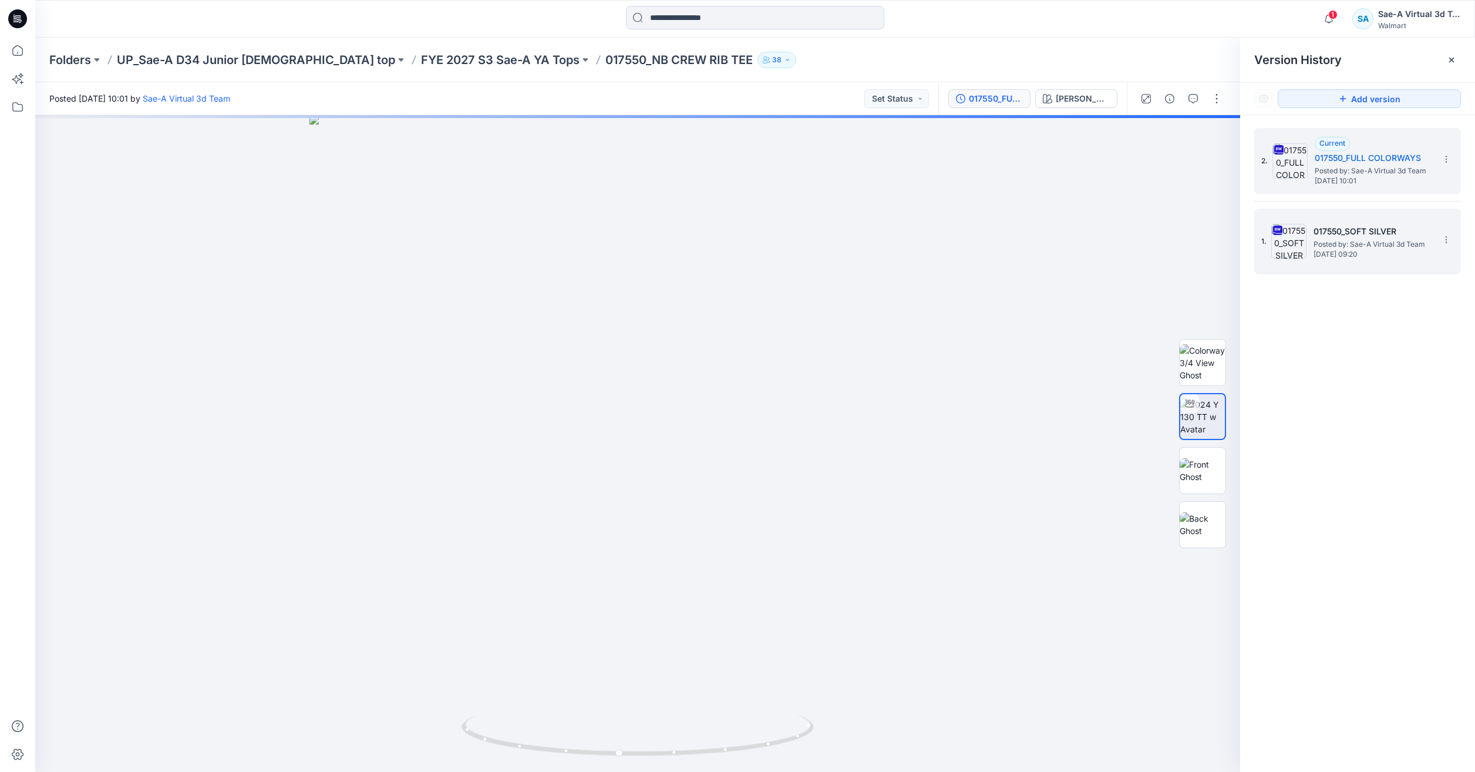
click at [1345, 237] on h5 "017550_SOFT SILVER" at bounding box center [1372, 231] width 117 height 14
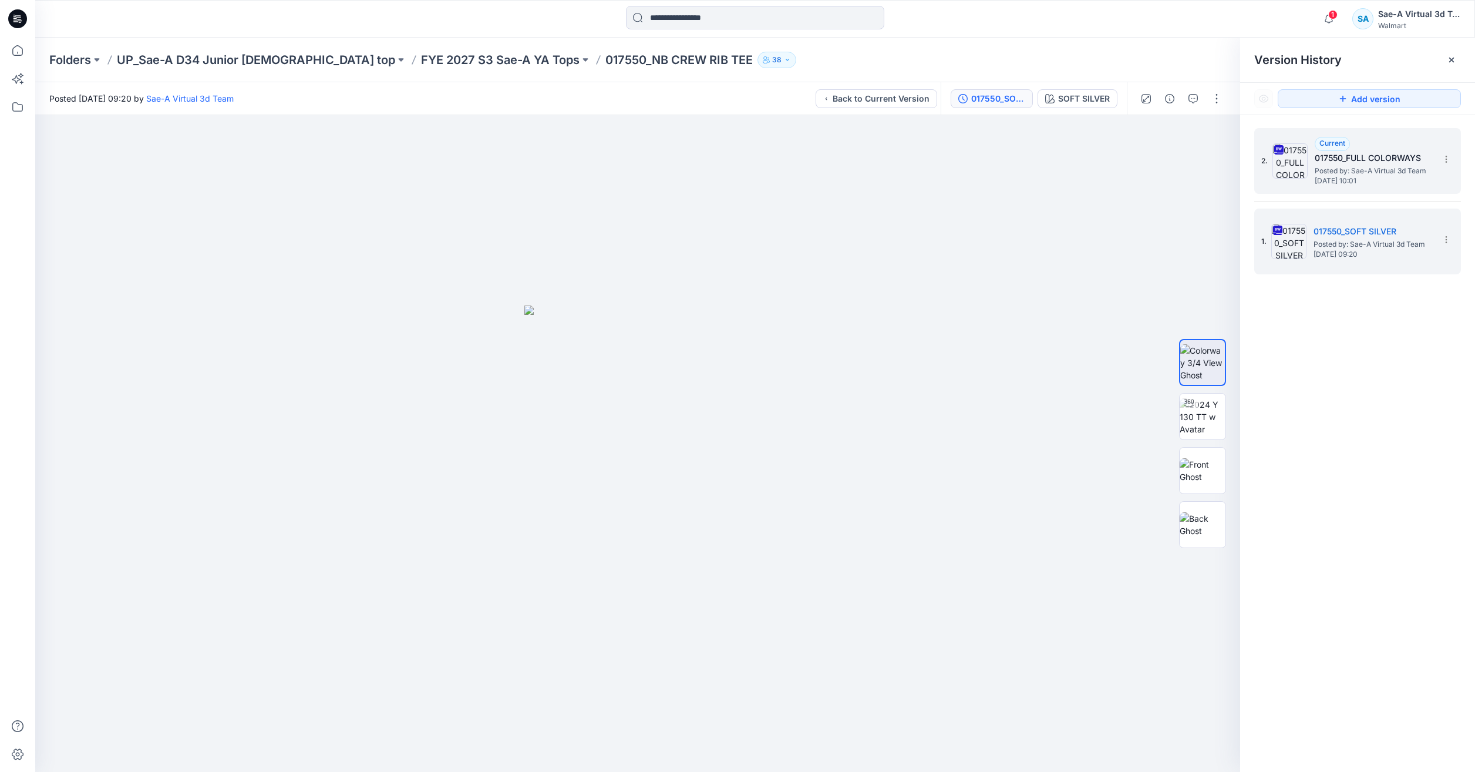
click at [1395, 164] on h5 "017550_FULL COLORWAYS" at bounding box center [1373, 158] width 117 height 14
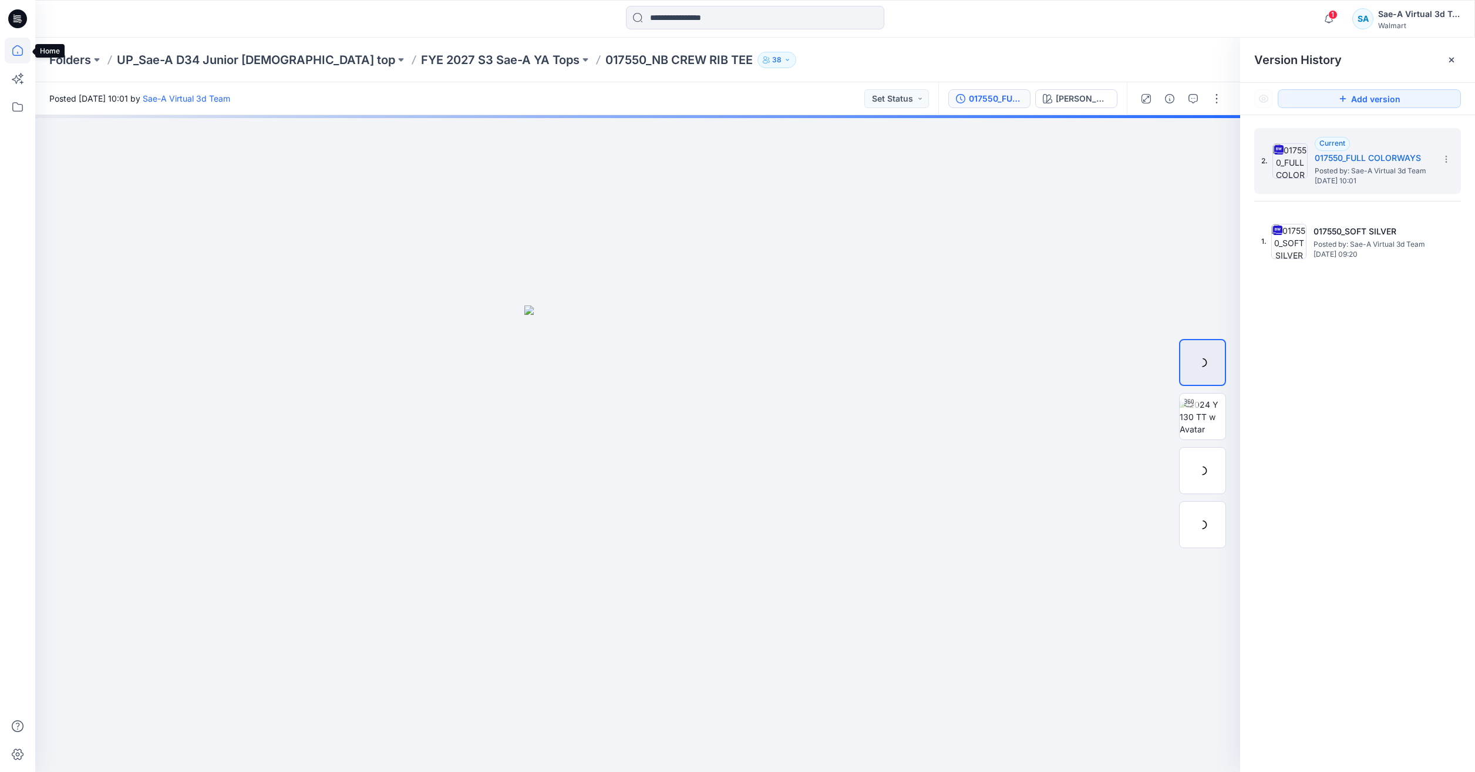
click at [20, 51] on icon at bounding box center [18, 51] width 26 height 26
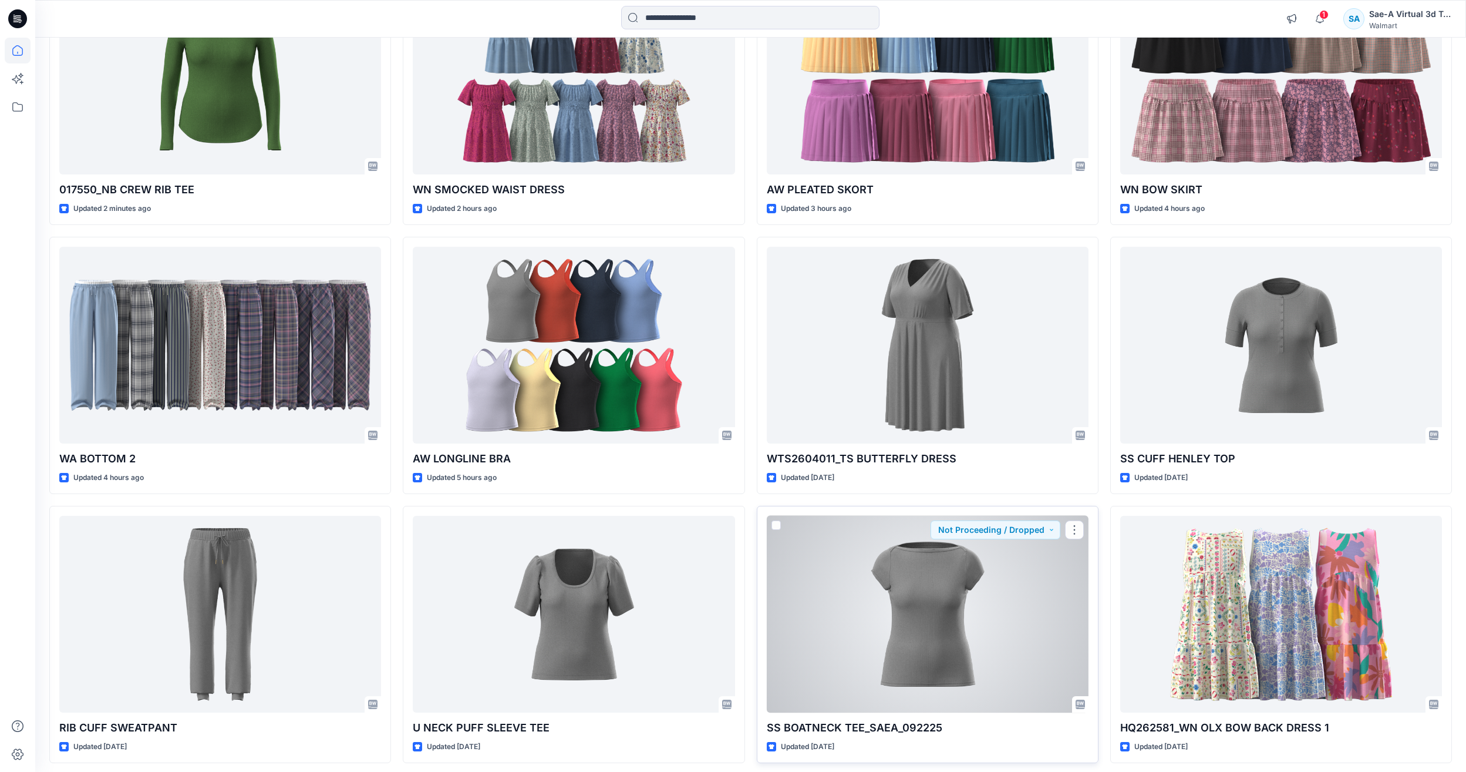
scroll to position [235, 0]
